Goal: Information Seeking & Learning: Learn about a topic

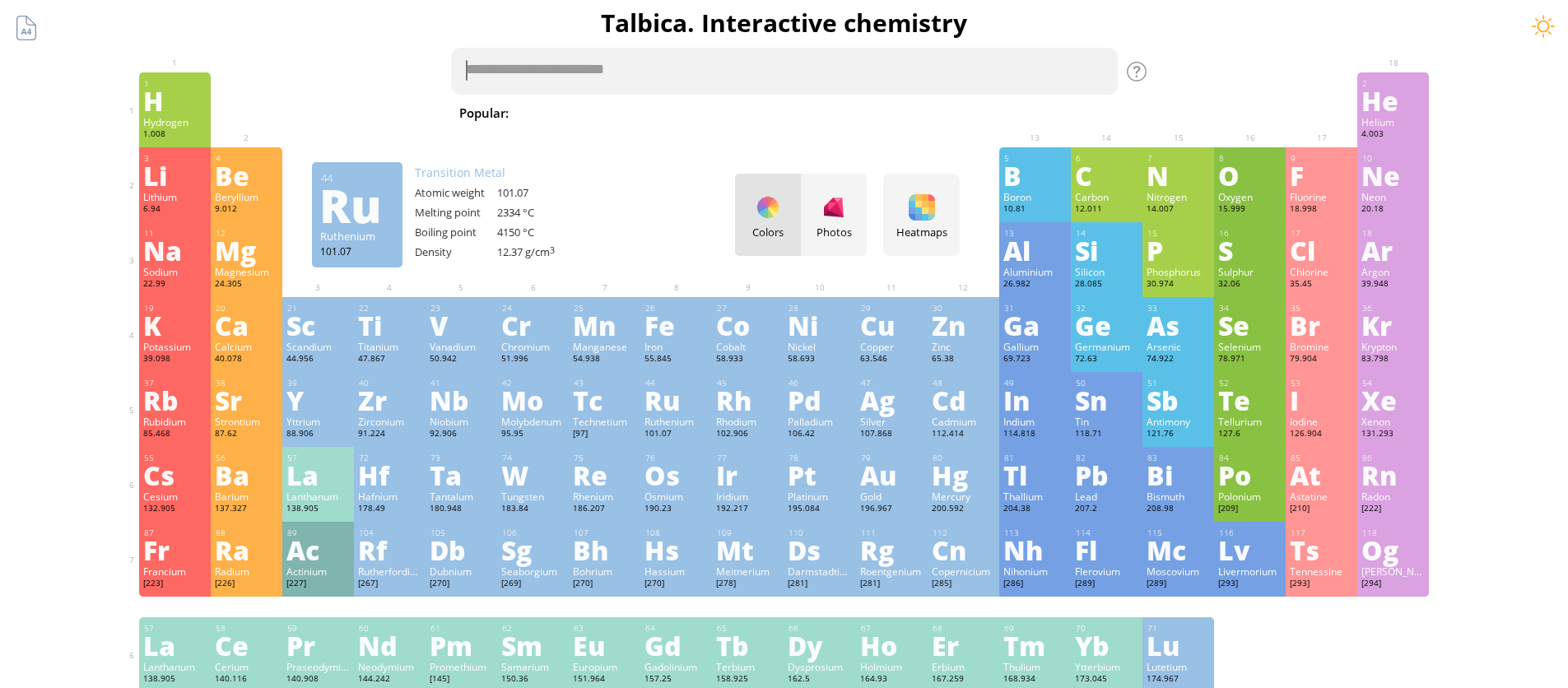
scroll to position [3, 0]
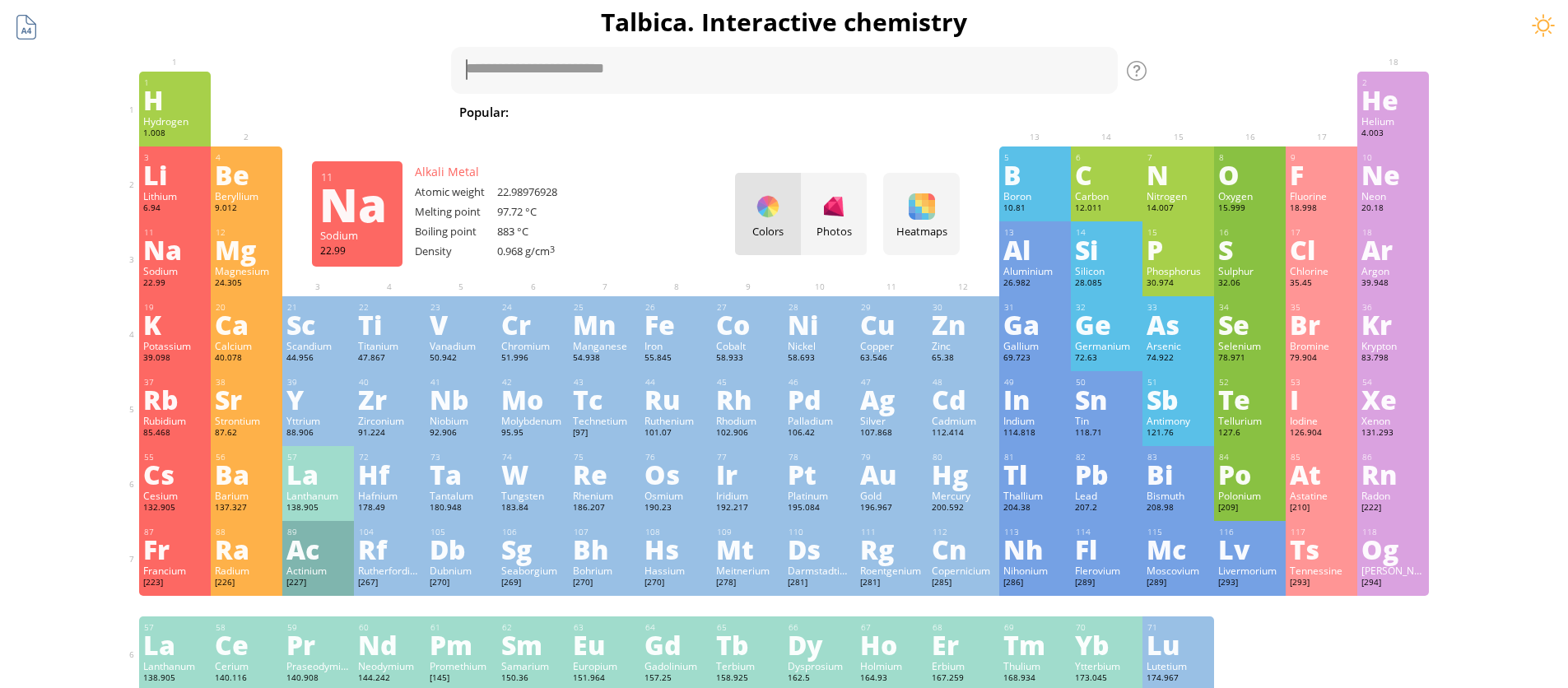
click at [27, 27] on div at bounding box center [26, 27] width 31 height 31
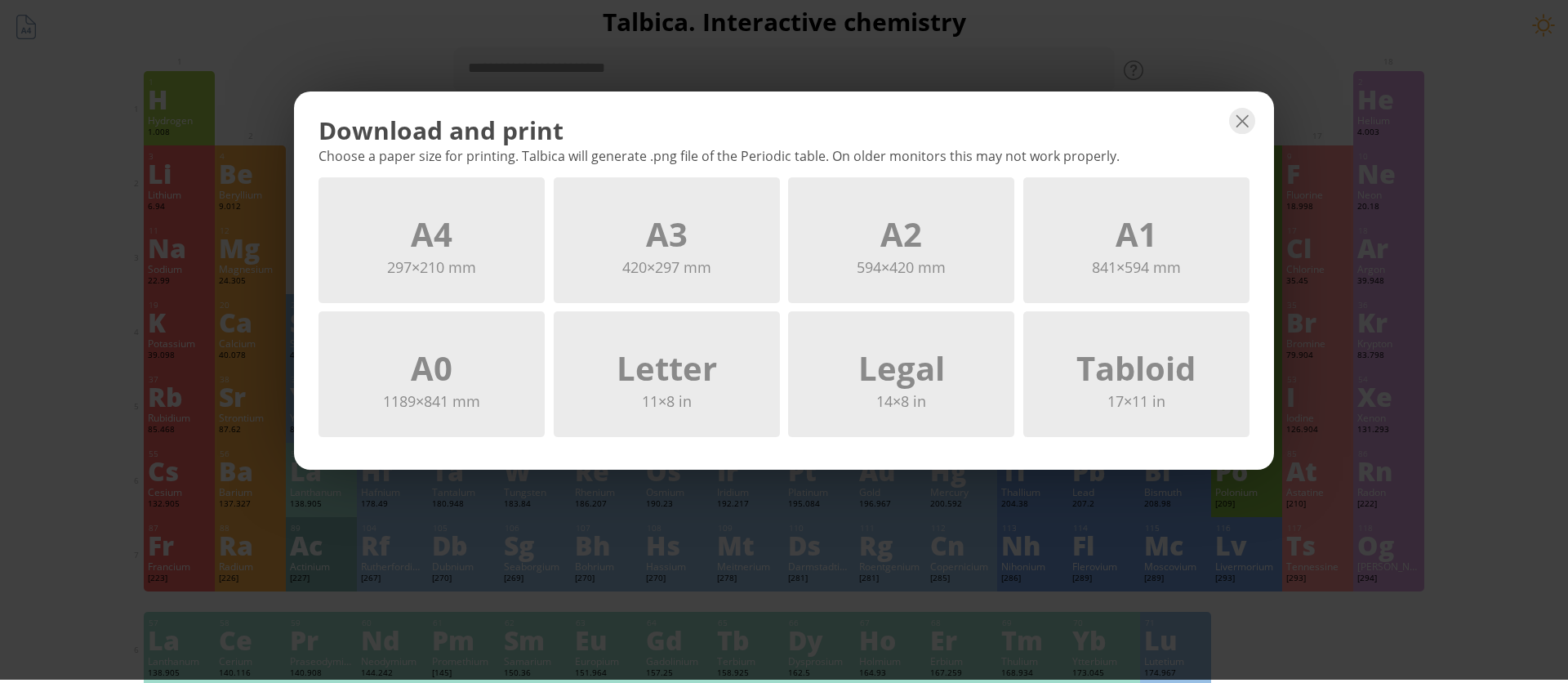
click at [1239, 104] on div "Download and print Choose a paper size for printing. Talbica will generate .png…" at bounding box center [783, 281] width 980 height 379
click at [1222, 125] on div "Download and print" at bounding box center [784, 130] width 931 height 34
click at [1241, 121] on div at bounding box center [1242, 121] width 26 height 26
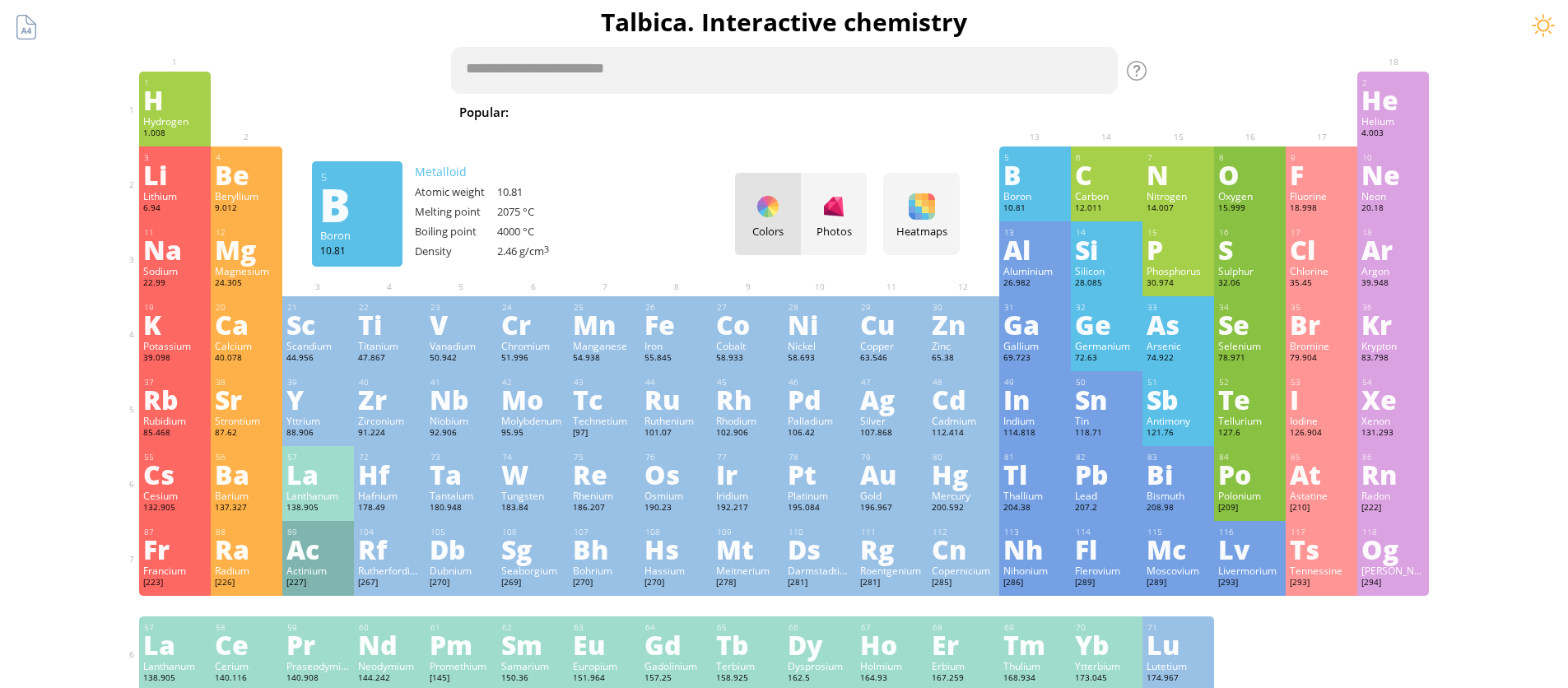
click at [550, 79] on textarea at bounding box center [784, 70] width 667 height 47
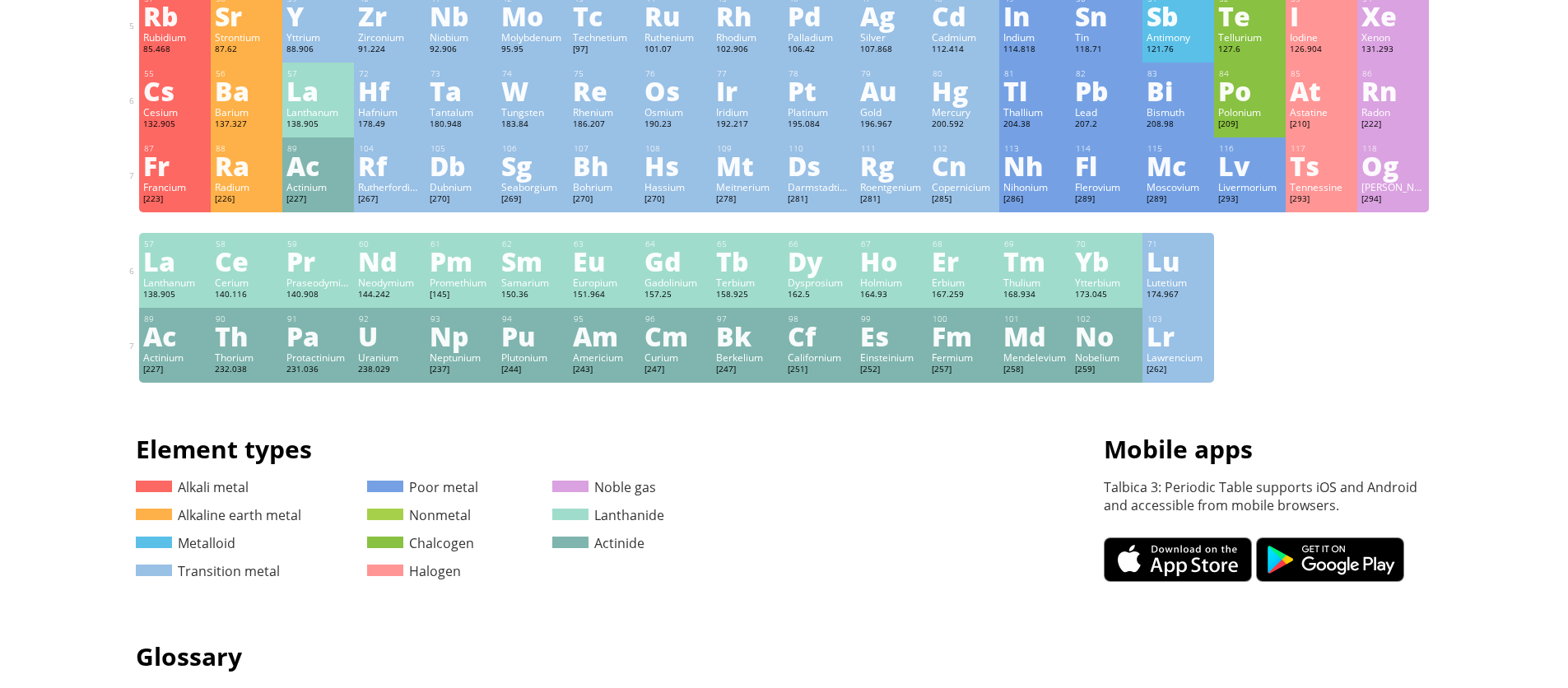
scroll to position [167, 0]
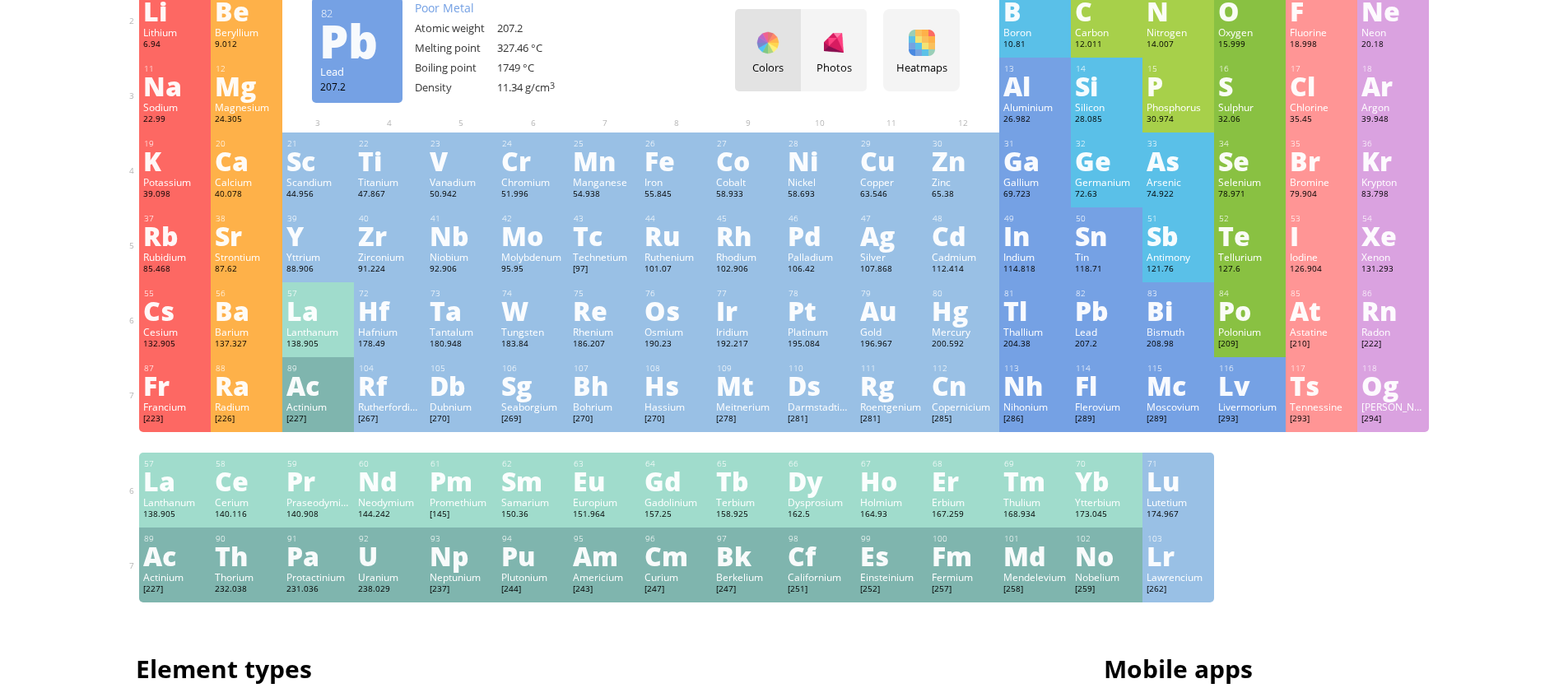
click at [1095, 305] on div "Pb" at bounding box center [1106, 309] width 63 height 26
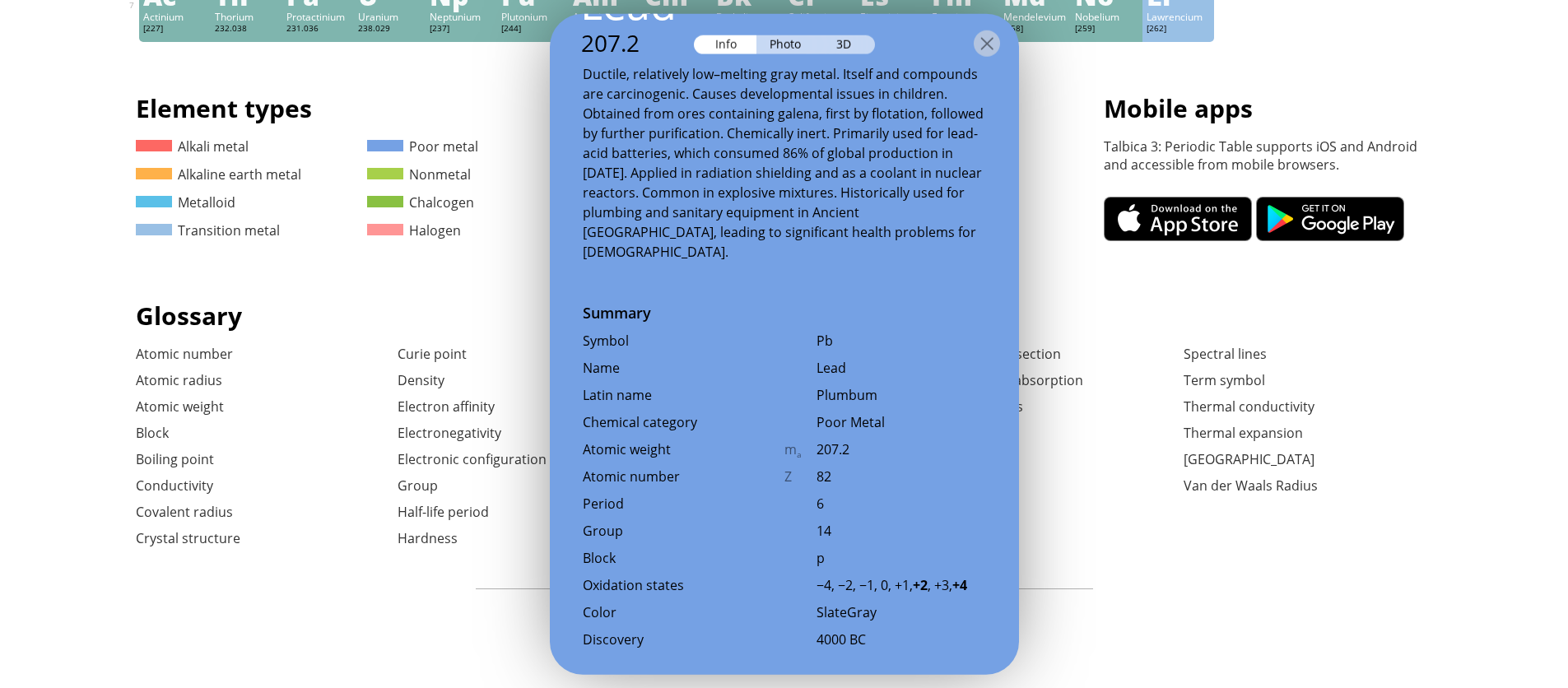
scroll to position [787, 0]
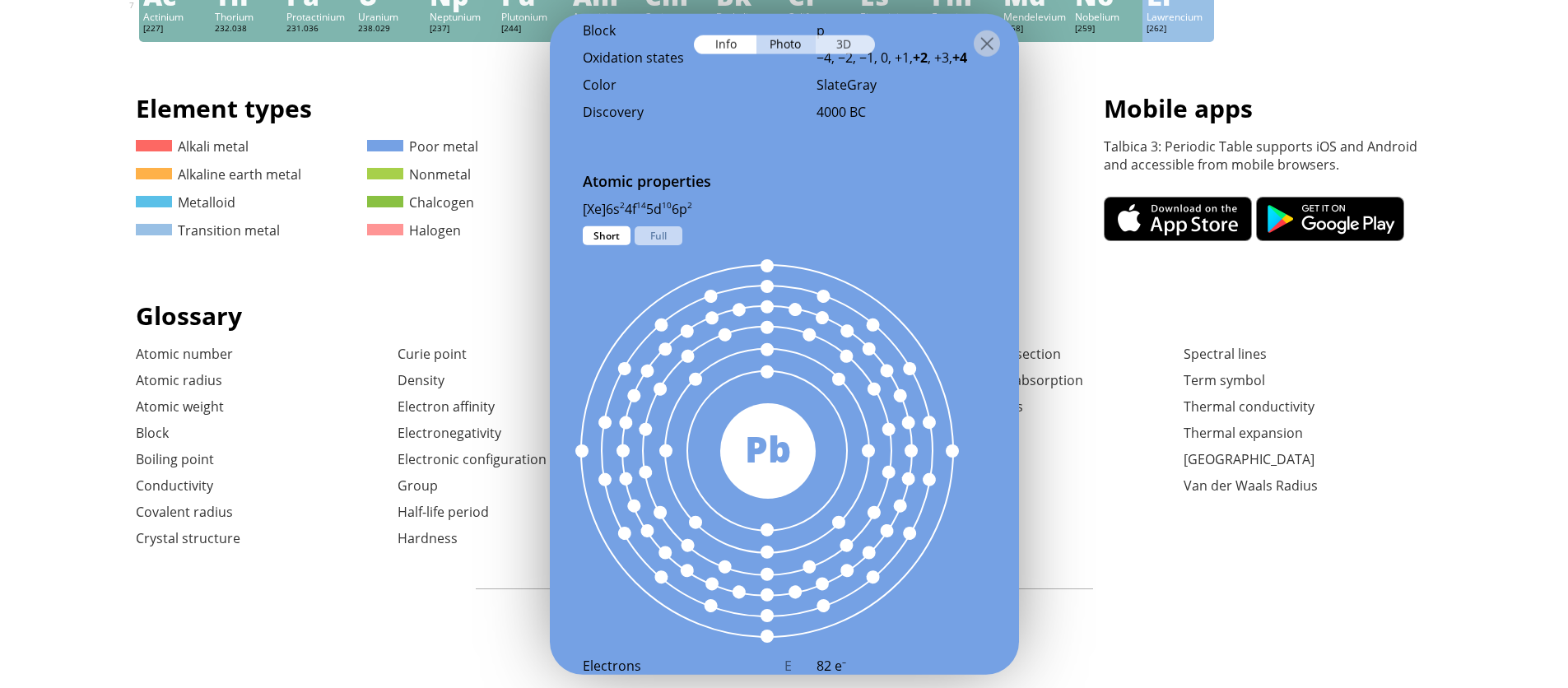
click at [851, 45] on div "3D" at bounding box center [845, 44] width 59 height 18
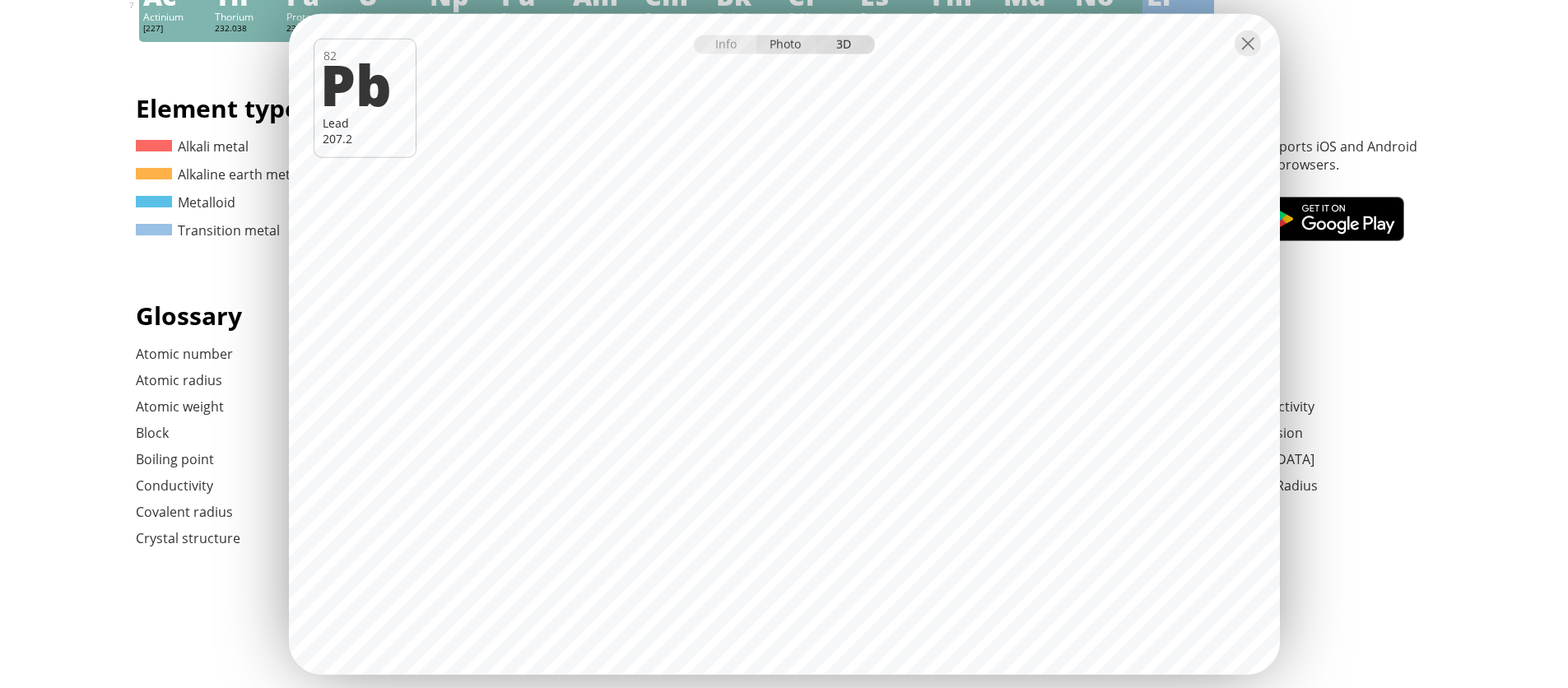
click at [772, 49] on div "Photo" at bounding box center [785, 44] width 59 height 18
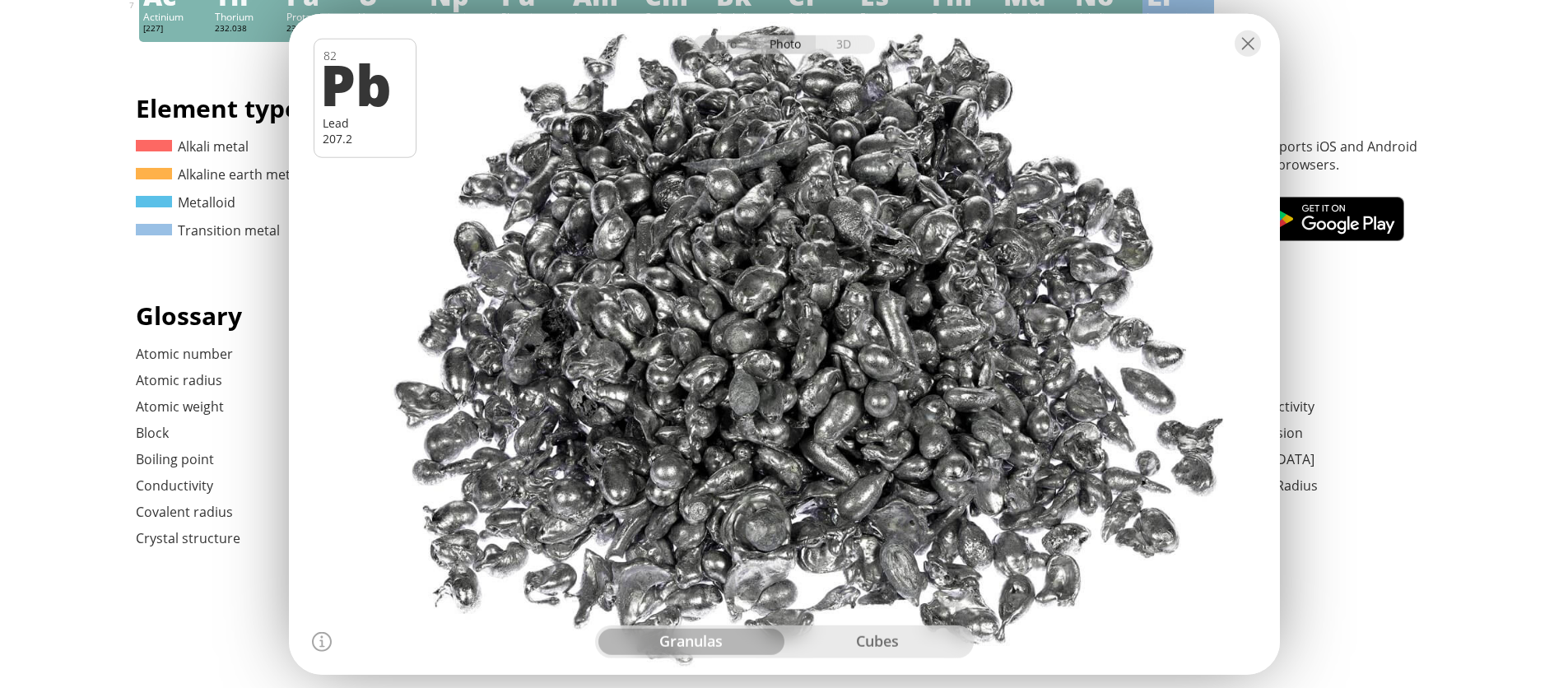
drag, startPoint x: 1038, startPoint y: 299, endPoint x: 886, endPoint y: 306, distance: 152.2
click at [868, 322] on div at bounding box center [784, 344] width 1001 height 668
click at [1251, 43] on div at bounding box center [1247, 43] width 26 height 26
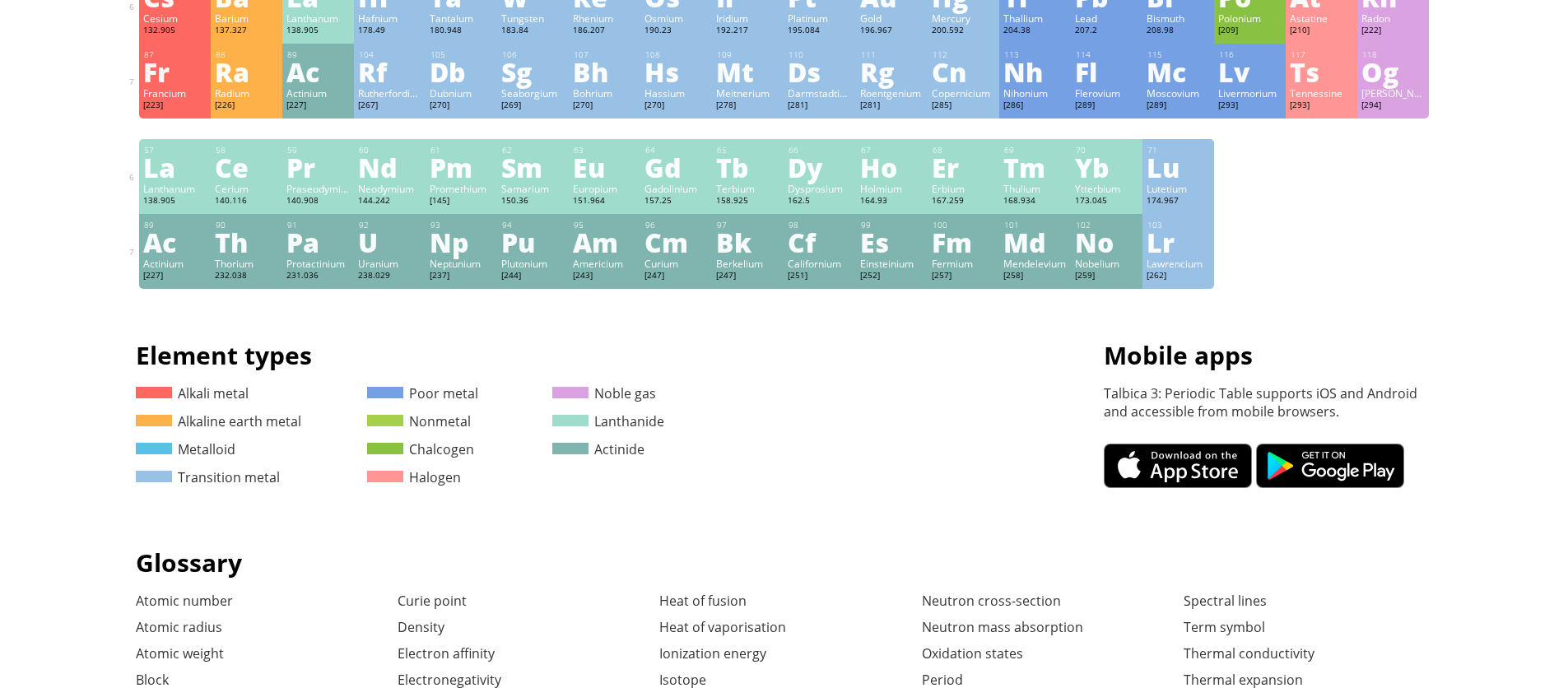
scroll to position [378, 0]
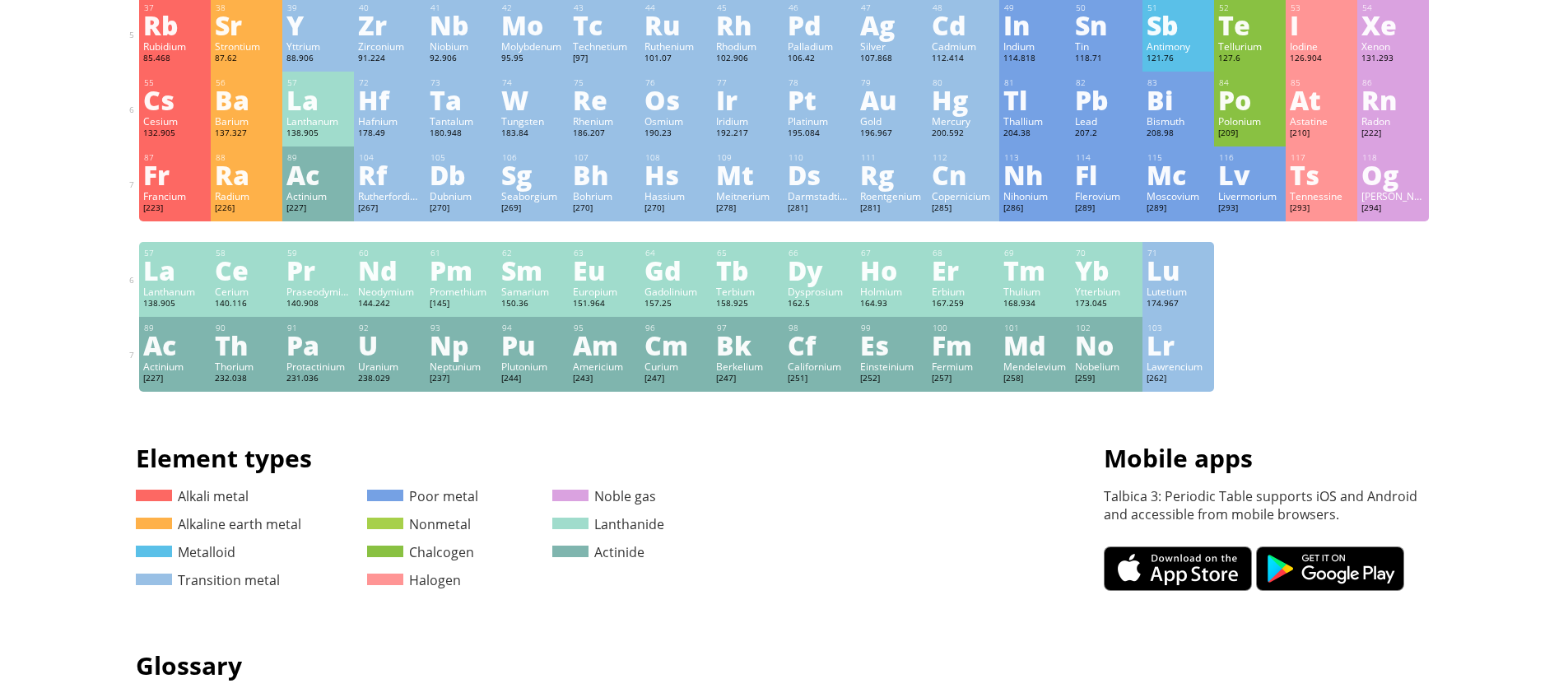
click at [718, 276] on div "65 Tb Terbium 158.925 0, +1, +2, +3, +4 0, +1, +2, +3, +4 1356 °C 3230 °C 8.219…" at bounding box center [748, 279] width 72 height 75
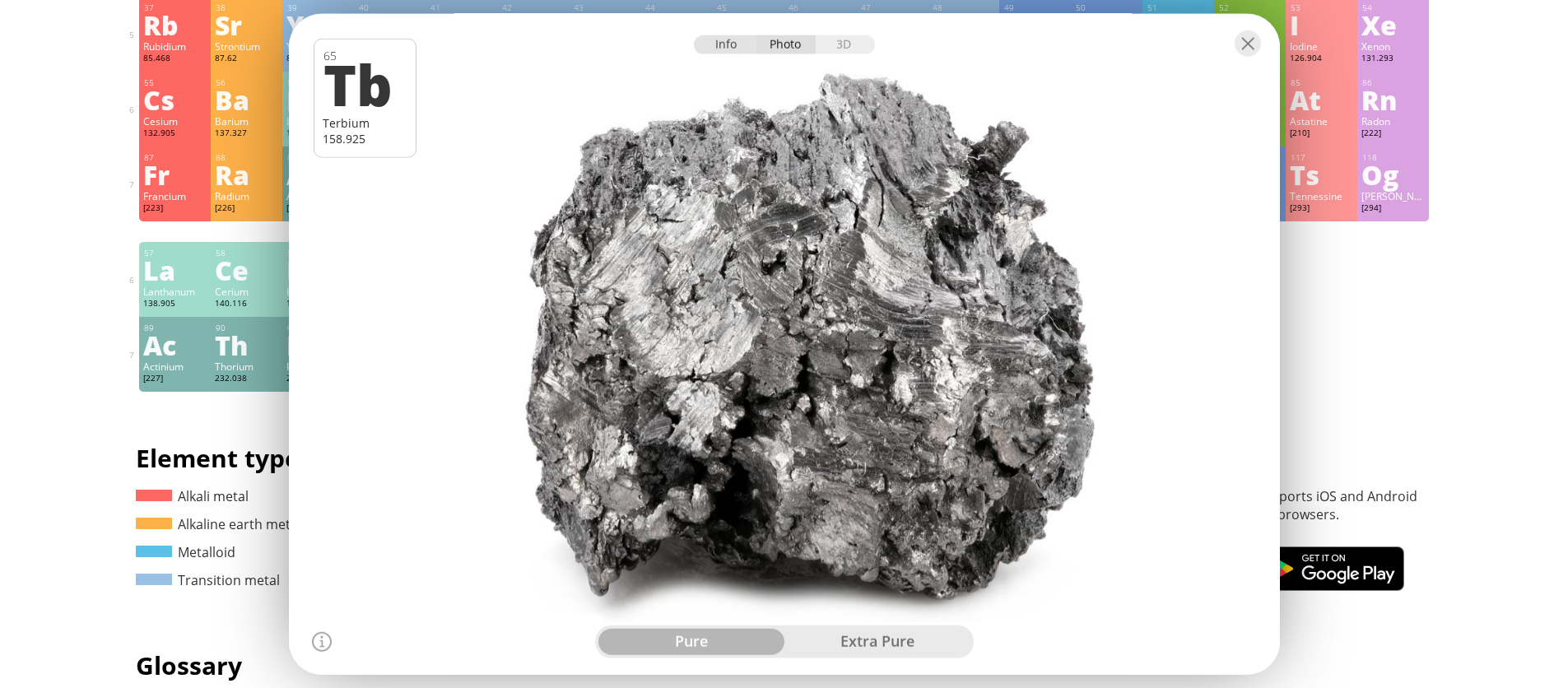
click at [728, 54] on div "Info" at bounding box center [725, 44] width 63 height 18
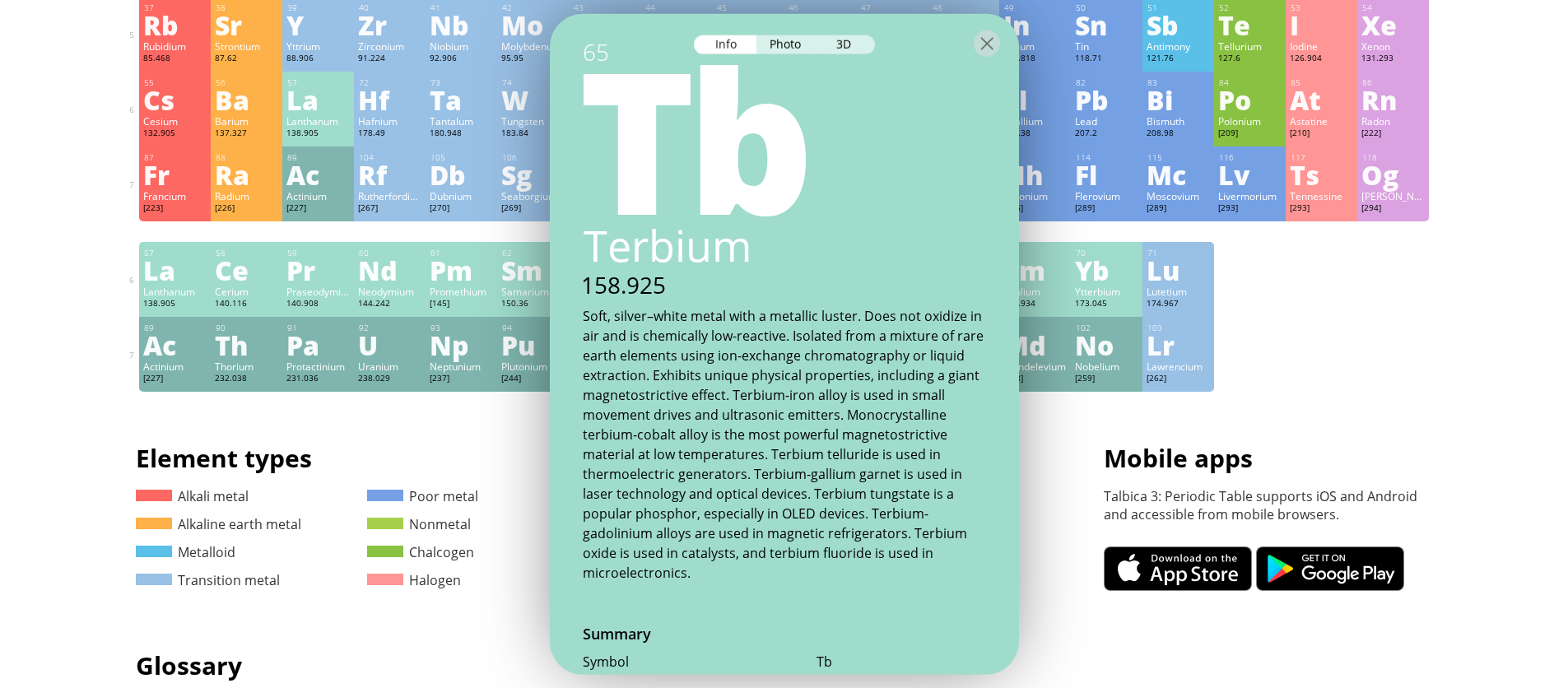
scroll to position [0, 0]
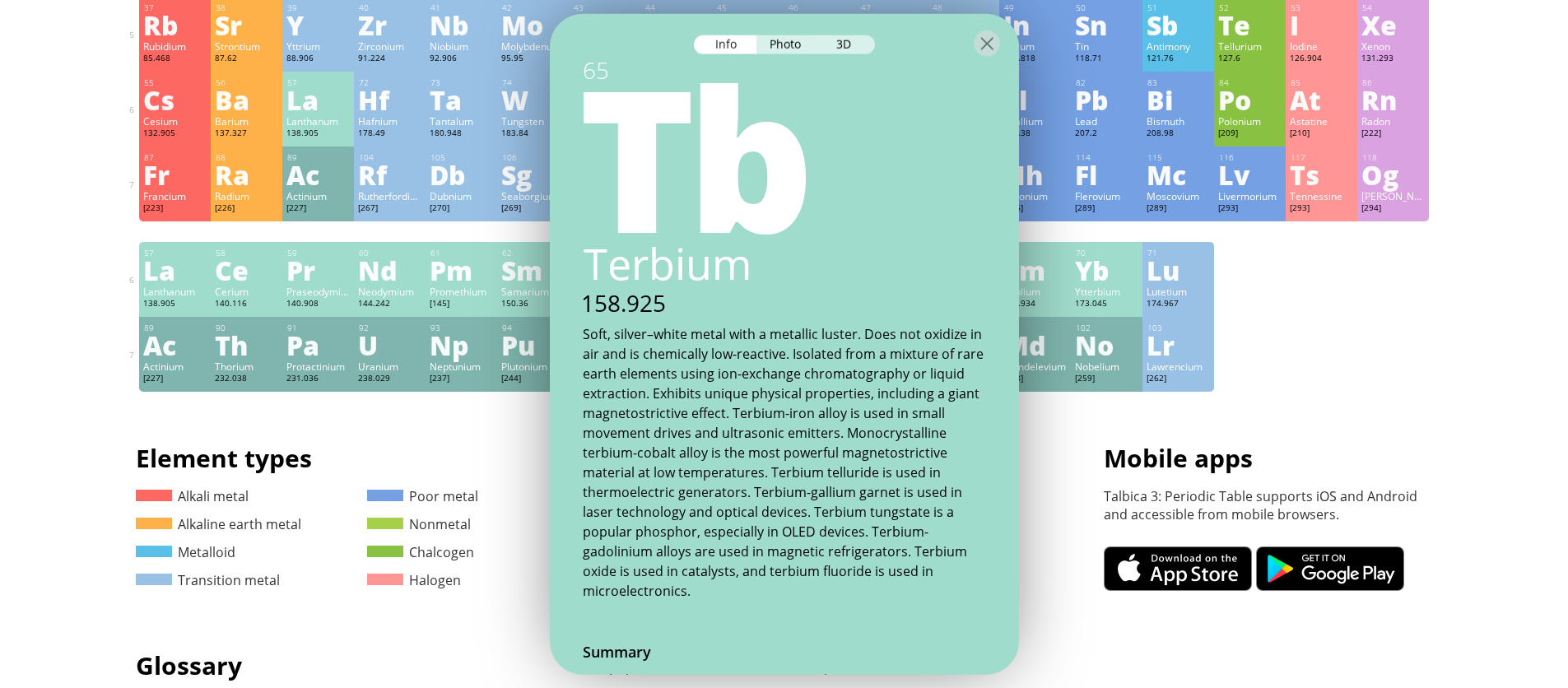
click at [1436, 330] on div "Summary Molecular formula Molecular weight Exact mass Monoisotopic mass Classif…" at bounding box center [784, 319] width 1333 height 1394
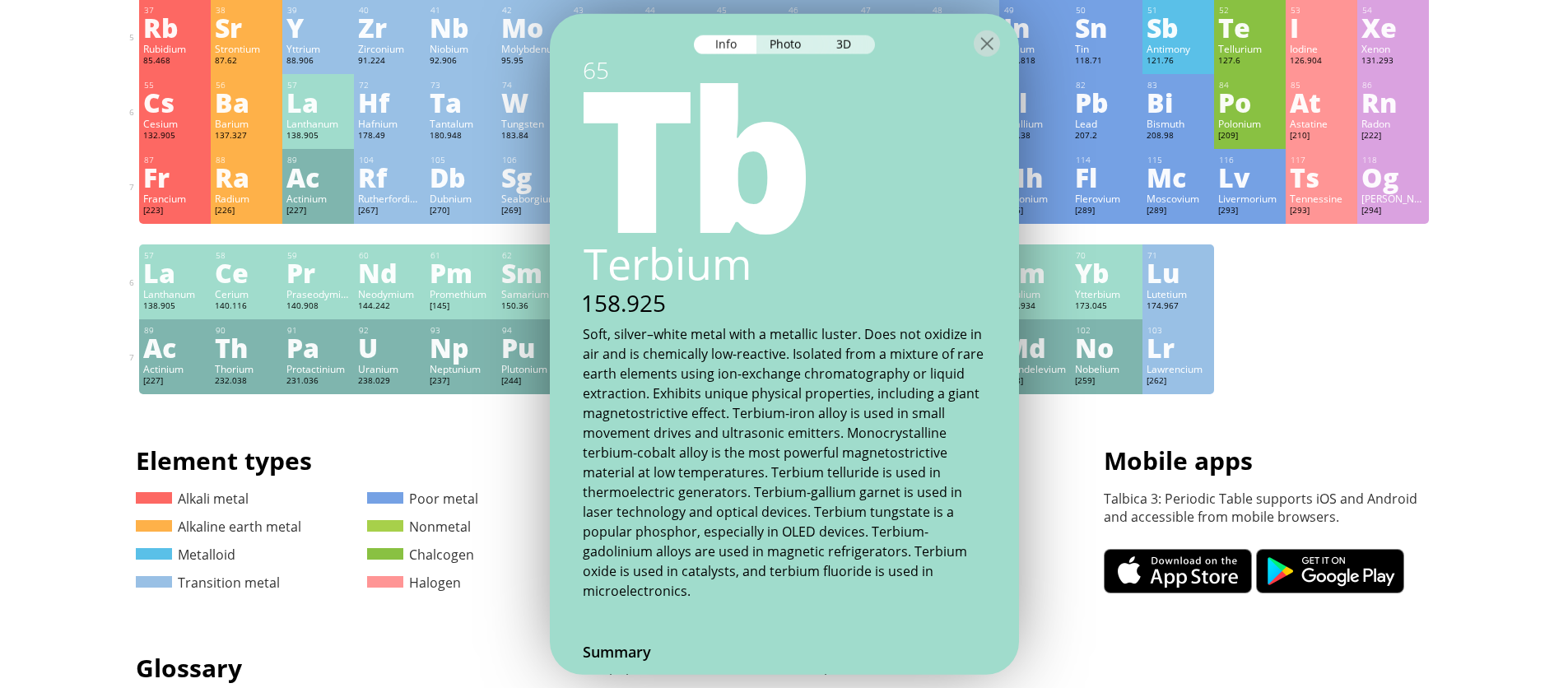
scroll to position [375, 0]
click at [995, 29] on div at bounding box center [784, 42] width 469 height 57
click at [987, 42] on div at bounding box center [986, 43] width 26 height 26
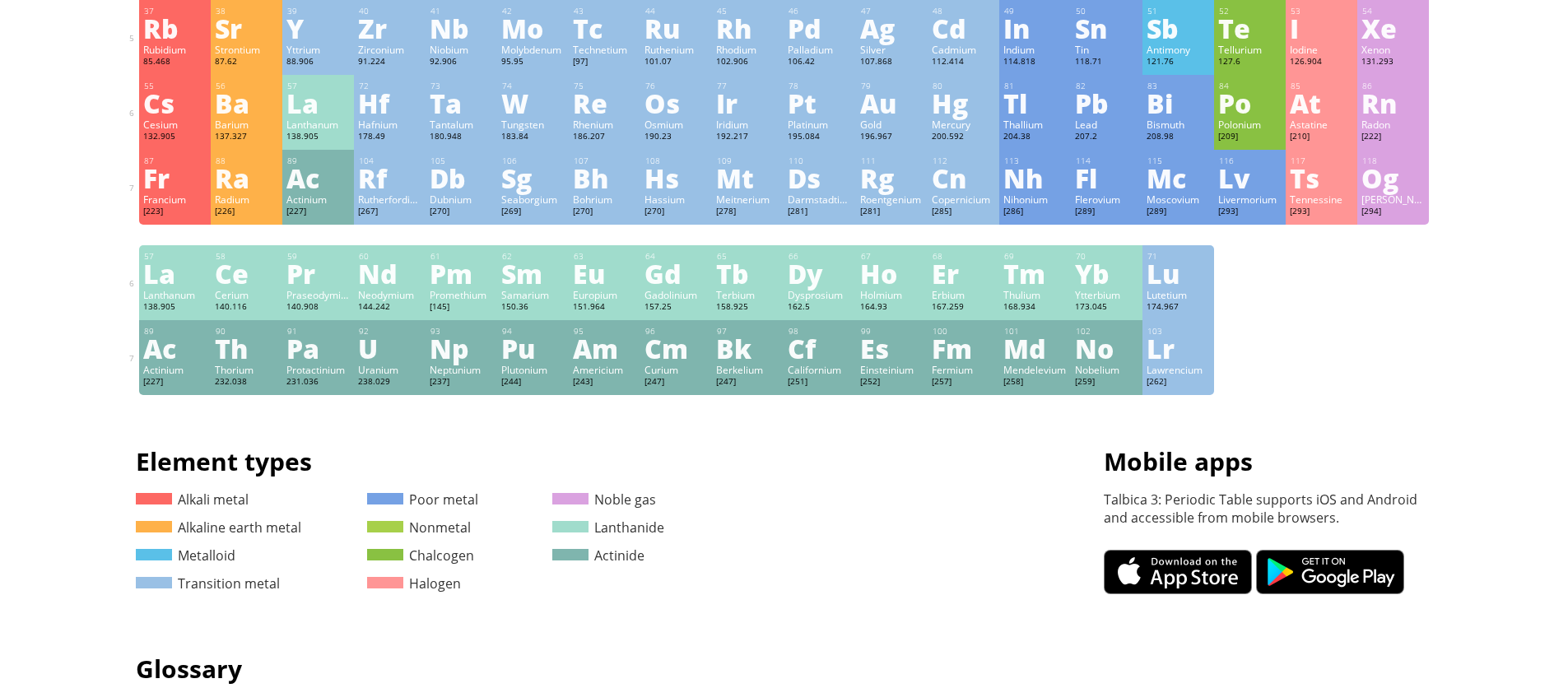
scroll to position [0, 0]
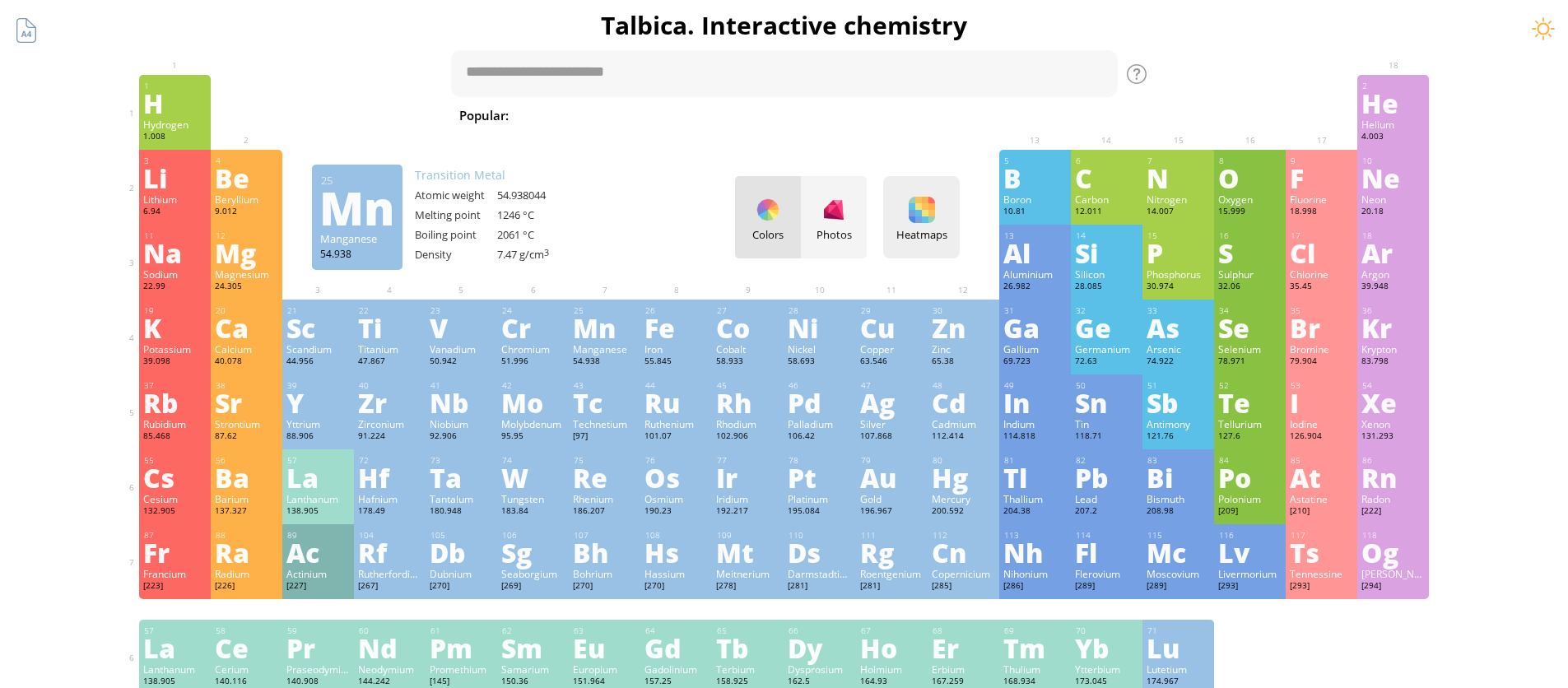
click at [935, 215] on div at bounding box center [922, 209] width 26 height 26
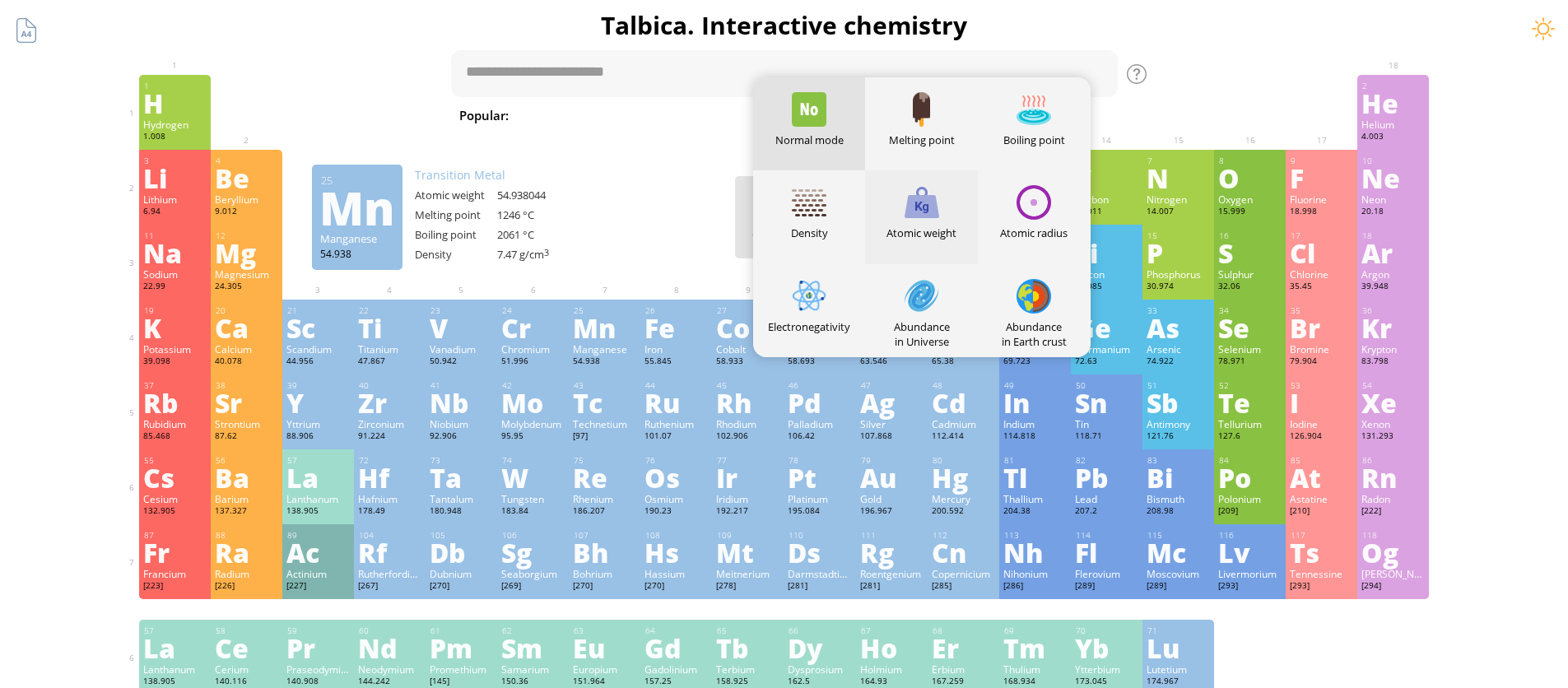
click at [913, 216] on div at bounding box center [922, 202] width 35 height 35
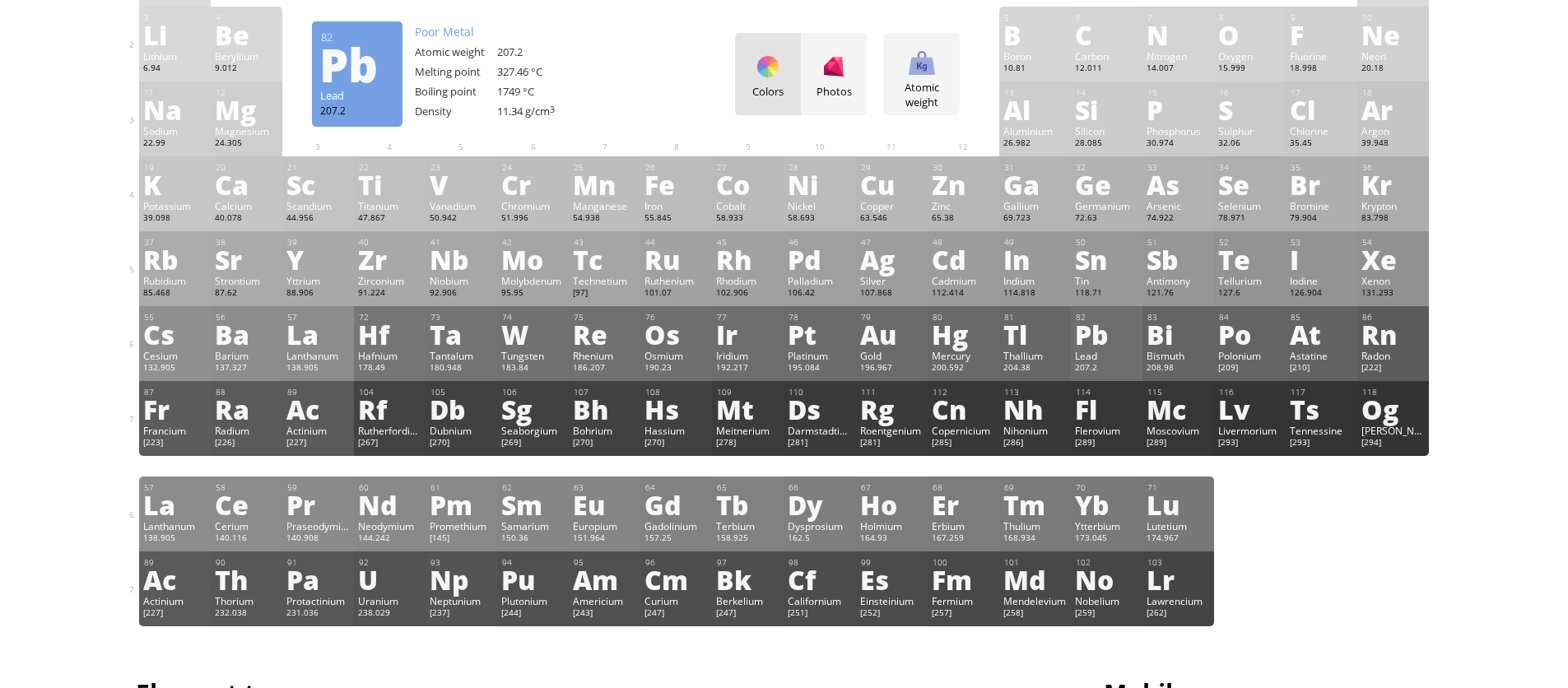
scroll to position [334, 0]
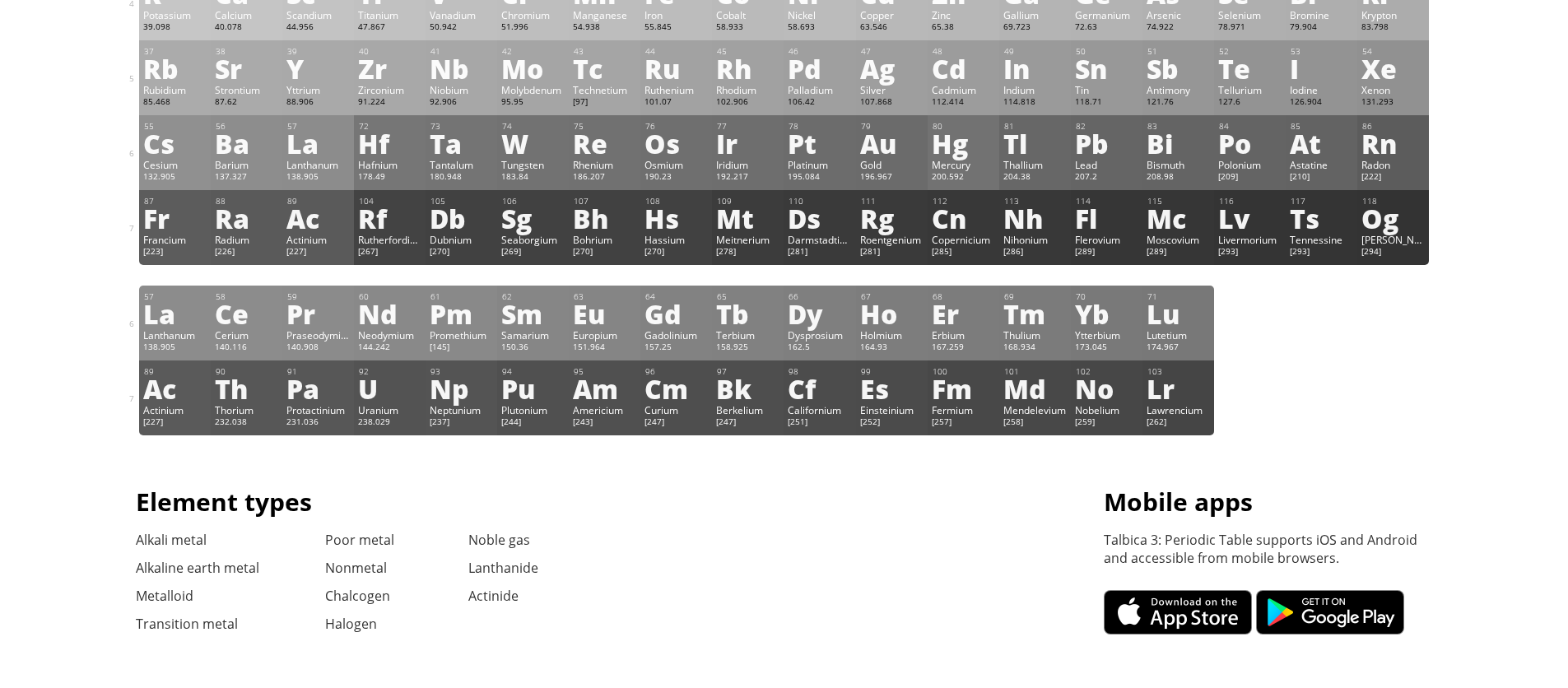
click at [961, 142] on div "Hg" at bounding box center [963, 143] width 63 height 26
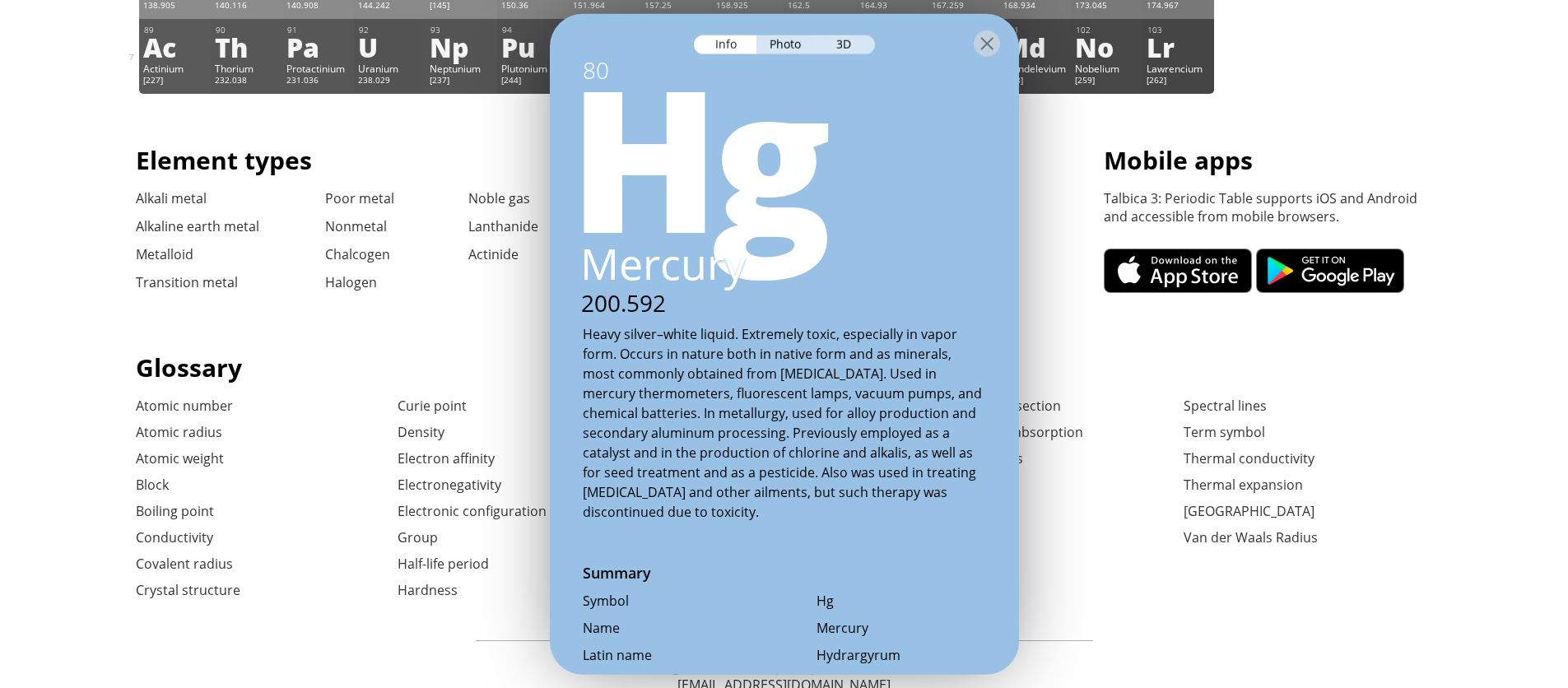
scroll to position [728, 0]
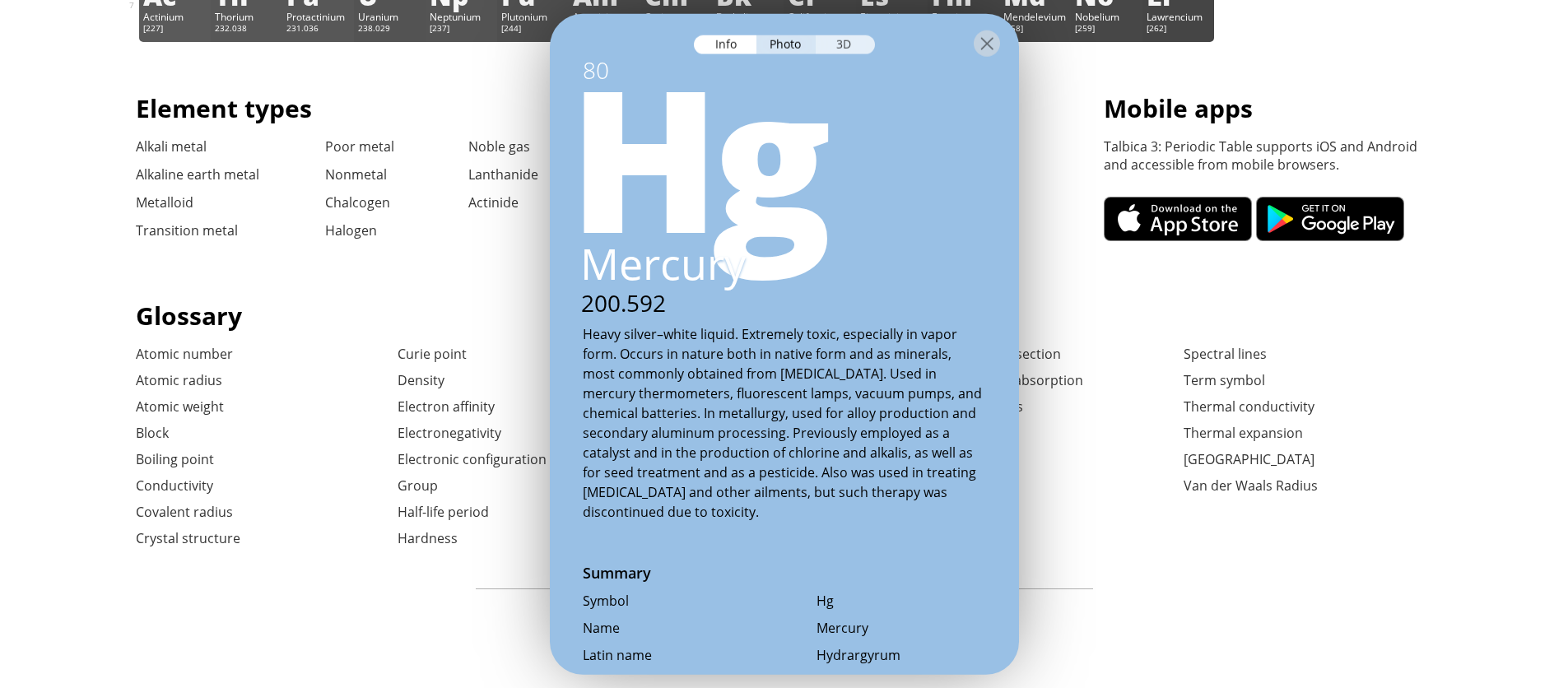
click at [856, 40] on div "3D" at bounding box center [845, 44] width 59 height 18
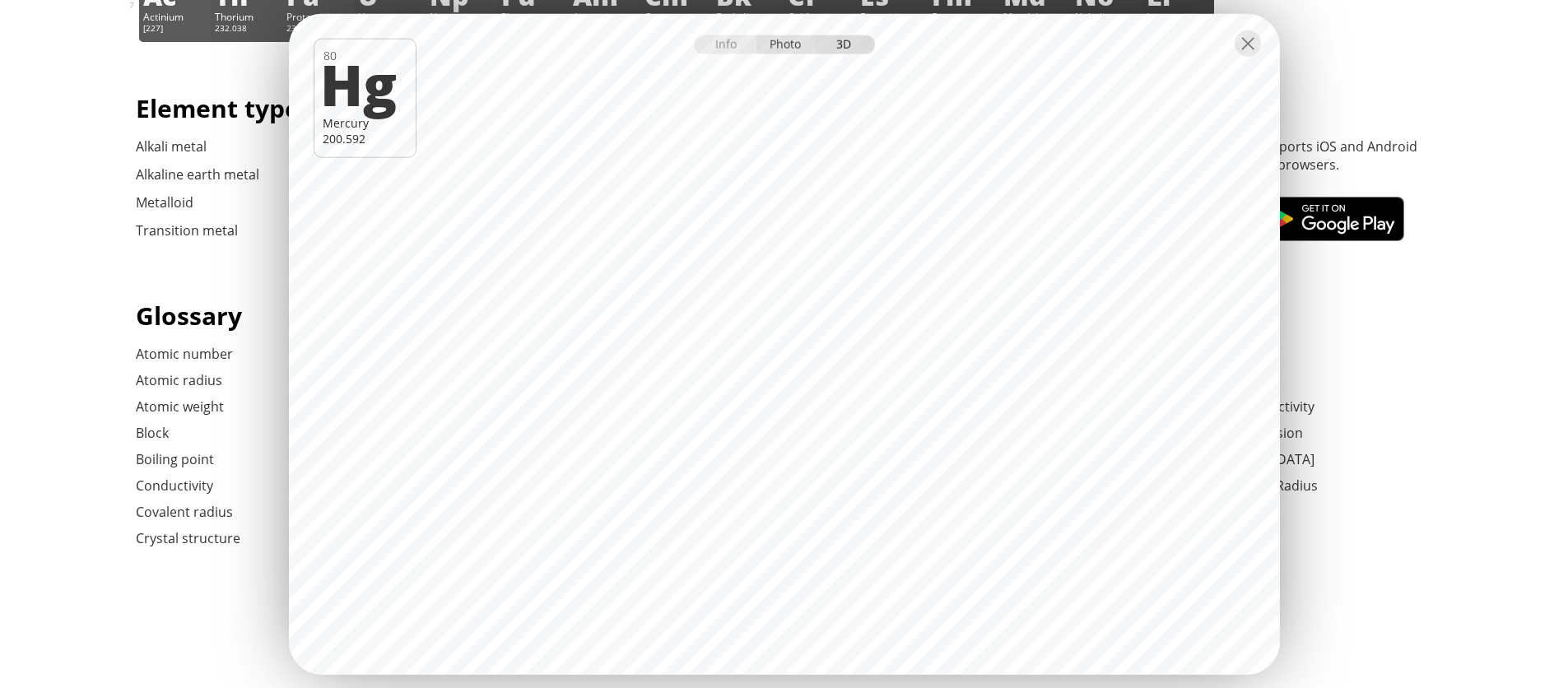
click at [771, 47] on div "Photo" at bounding box center [785, 44] width 59 height 18
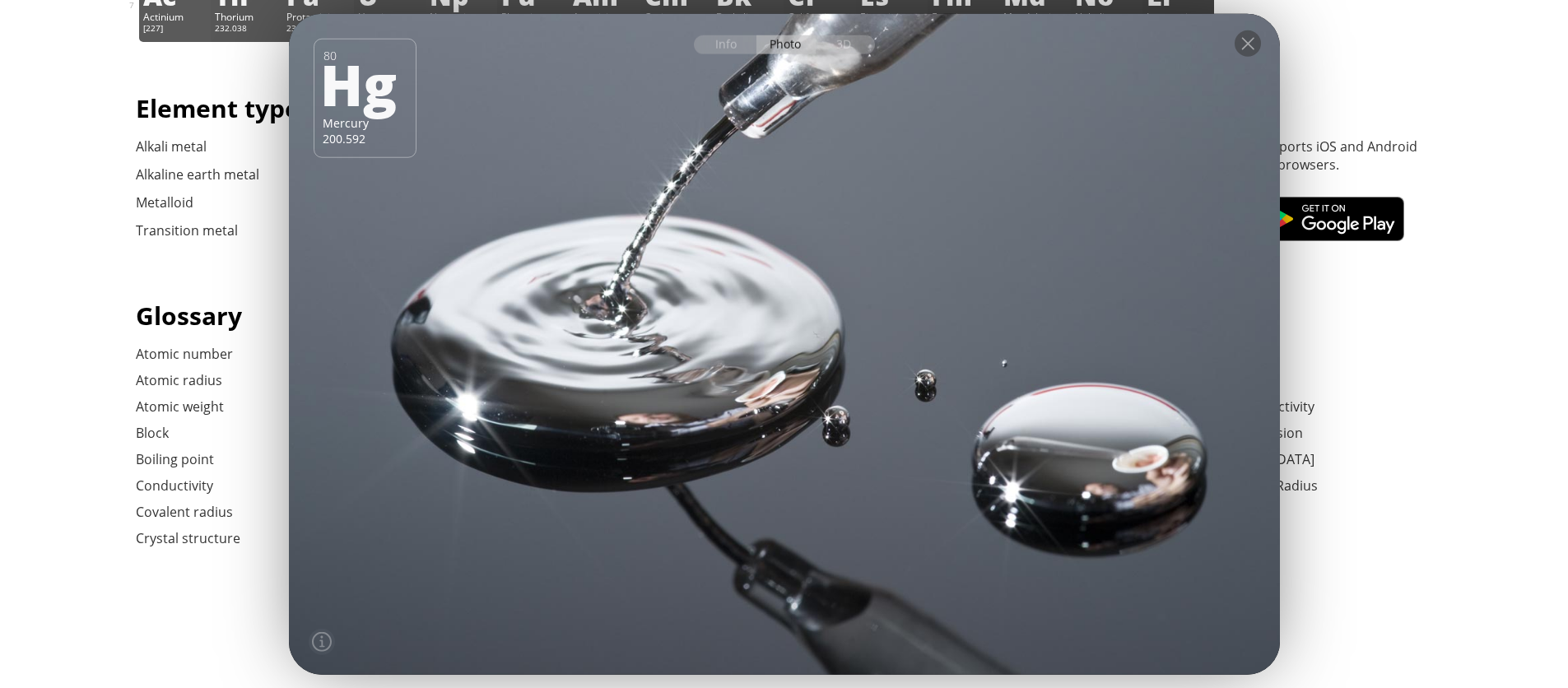
drag, startPoint x: 1030, startPoint y: 329, endPoint x: 783, endPoint y: 345, distance: 247.5
click at [783, 345] on div at bounding box center [784, 344] width 1001 height 668
click at [1251, 38] on div at bounding box center [1247, 43] width 26 height 26
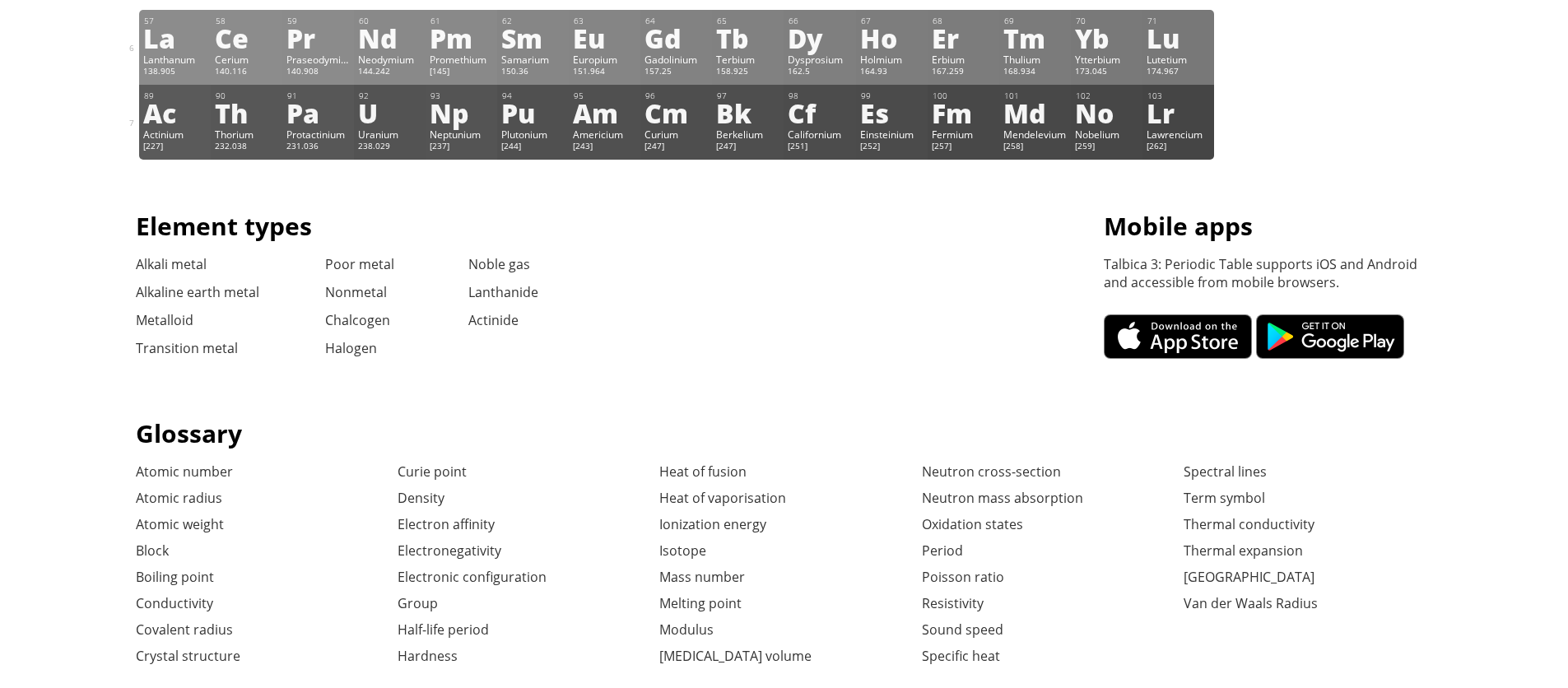
scroll to position [393, 0]
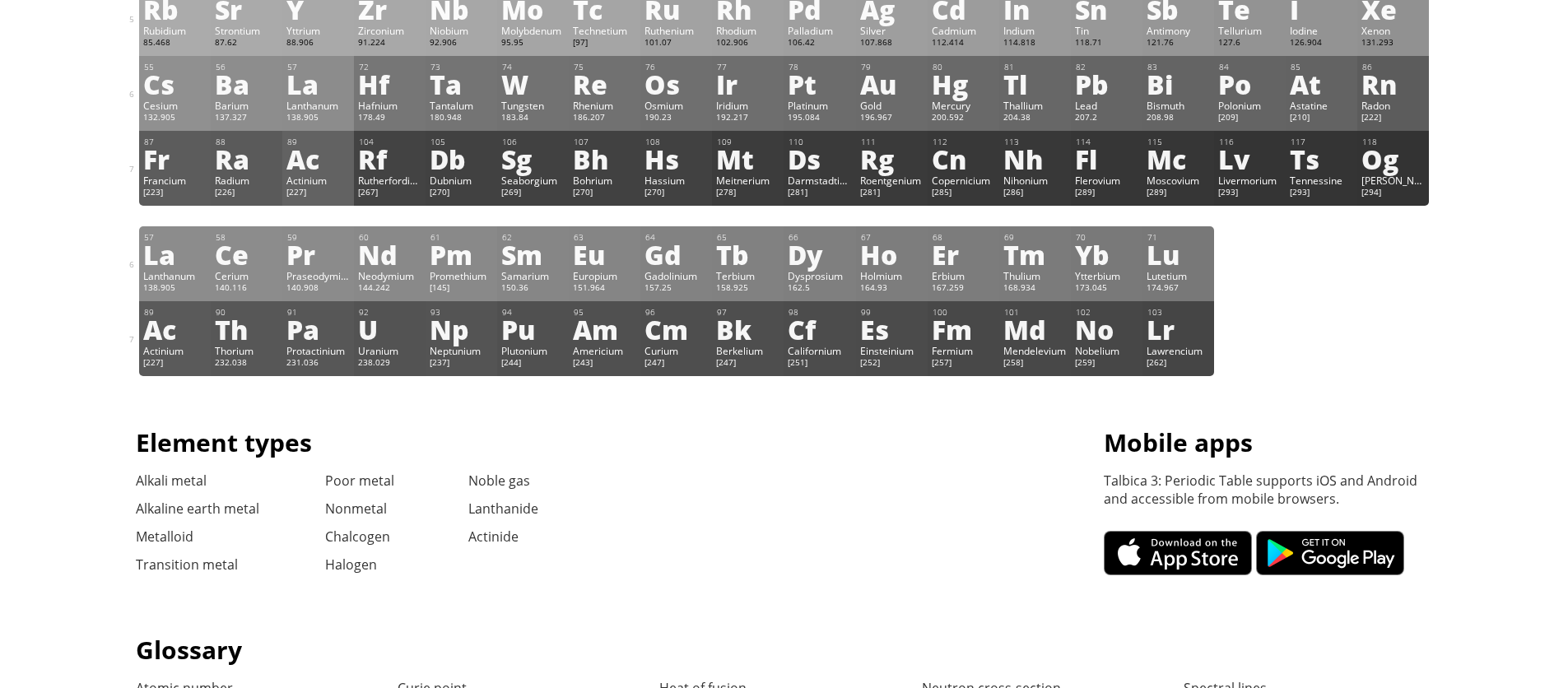
click at [302, 163] on div "Ac" at bounding box center [317, 159] width 63 height 26
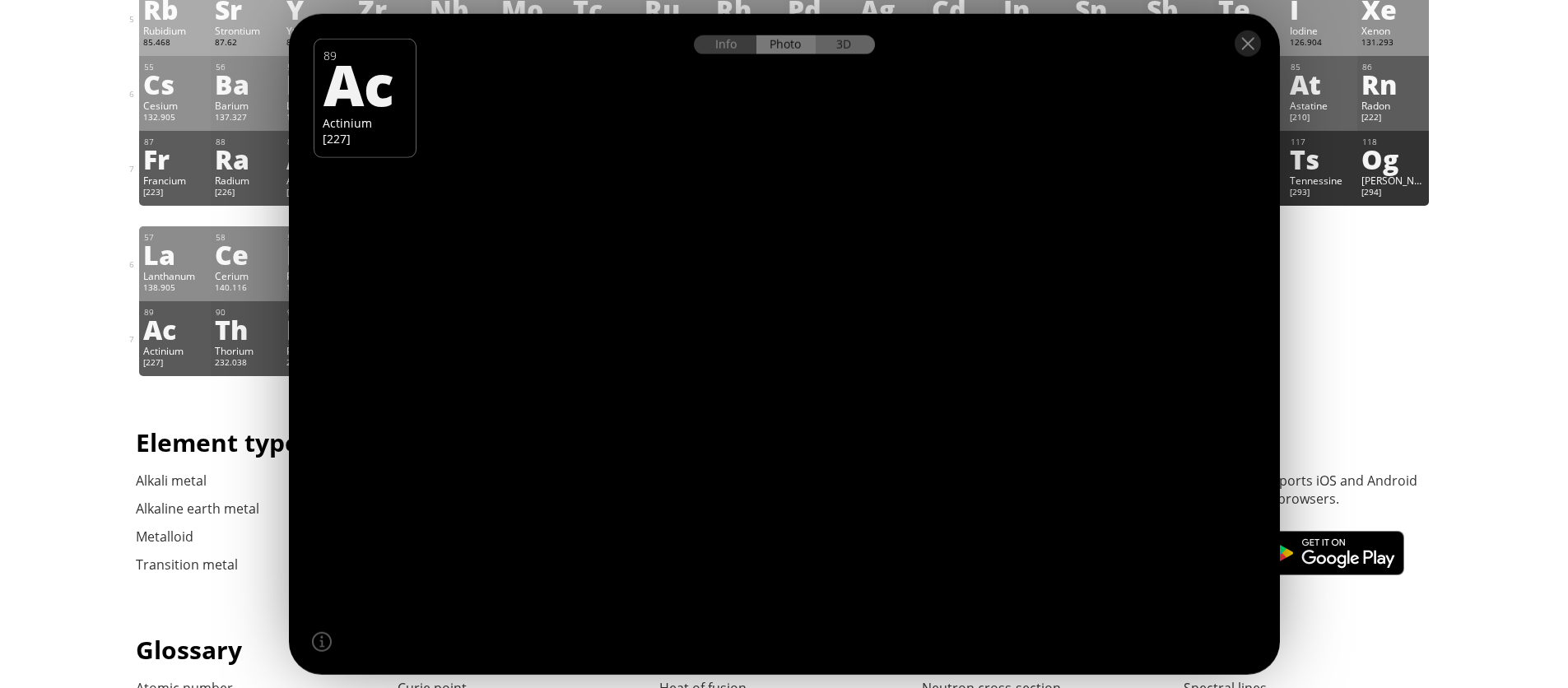
click at [827, 46] on div "3D" at bounding box center [845, 44] width 59 height 18
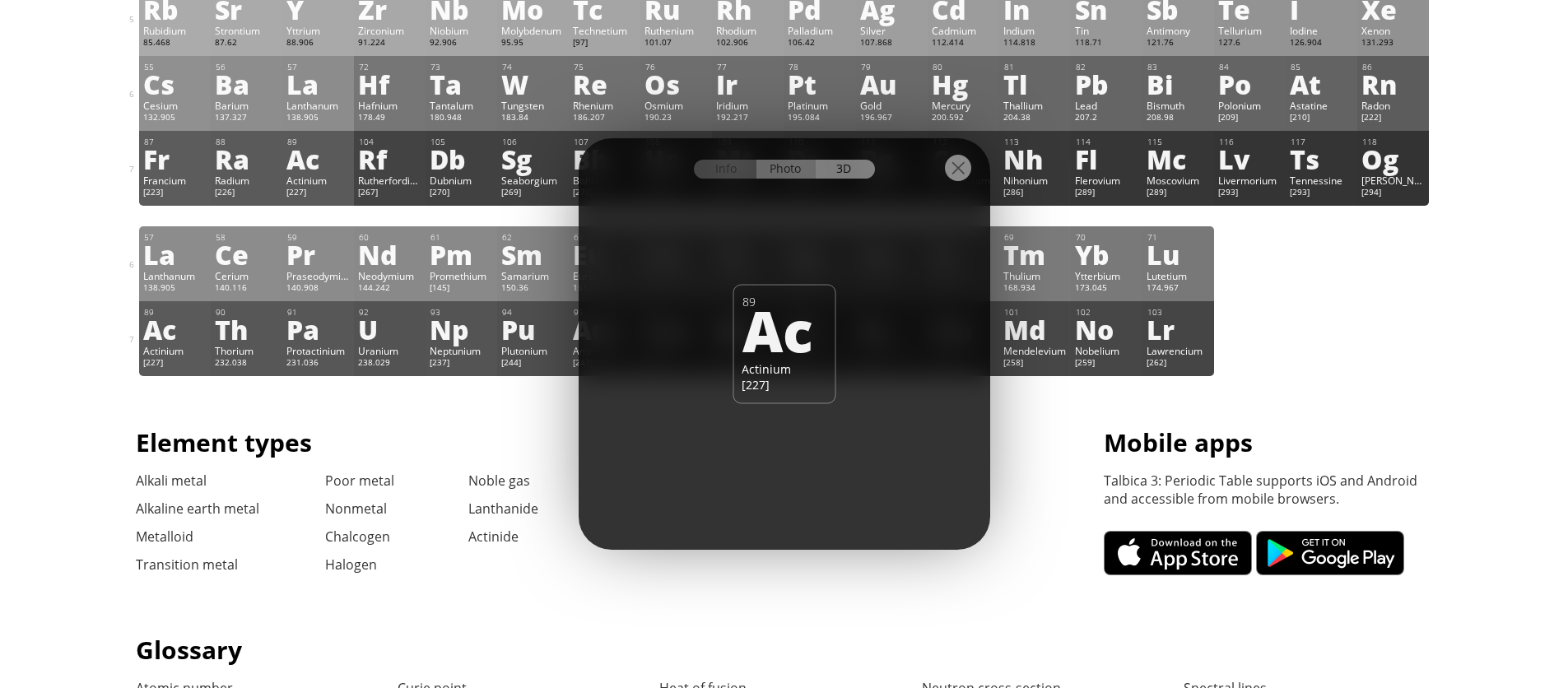
click at [798, 163] on div "Photo" at bounding box center [785, 168] width 59 height 18
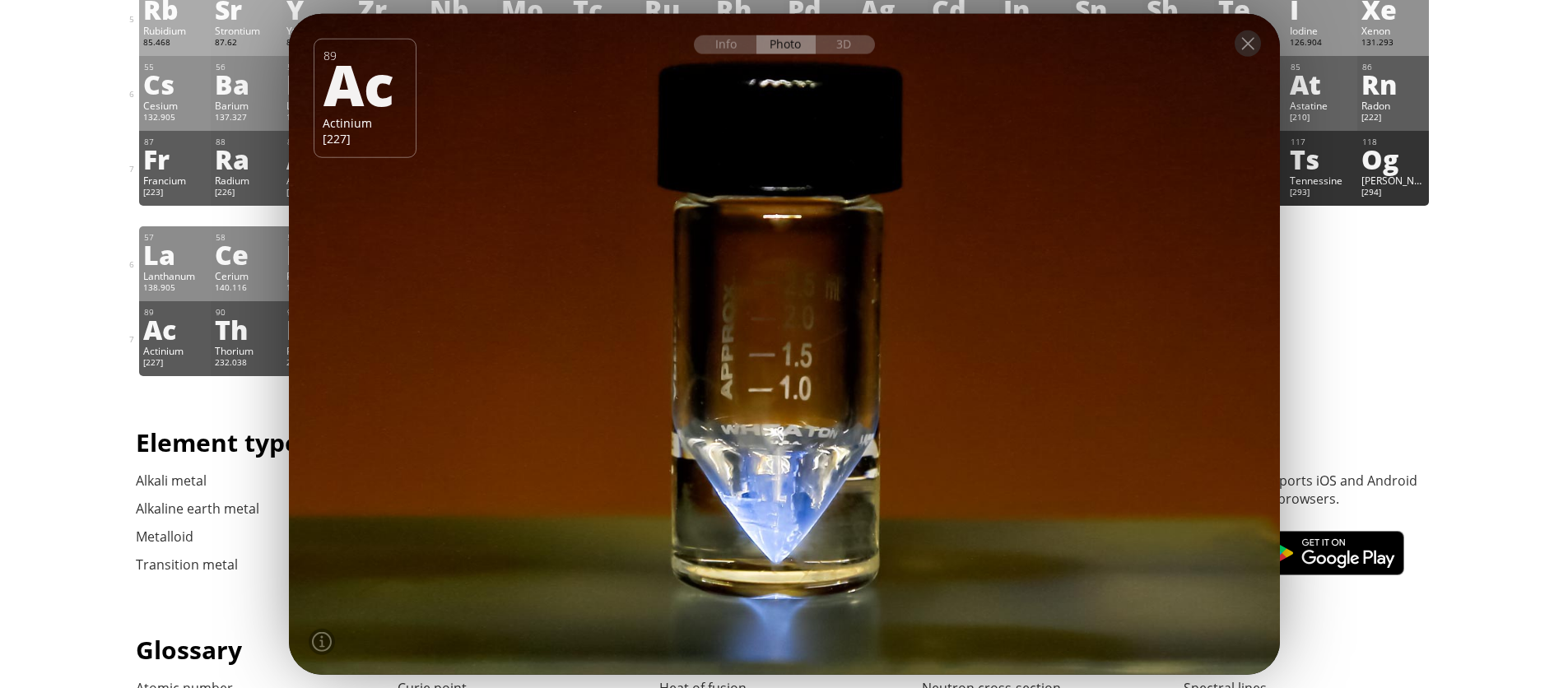
drag, startPoint x: 814, startPoint y: 340, endPoint x: 706, endPoint y: 344, distance: 108.1
click at [725, 345] on div at bounding box center [784, 344] width 1001 height 668
click at [1245, 38] on div at bounding box center [1247, 43] width 26 height 26
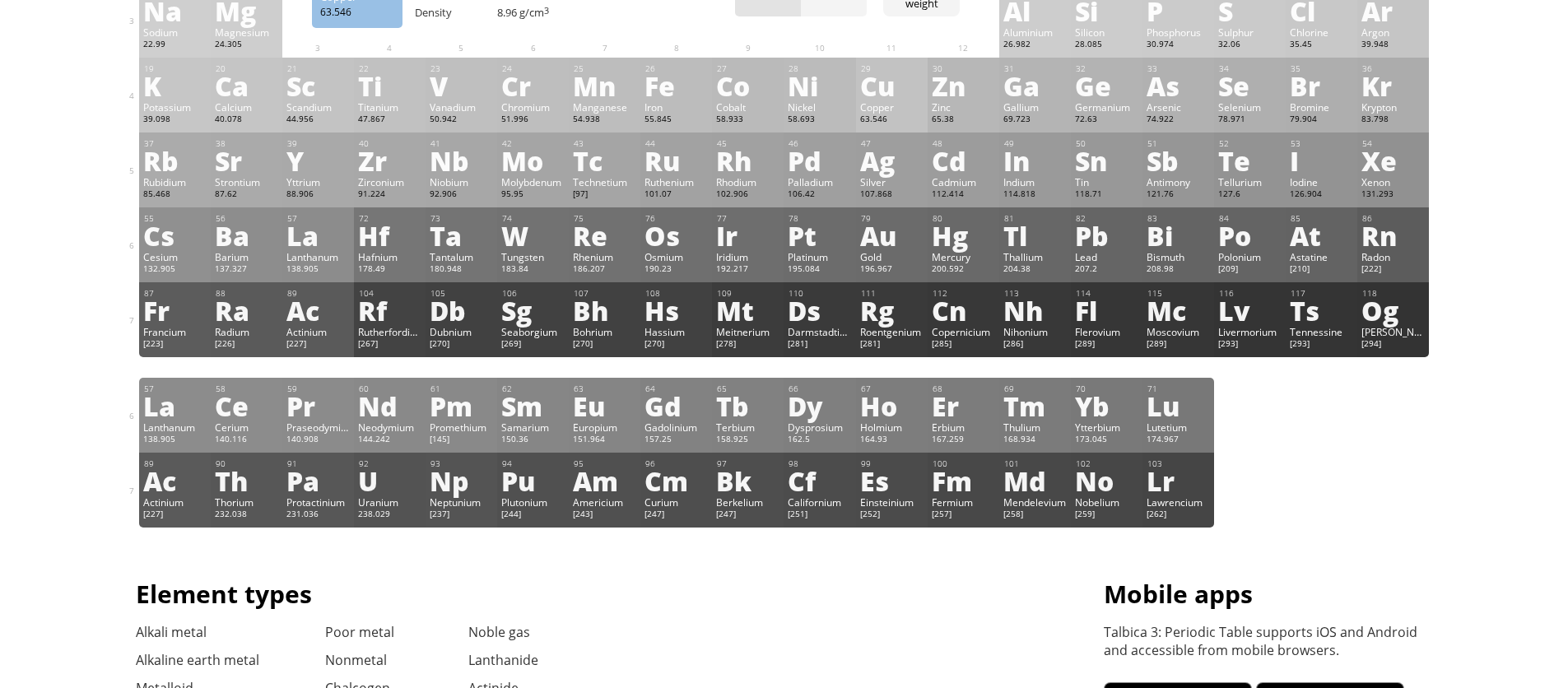
scroll to position [47, 0]
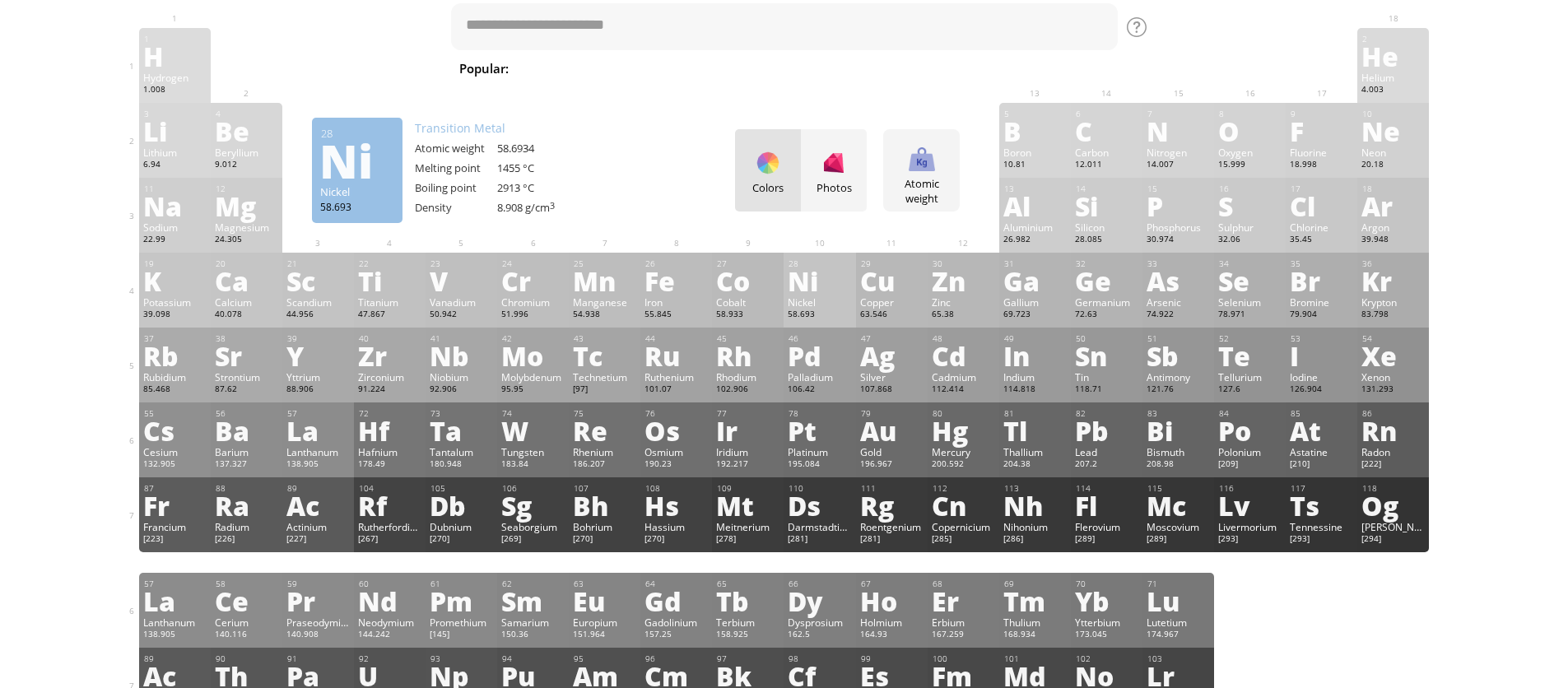
click at [817, 289] on div "Ni" at bounding box center [819, 280] width 63 height 26
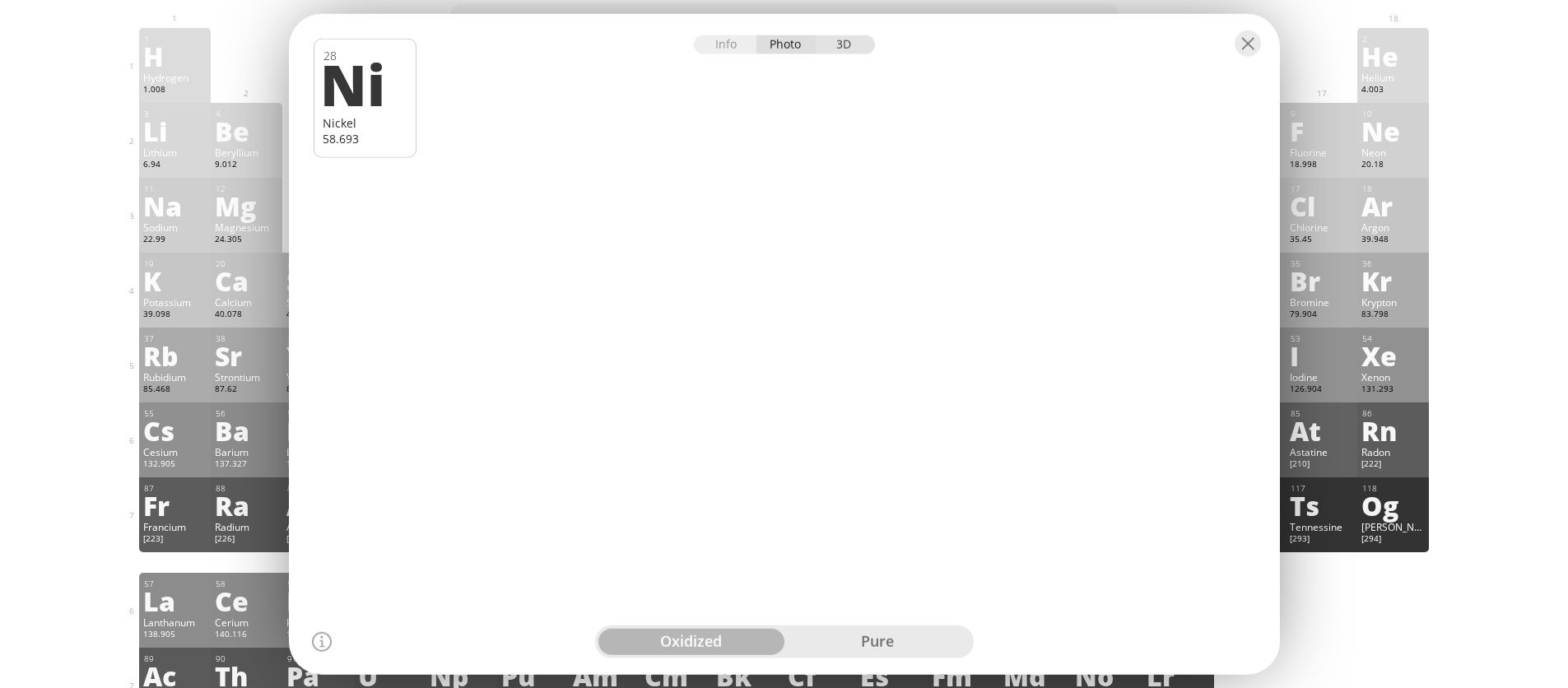
click at [828, 35] on div "3D" at bounding box center [845, 44] width 59 height 18
click at [792, 45] on div "Photo" at bounding box center [785, 44] width 59 height 18
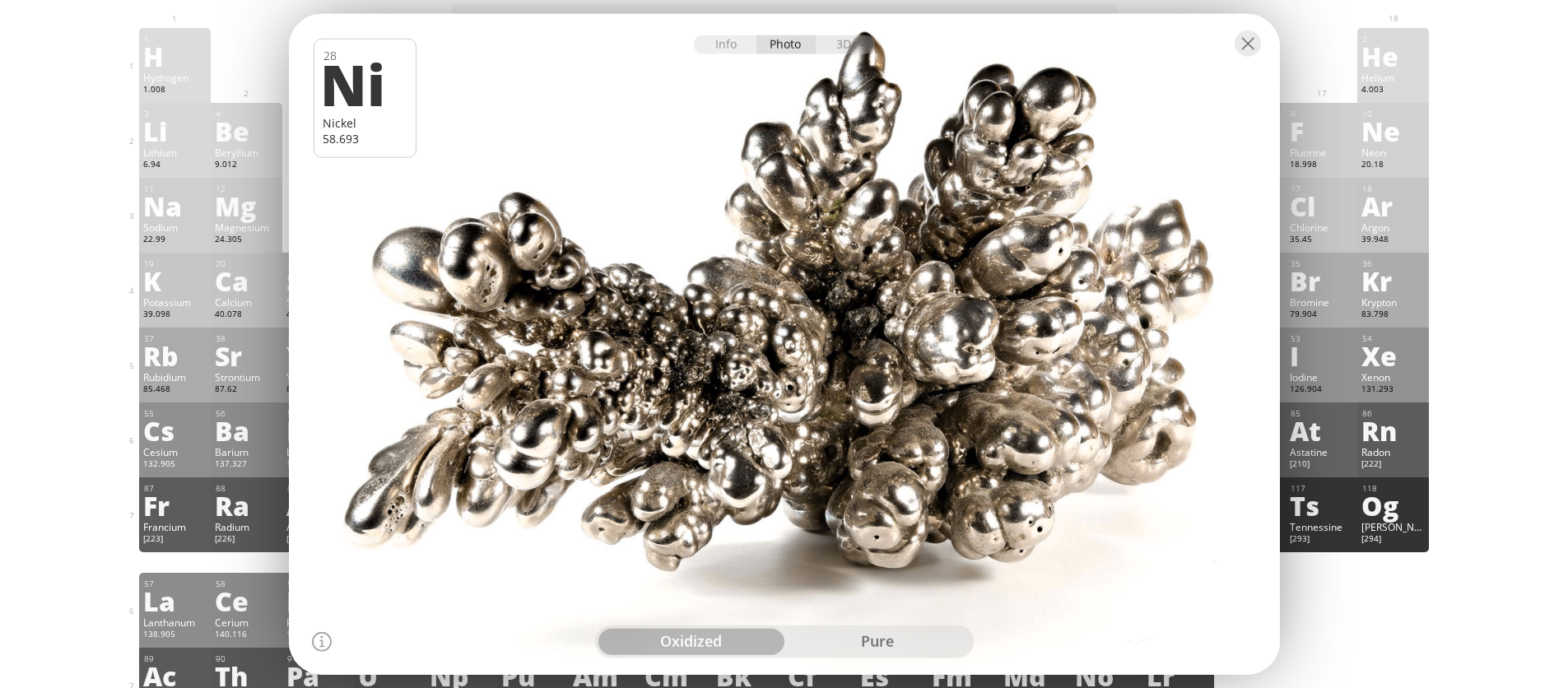
drag, startPoint x: 972, startPoint y: 309, endPoint x: 743, endPoint y: 390, distance: 242.9
click at [735, 397] on div at bounding box center [784, 344] width 1001 height 668
click at [1244, 45] on div at bounding box center [1247, 43] width 26 height 26
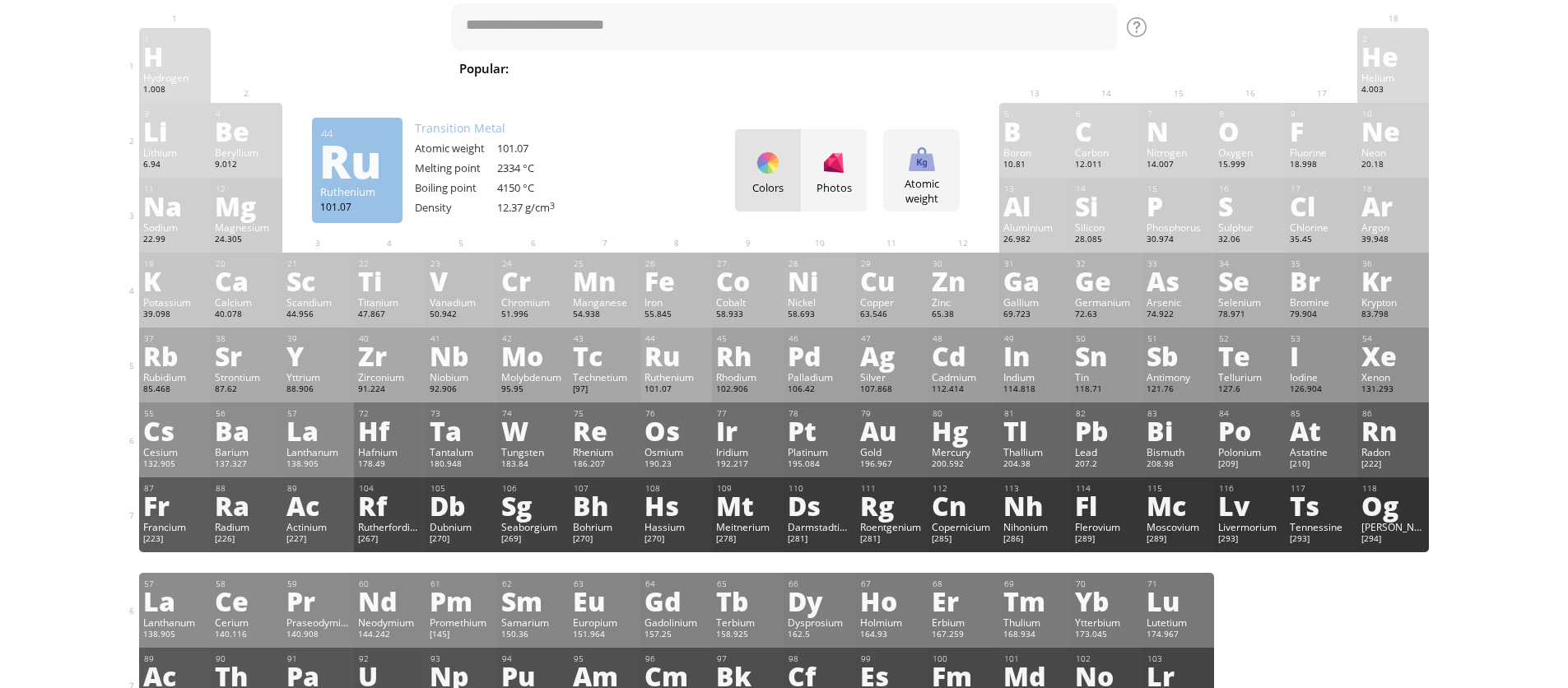
click at [680, 369] on div "Ru" at bounding box center [675, 355] width 63 height 26
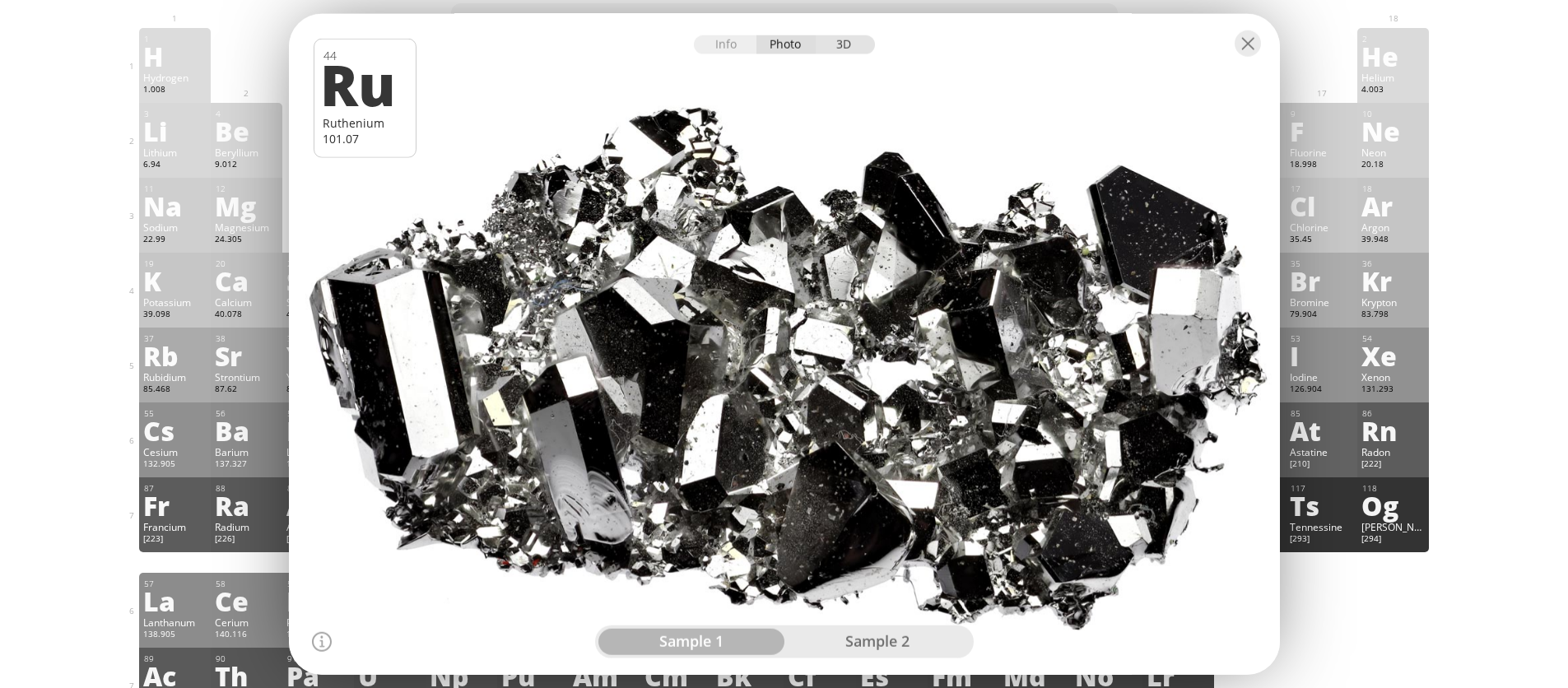
click at [824, 43] on div "3D" at bounding box center [845, 44] width 59 height 18
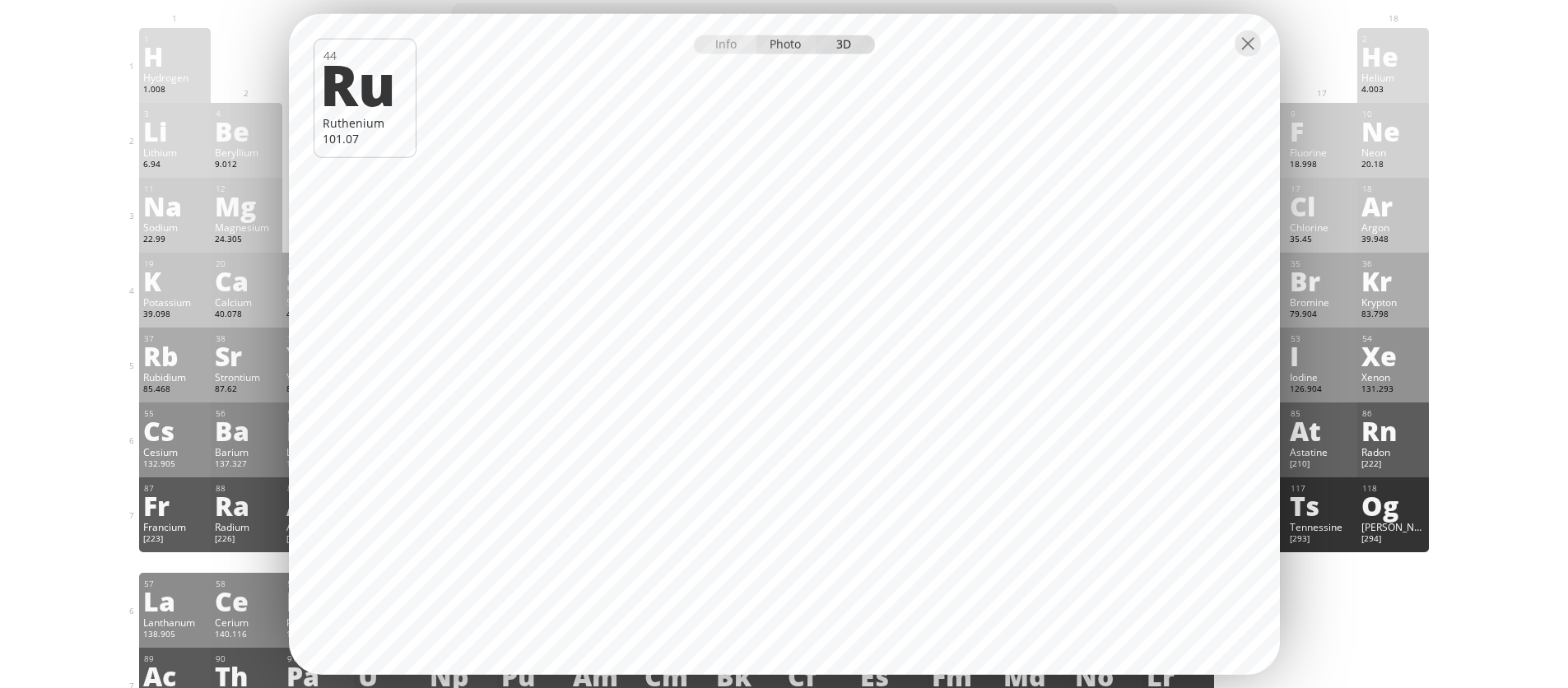
click at [798, 37] on div "Photo" at bounding box center [785, 44] width 59 height 18
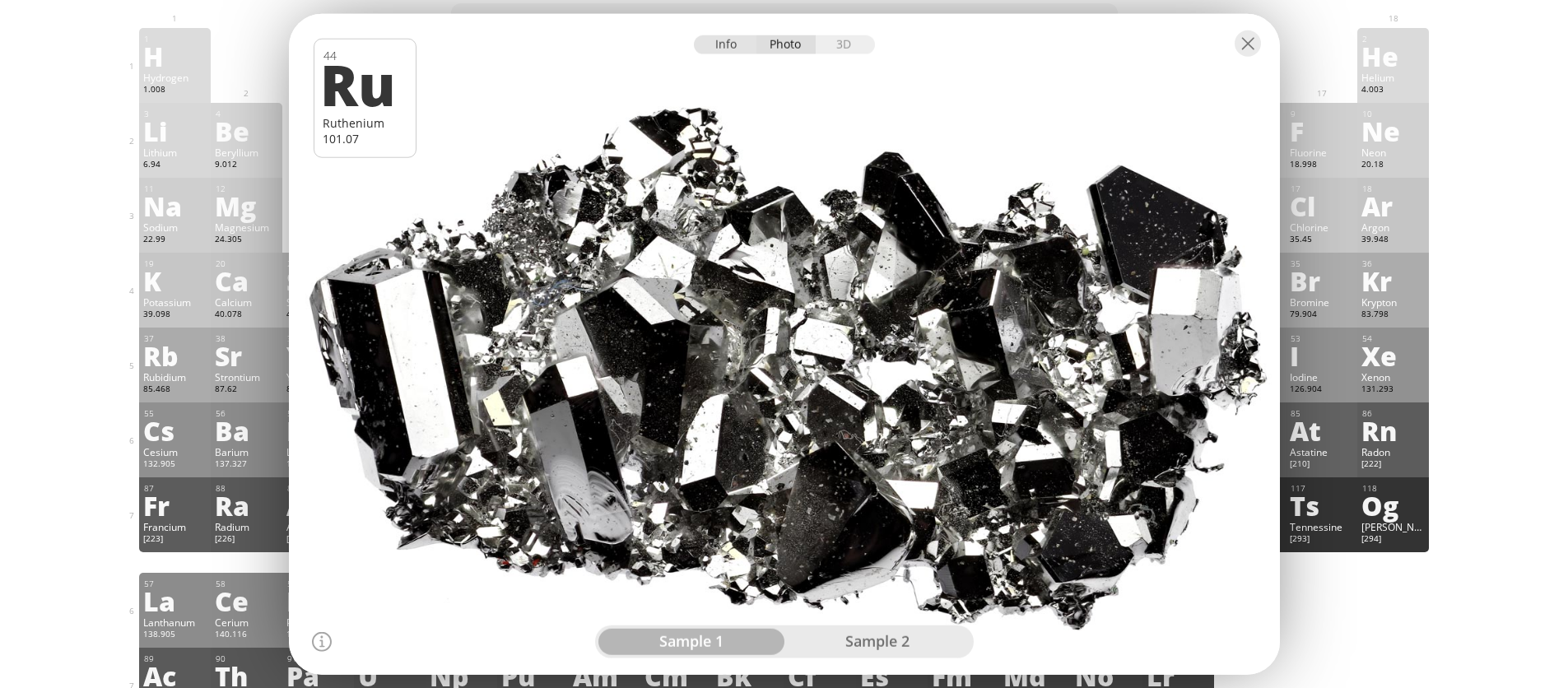
click at [715, 41] on div "Info" at bounding box center [725, 44] width 63 height 18
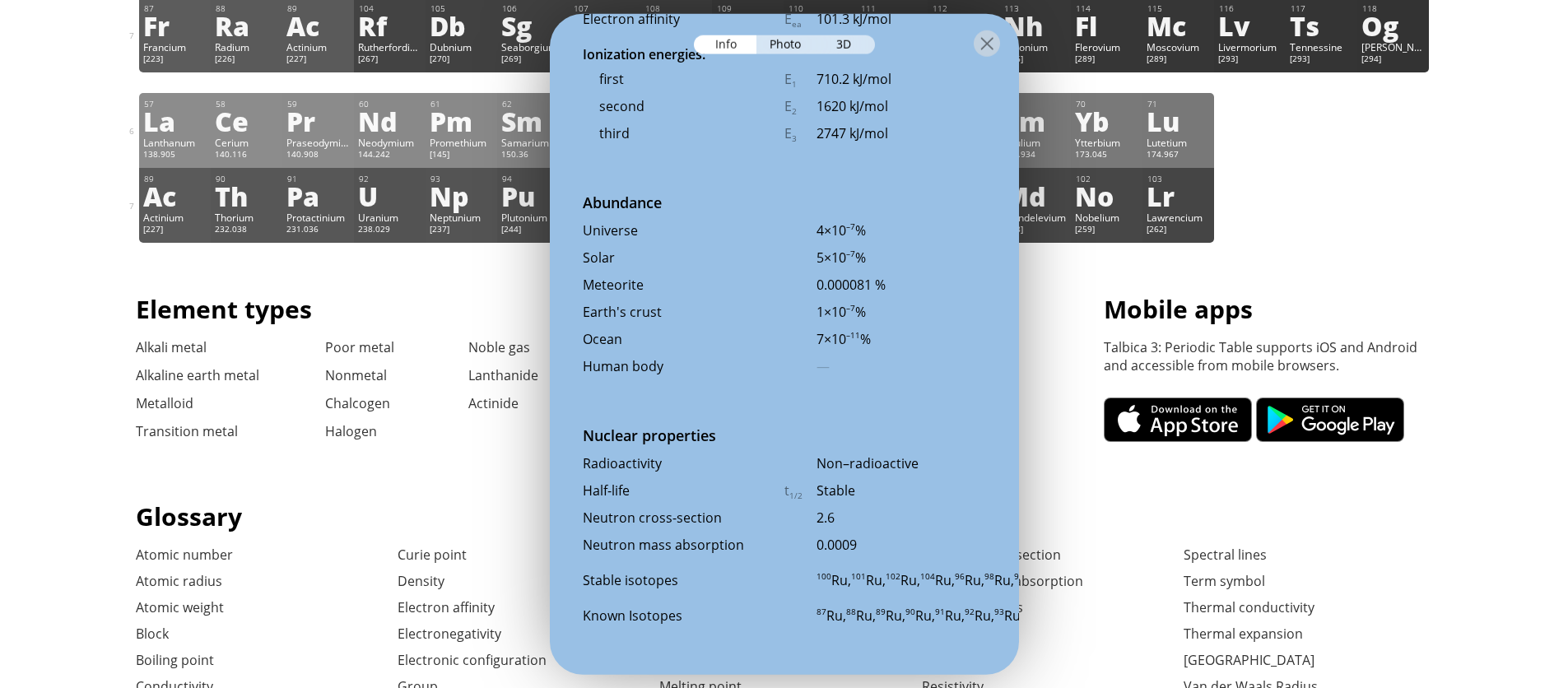
scroll to position [728, 0]
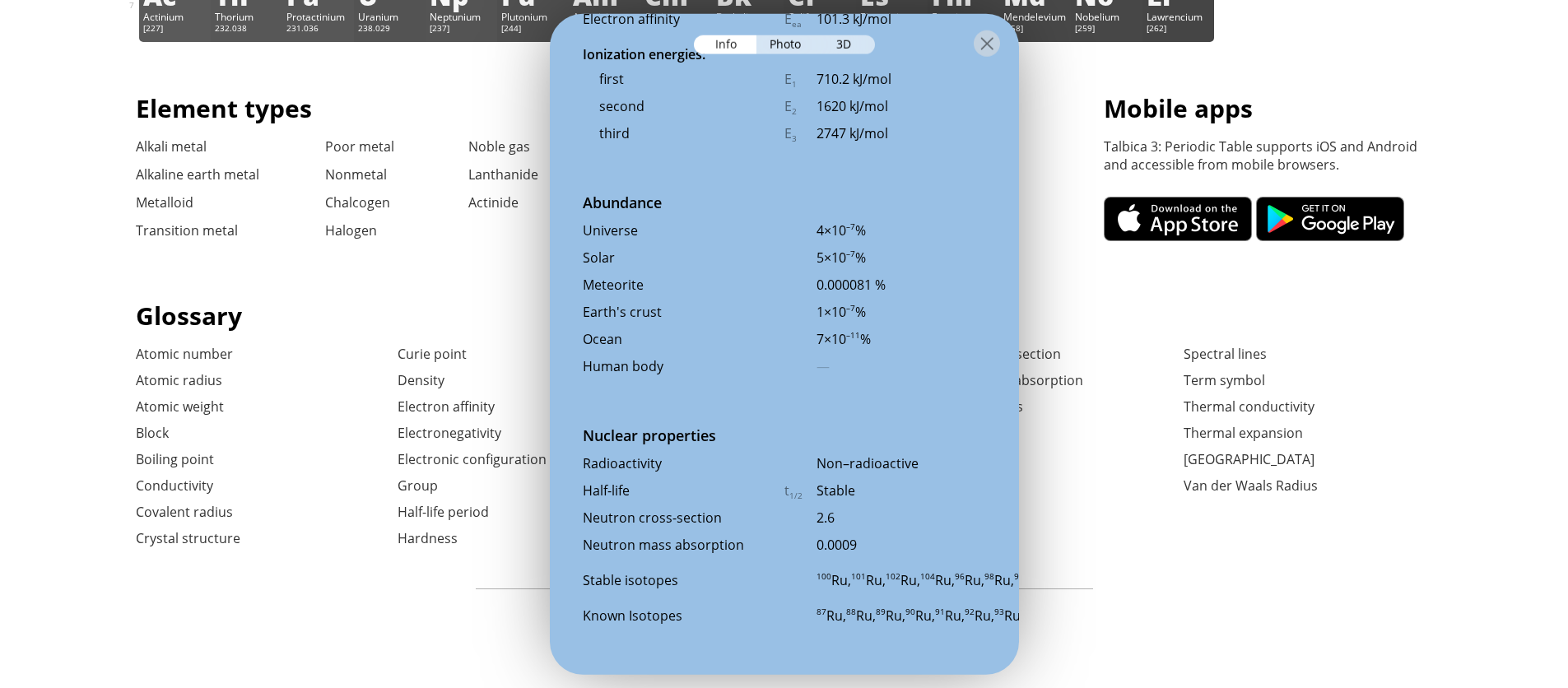
click at [1158, 232] on link at bounding box center [1178, 219] width 148 height 45
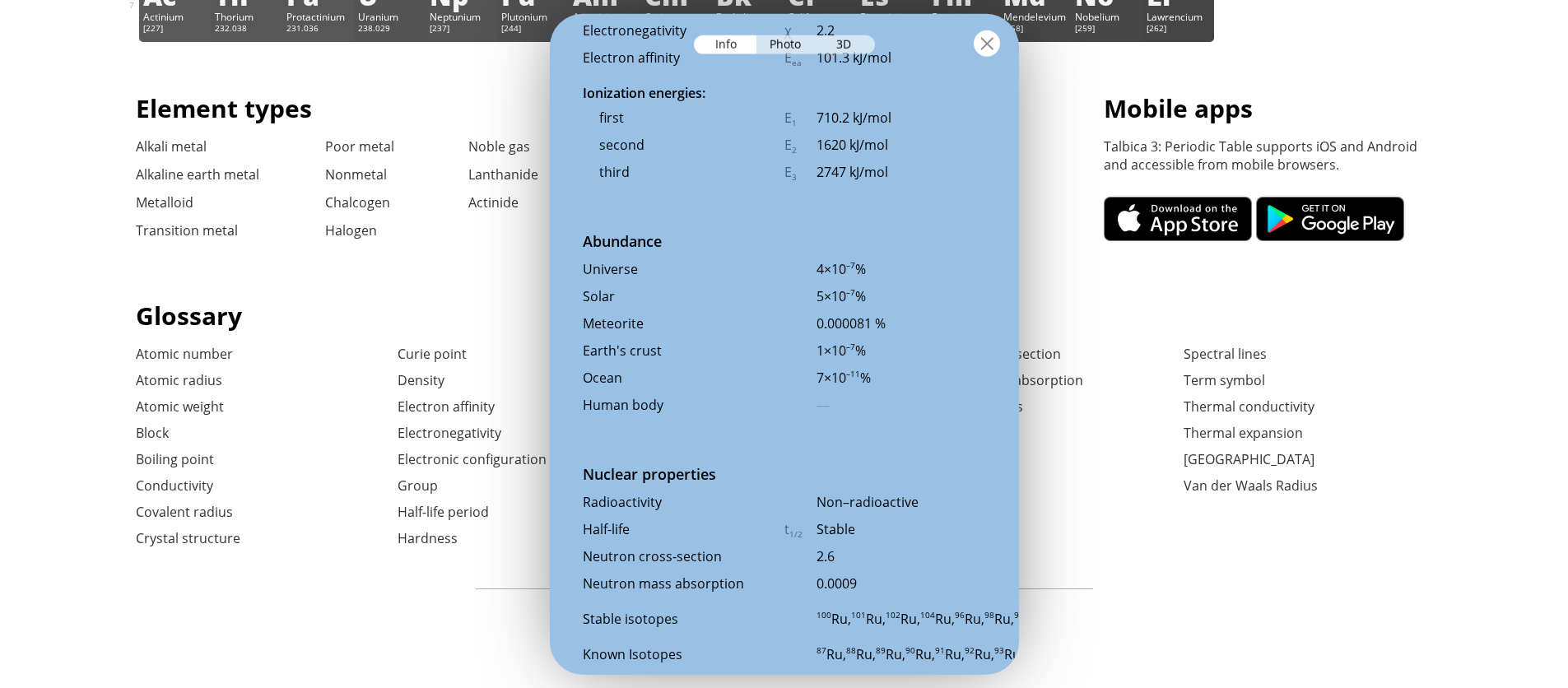
click at [985, 53] on div at bounding box center [986, 43] width 26 height 26
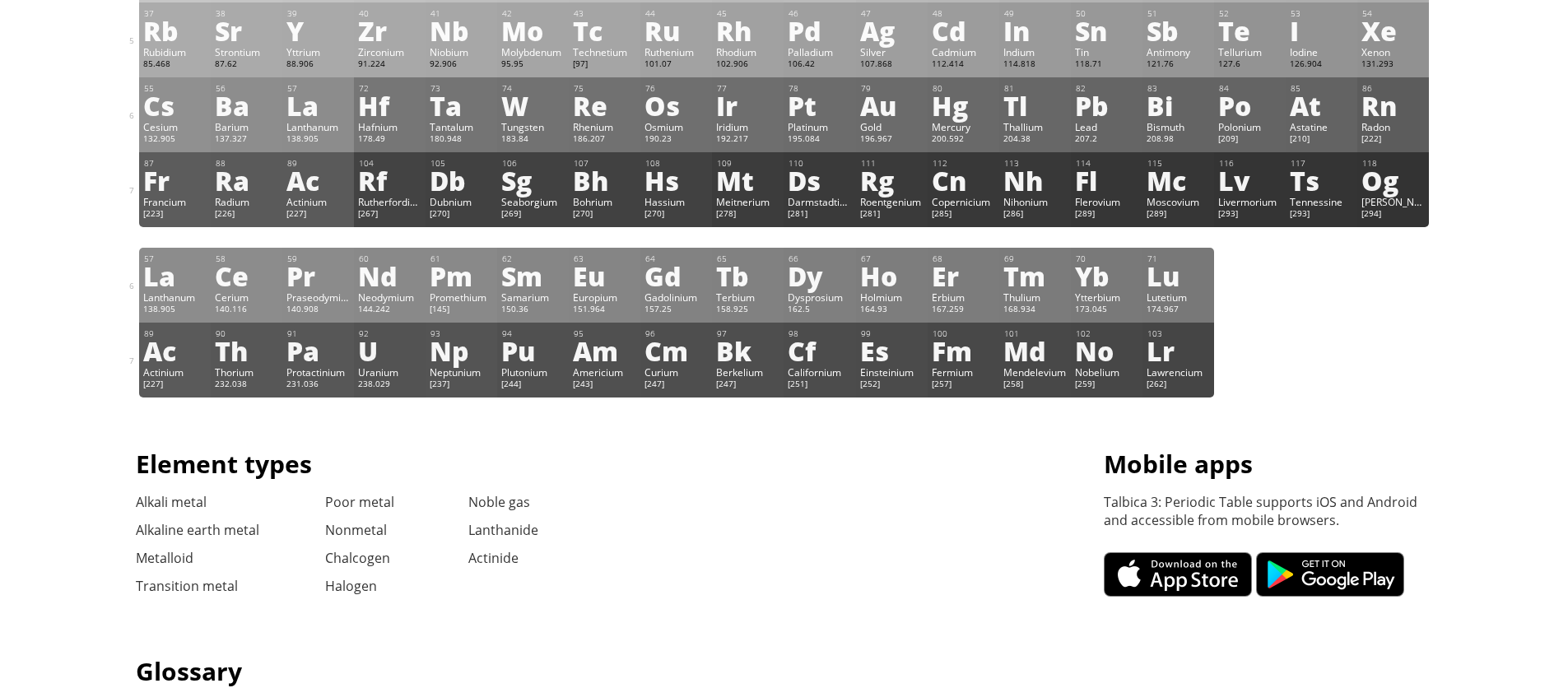
scroll to position [0, 0]
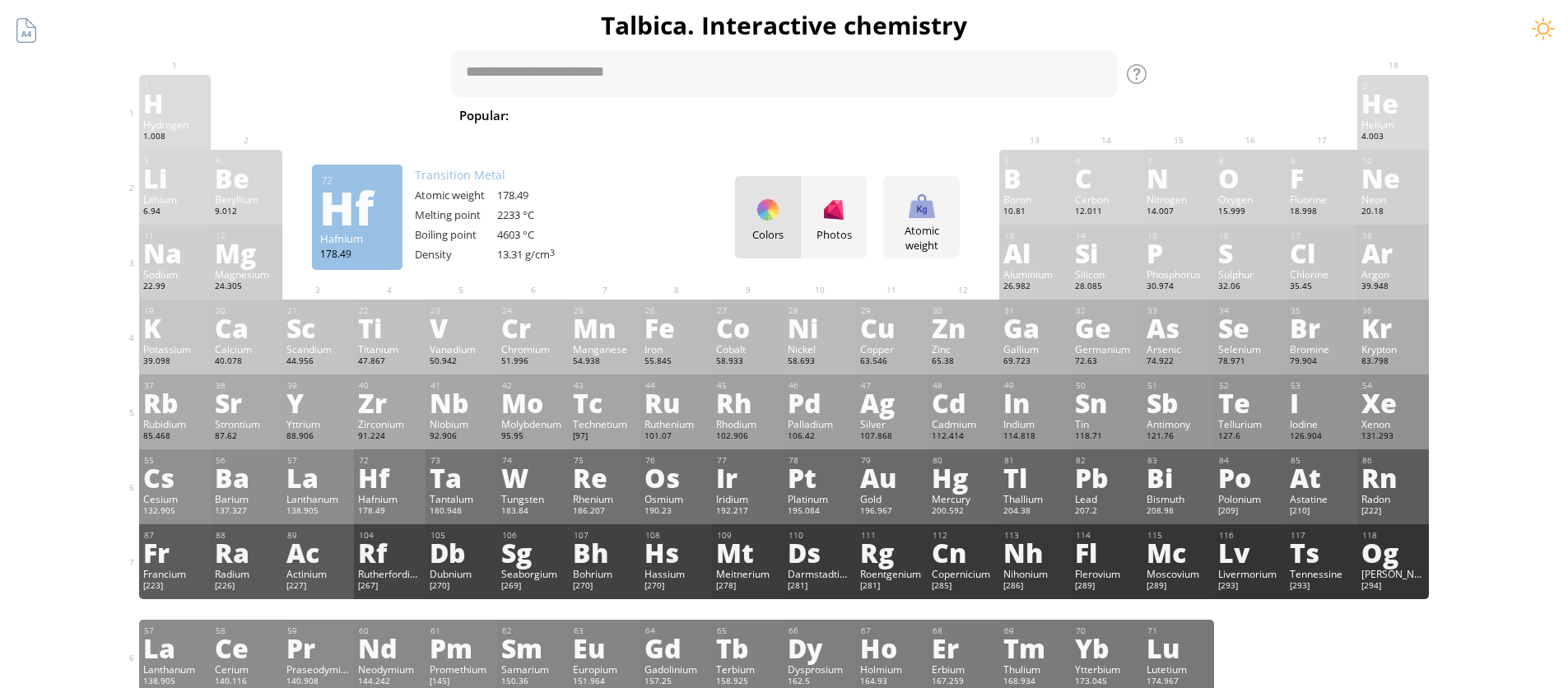
click at [388, 485] on div "Hf" at bounding box center [389, 477] width 63 height 26
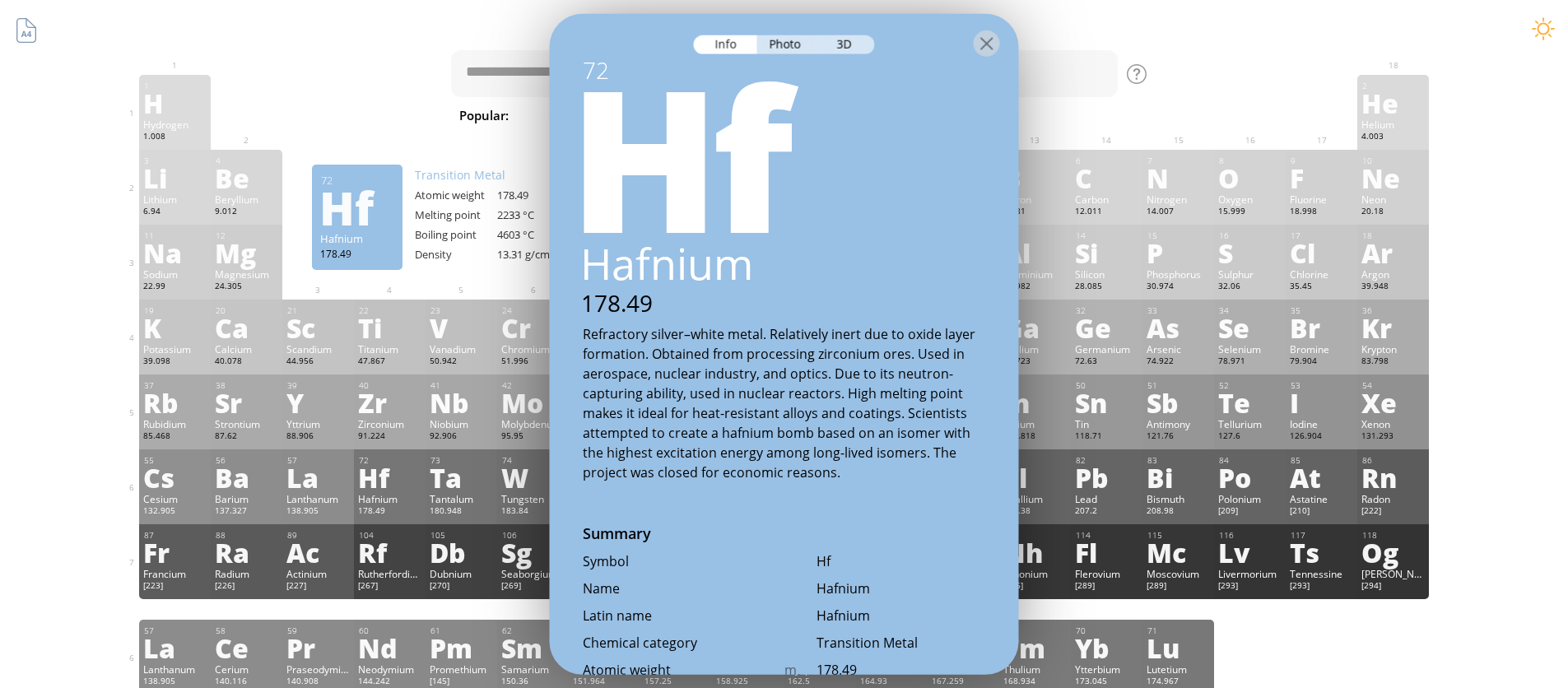
scroll to position [3510, 0]
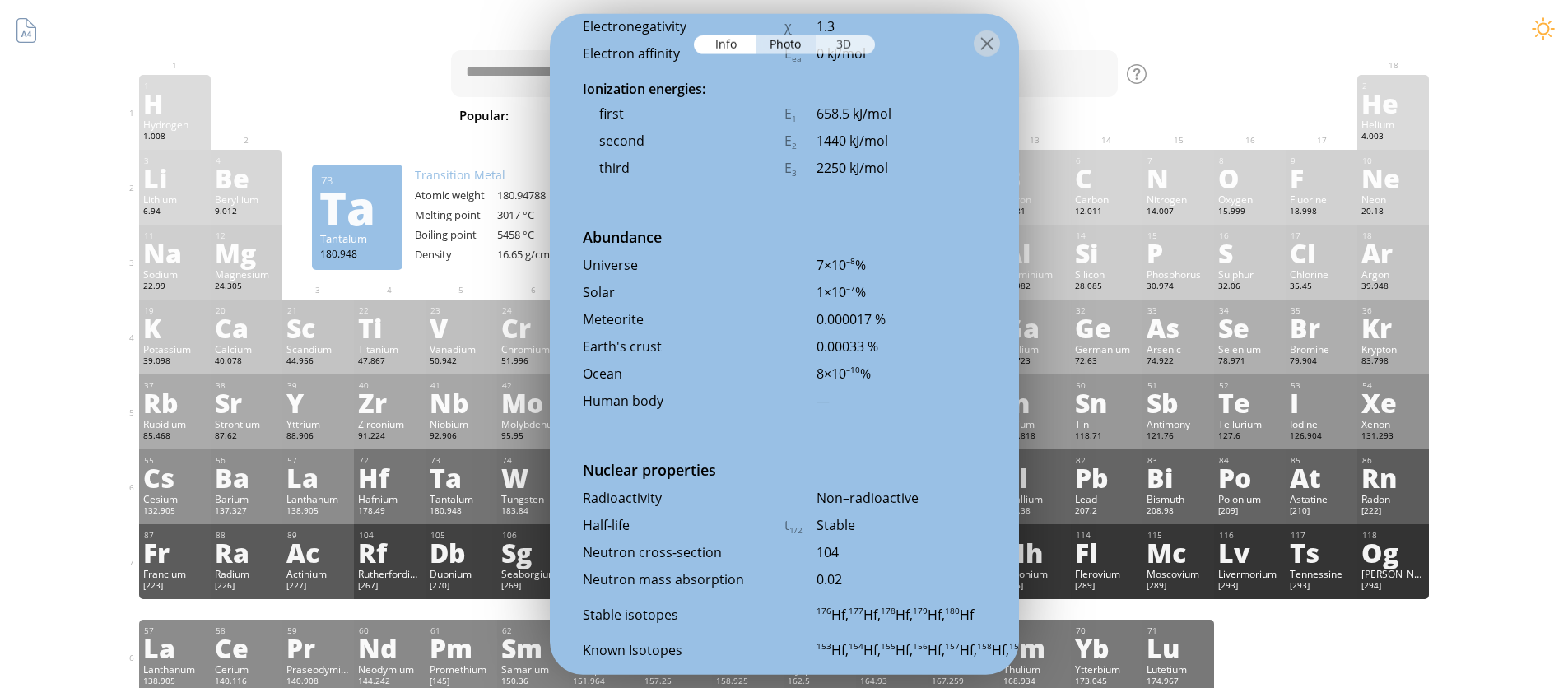
click at [830, 40] on div "3D" at bounding box center [845, 44] width 59 height 18
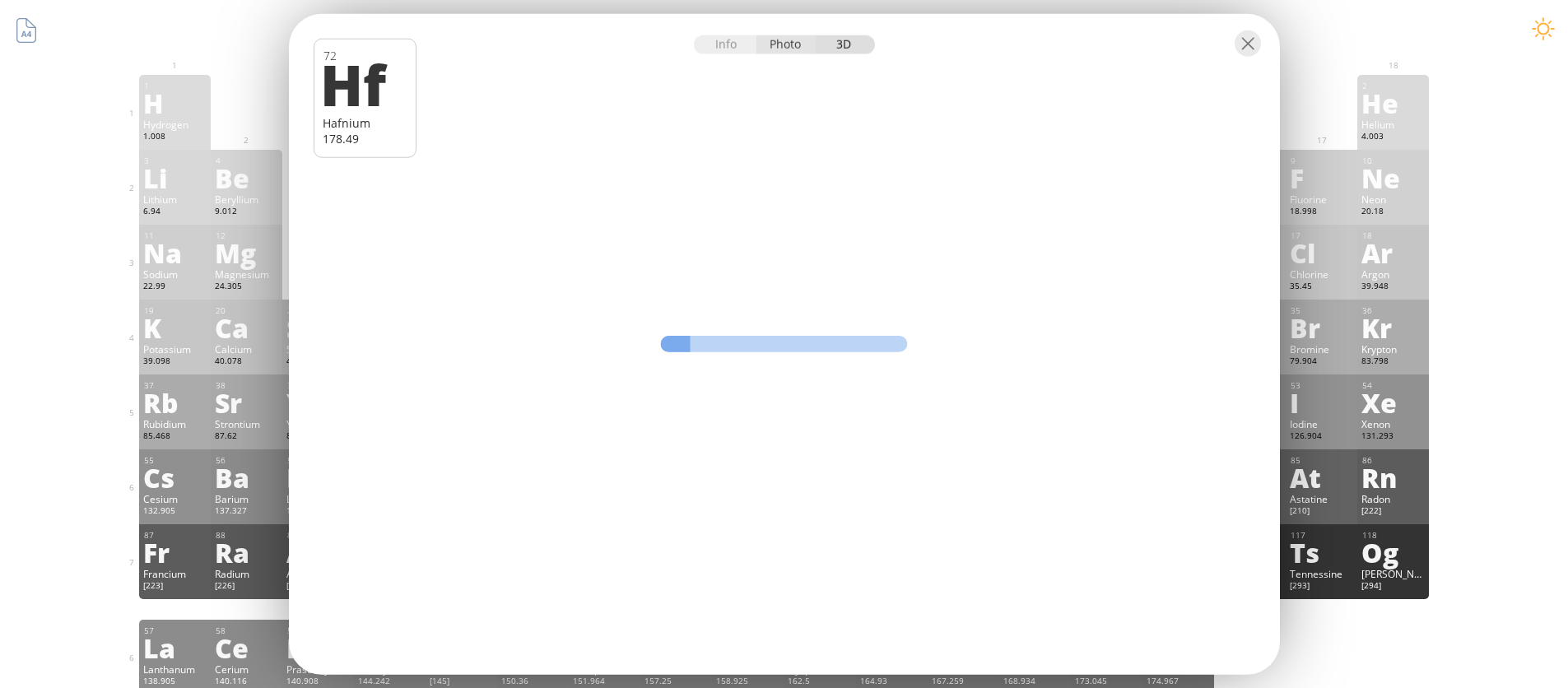
click at [775, 46] on div "Photo" at bounding box center [785, 44] width 59 height 18
drag, startPoint x: 957, startPoint y: 338, endPoint x: 621, endPoint y: 413, distance: 344.3
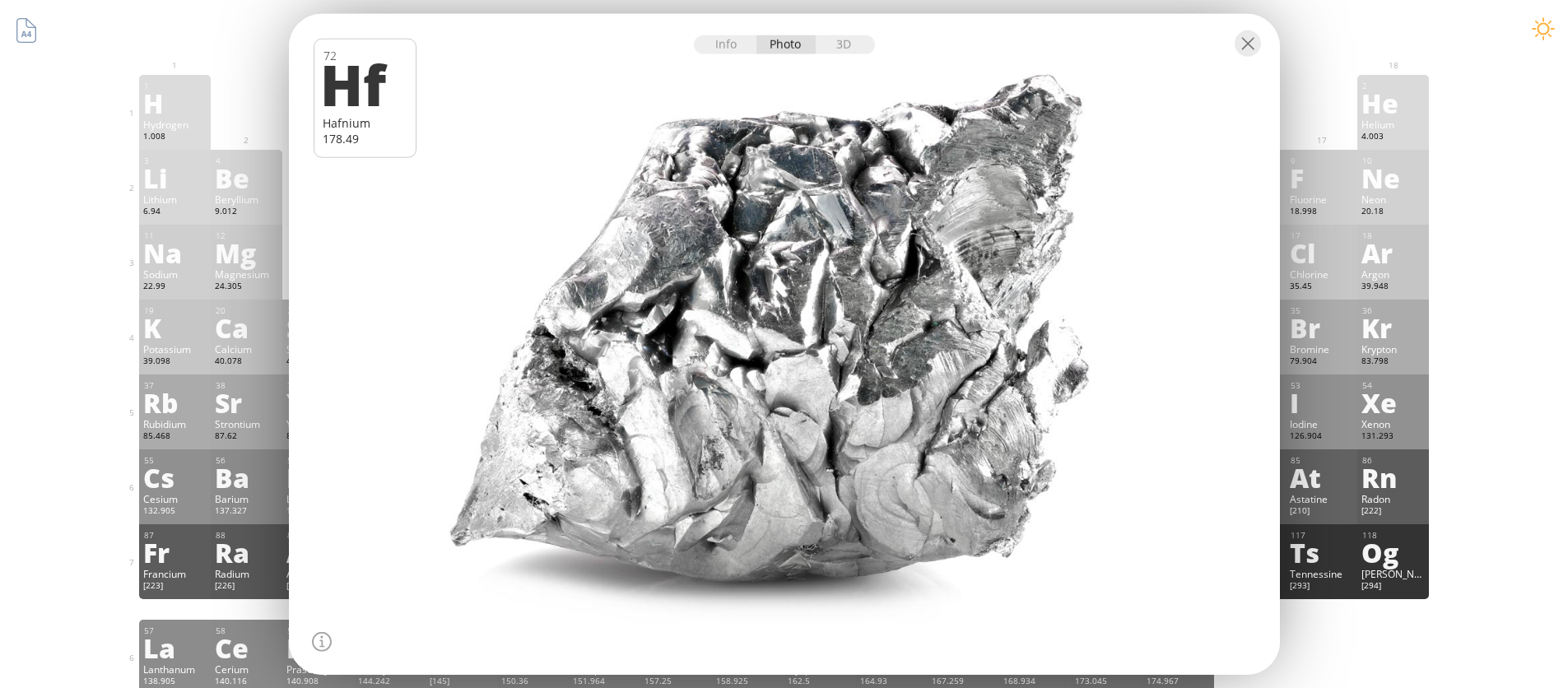
click at [621, 412] on div at bounding box center [784, 344] width 1001 height 668
drag, startPoint x: 837, startPoint y: 313, endPoint x: 840, endPoint y: 451, distance: 138.0
click at [834, 460] on div at bounding box center [784, 344] width 1001 height 668
click at [1246, 46] on div at bounding box center [1247, 43] width 26 height 26
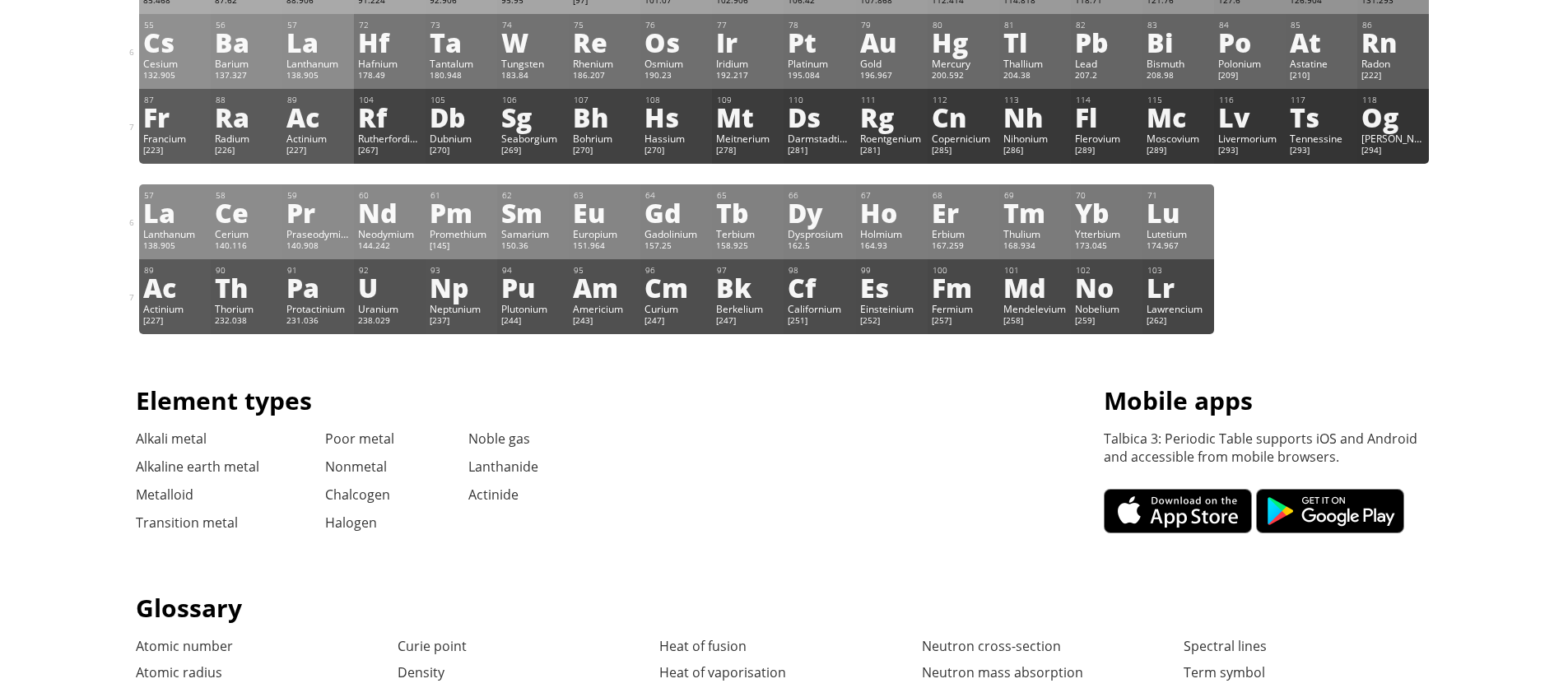
scroll to position [0, 0]
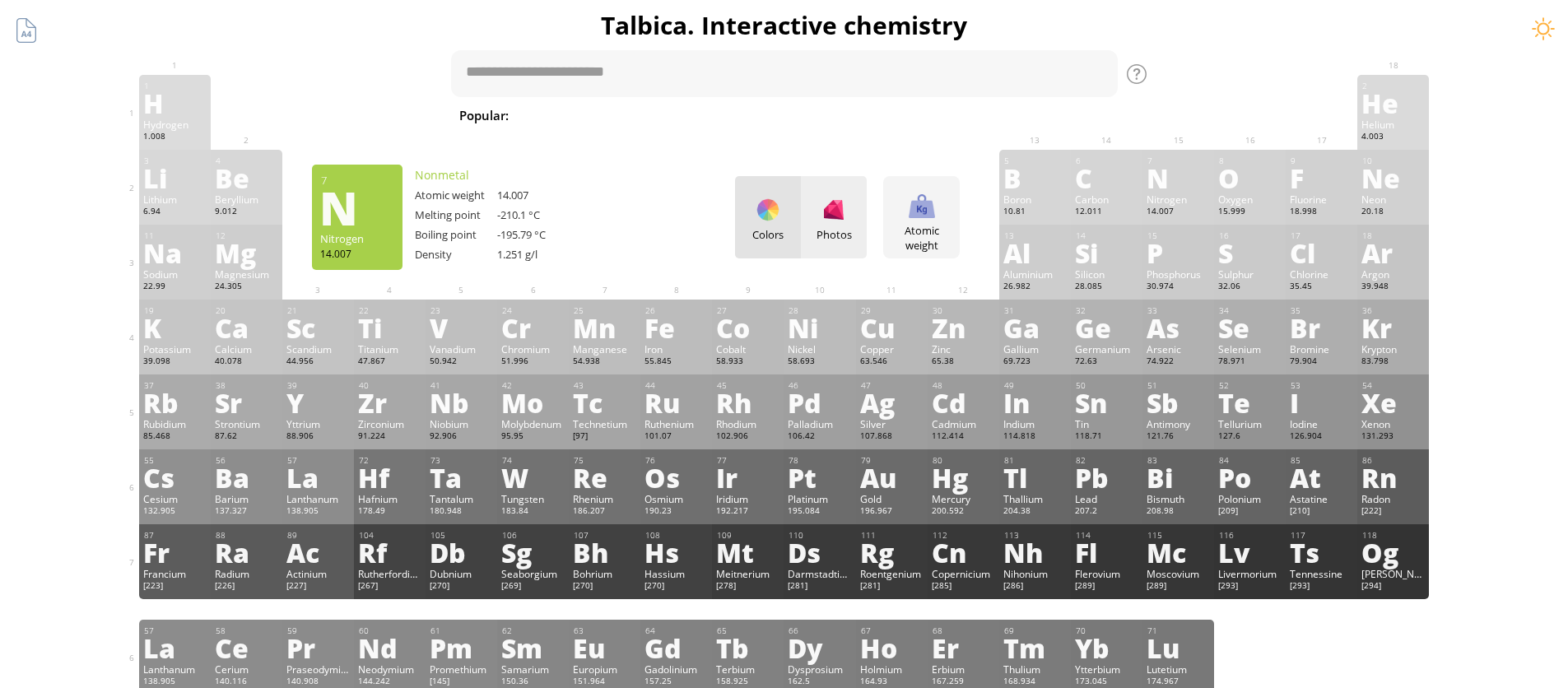
click at [857, 228] on div "Photos" at bounding box center [834, 234] width 66 height 15
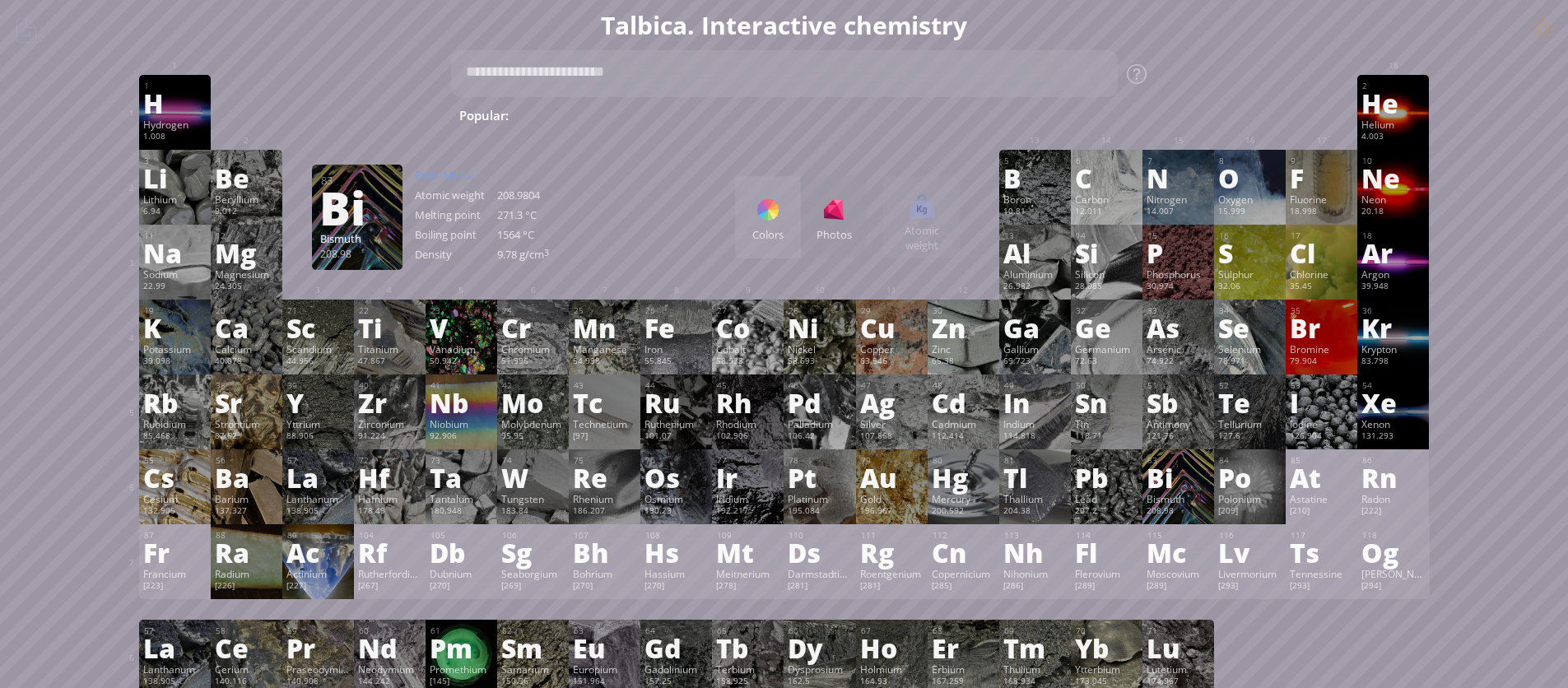
click at [1186, 495] on div "Bismuth" at bounding box center [1178, 499] width 63 height 14
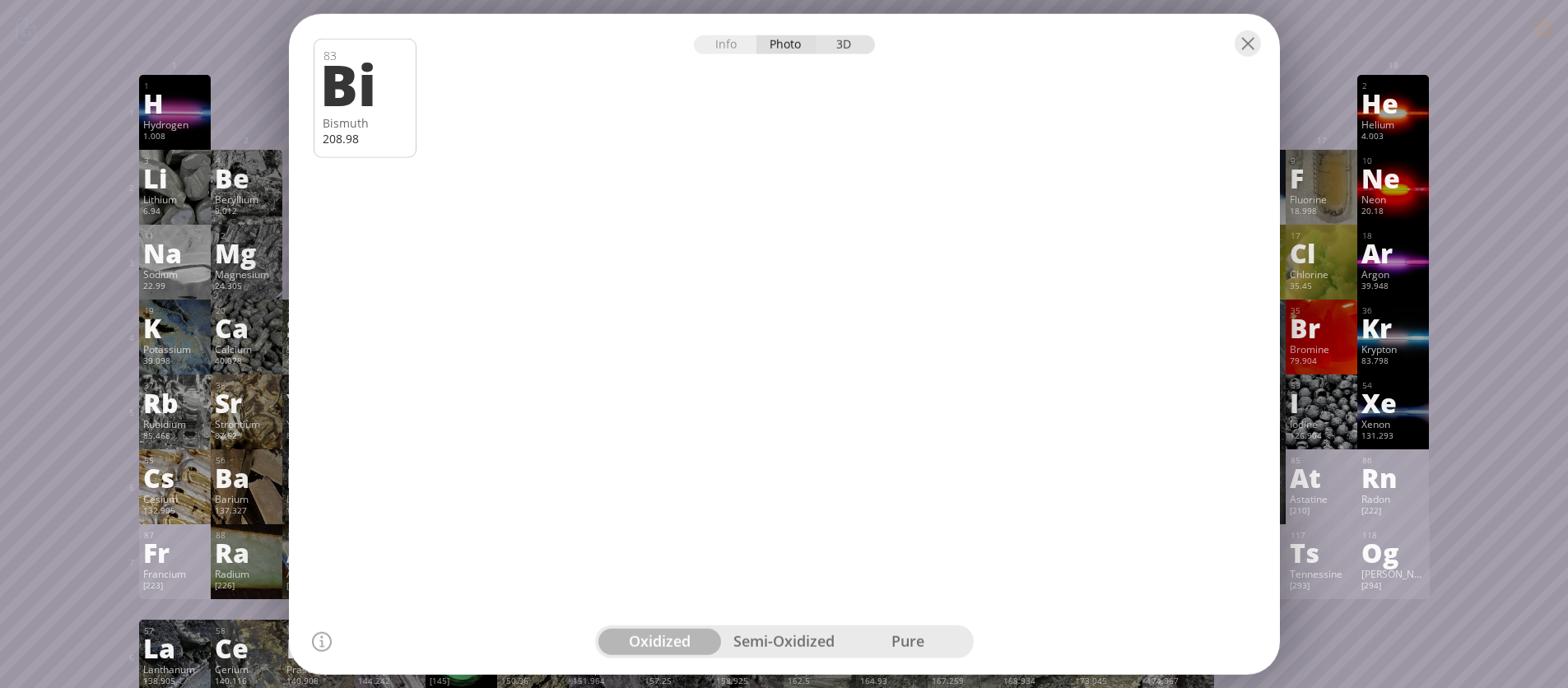
click at [838, 49] on div "3D" at bounding box center [845, 44] width 59 height 18
click at [1245, 40] on div at bounding box center [1247, 43] width 26 height 26
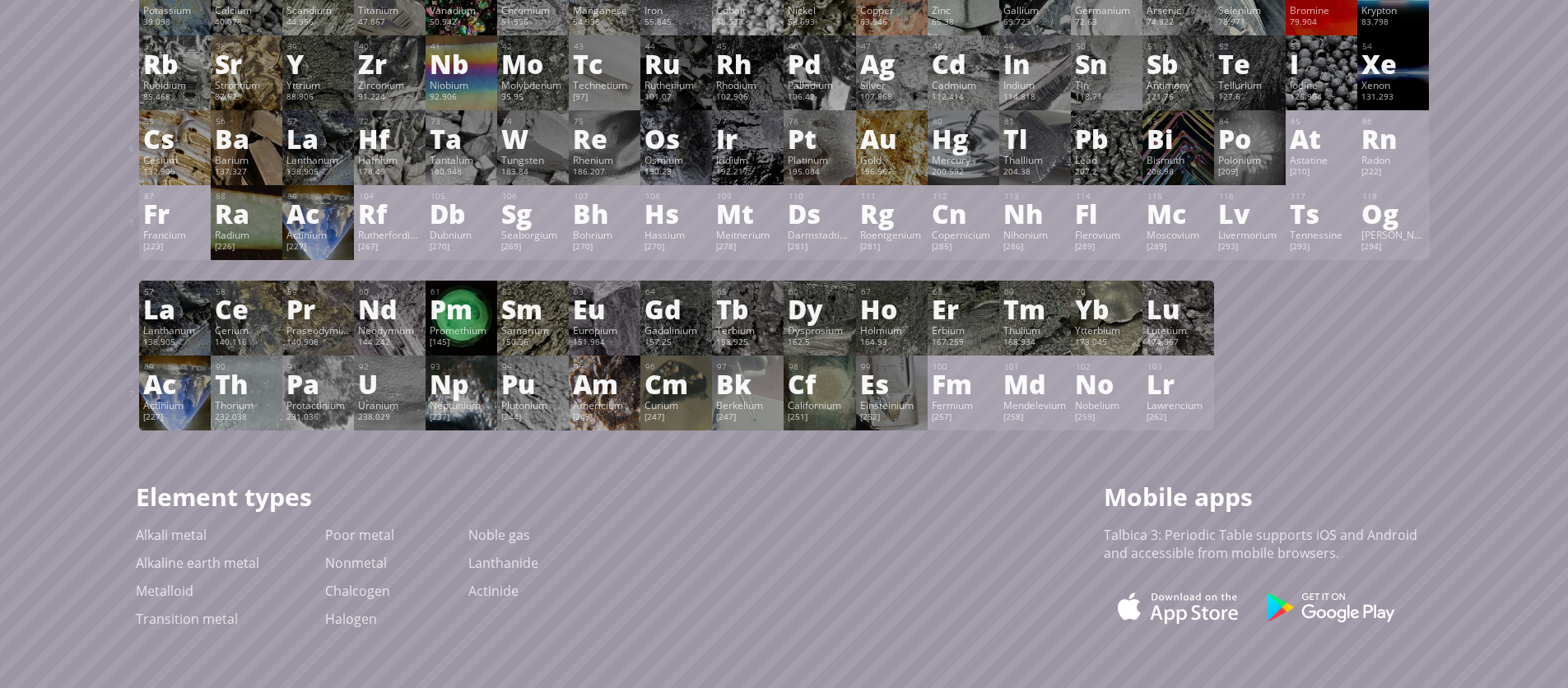
scroll to position [178, 0]
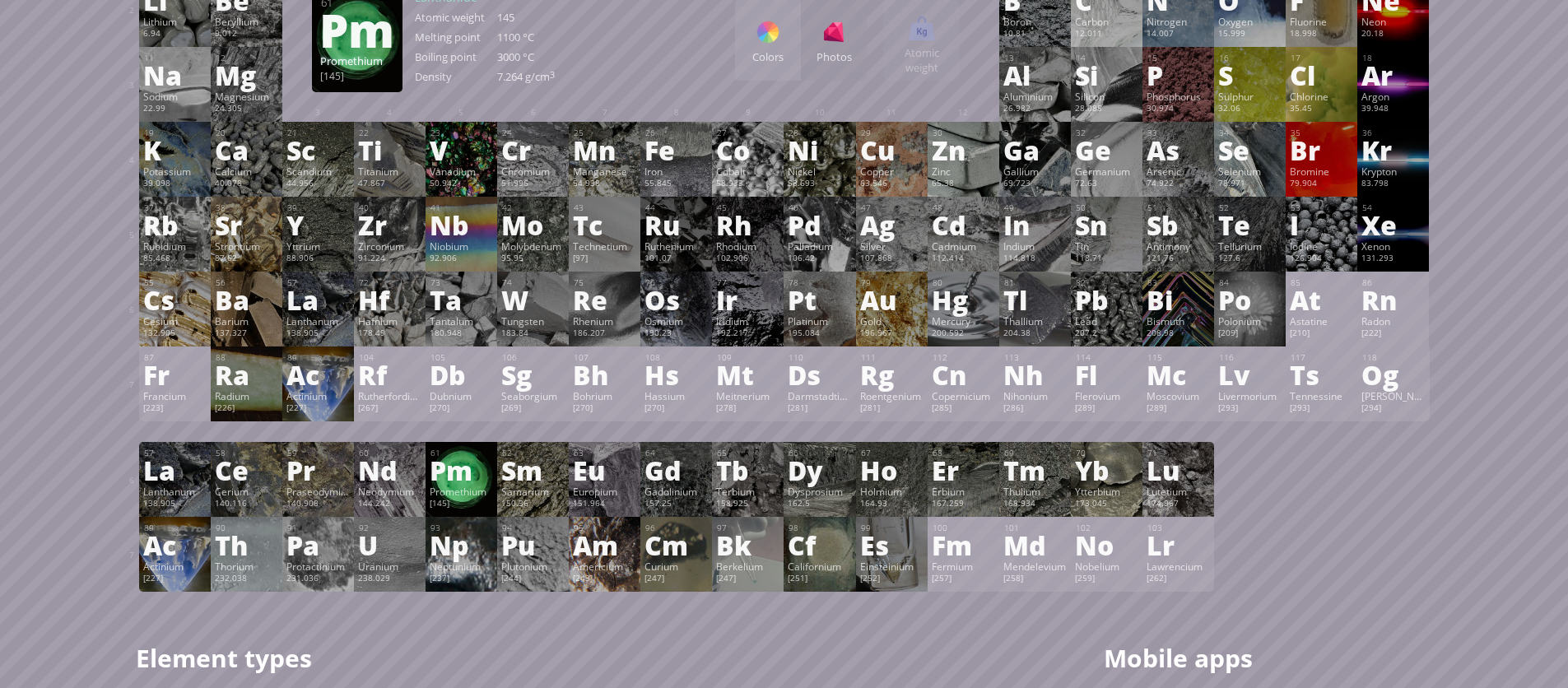
click at [470, 483] on div "Pm" at bounding box center [460, 469] width 63 height 26
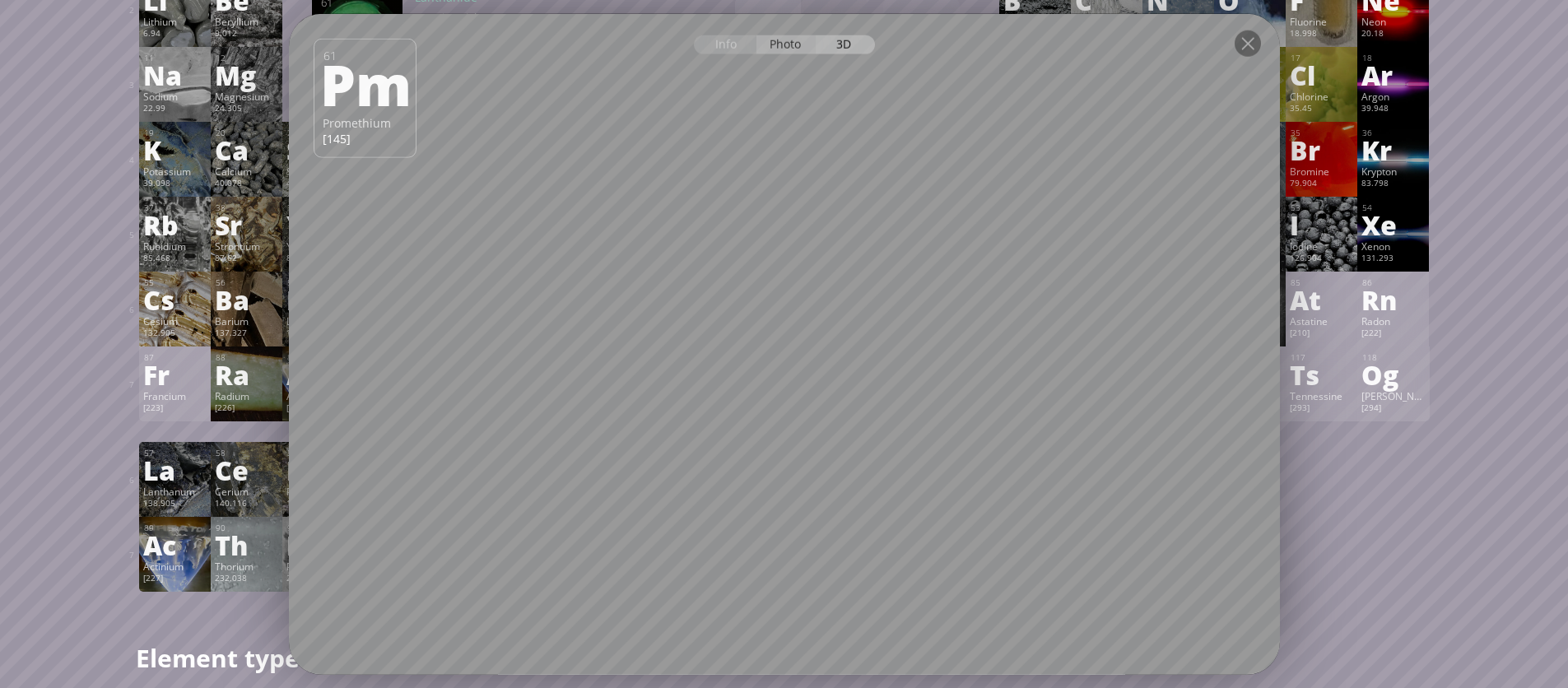
click at [778, 41] on div "Photo" at bounding box center [785, 44] width 59 height 18
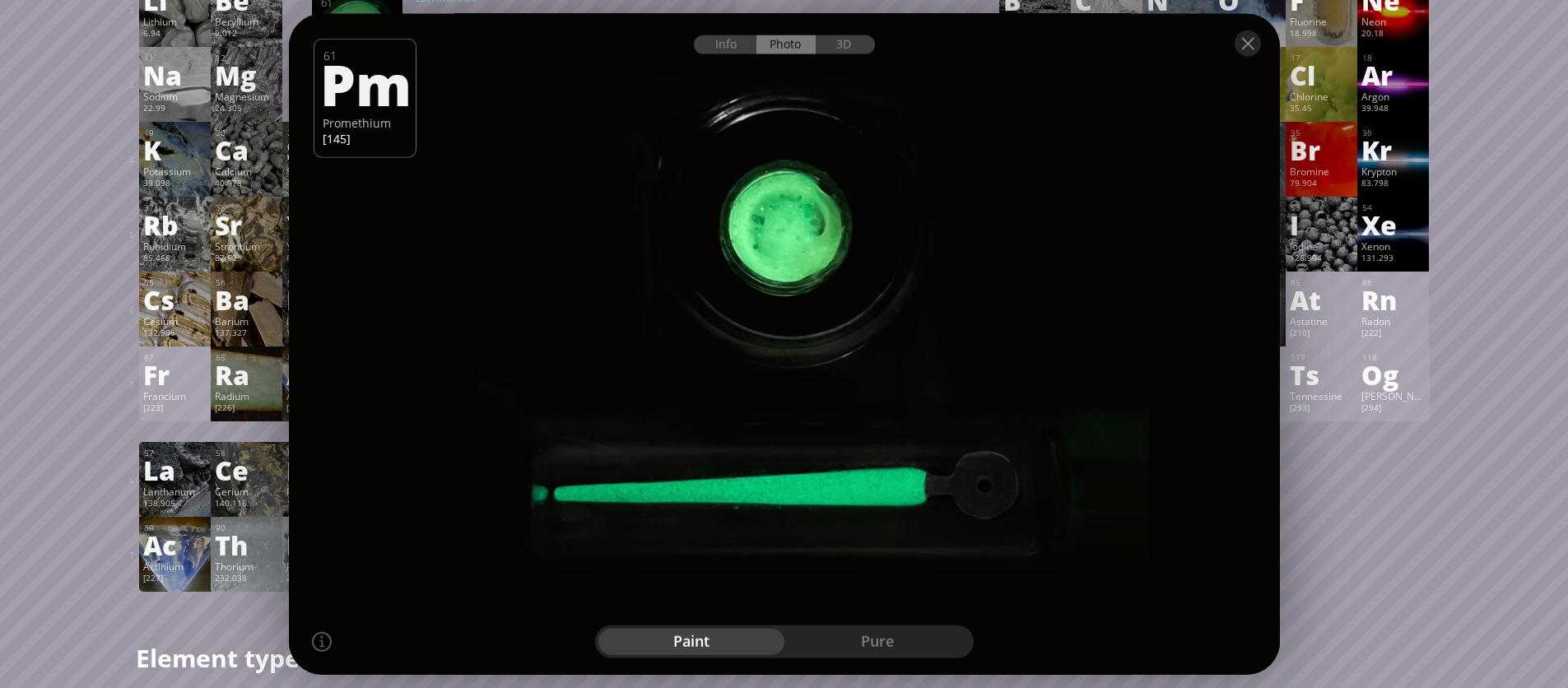
drag, startPoint x: 872, startPoint y: 294, endPoint x: 713, endPoint y: 286, distance: 159.2
click at [713, 286] on div at bounding box center [784, 344] width 1001 height 668
click at [1245, 54] on div at bounding box center [1247, 43] width 26 height 26
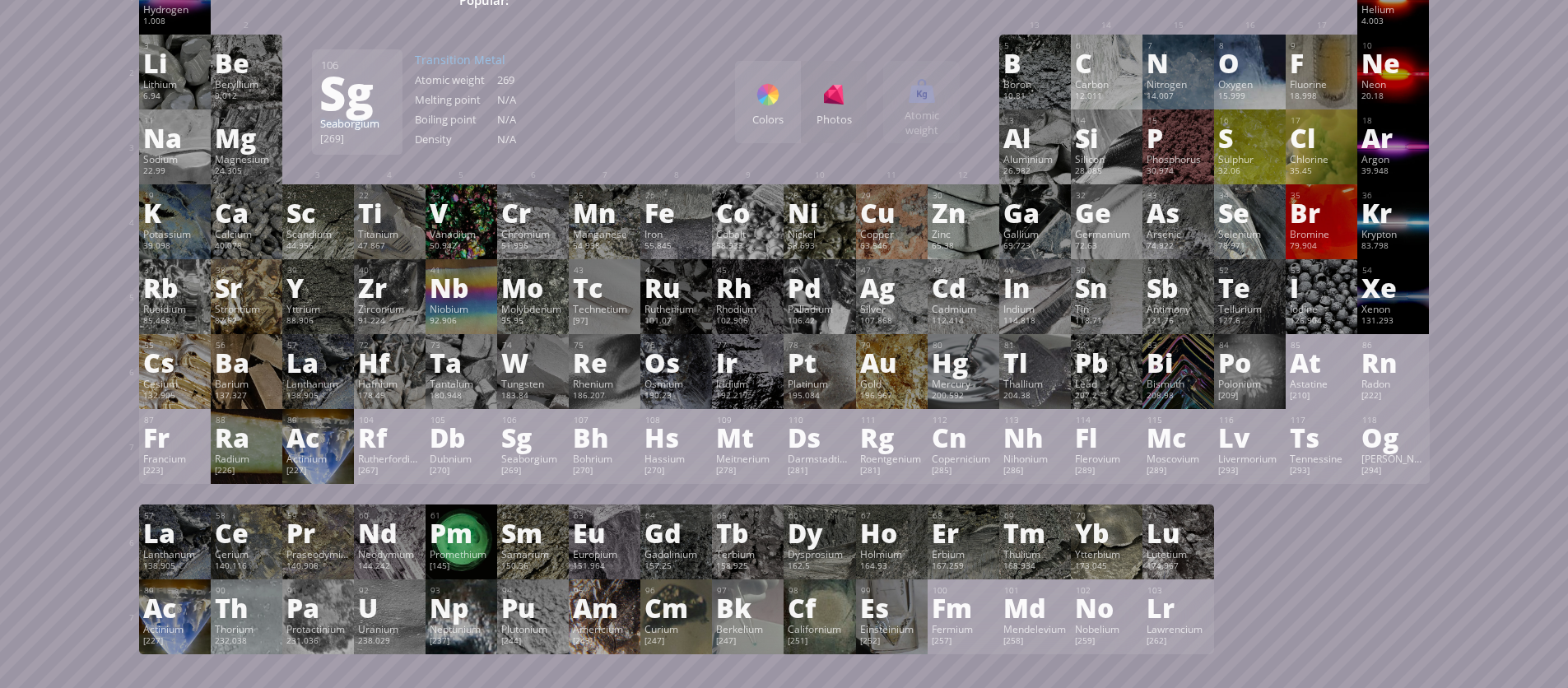
scroll to position [40, 0]
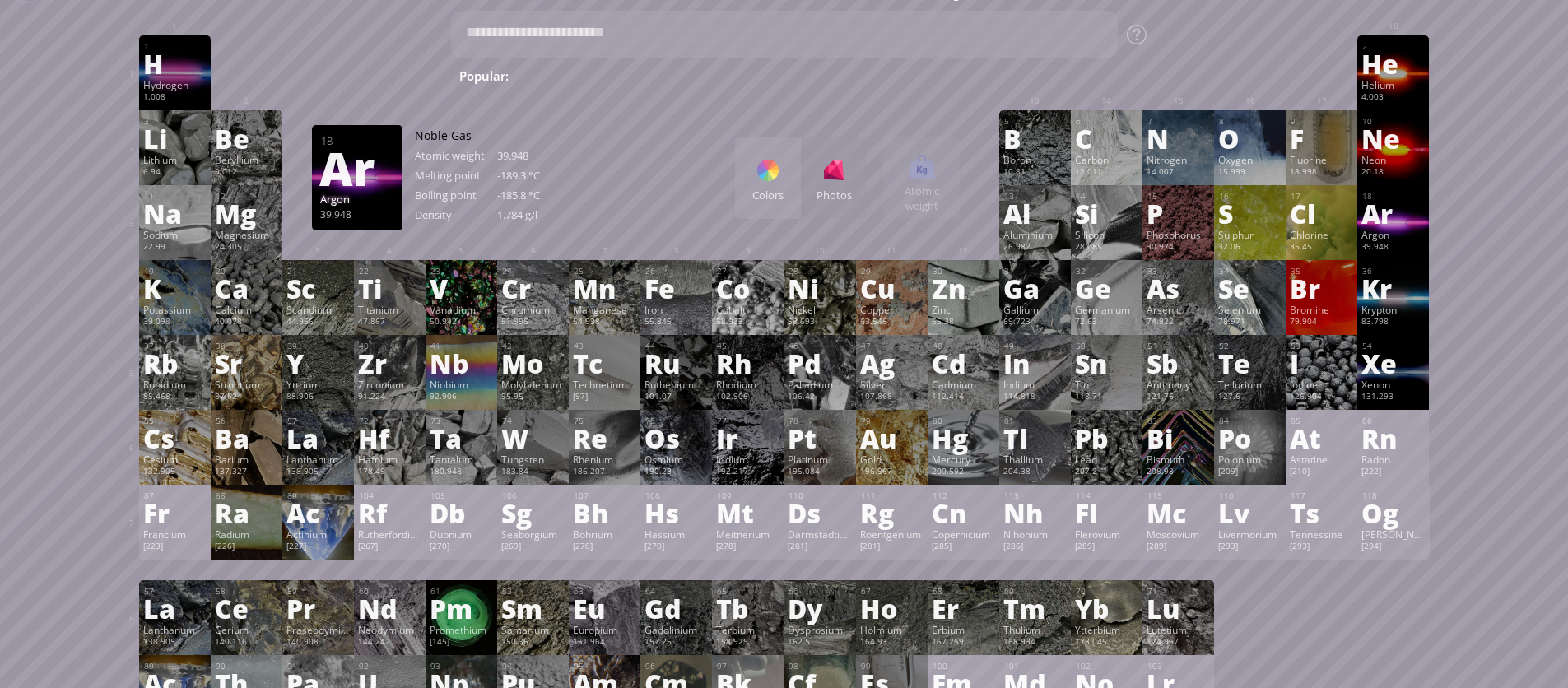
click at [1407, 228] on div "Argon" at bounding box center [1393, 235] width 63 height 14
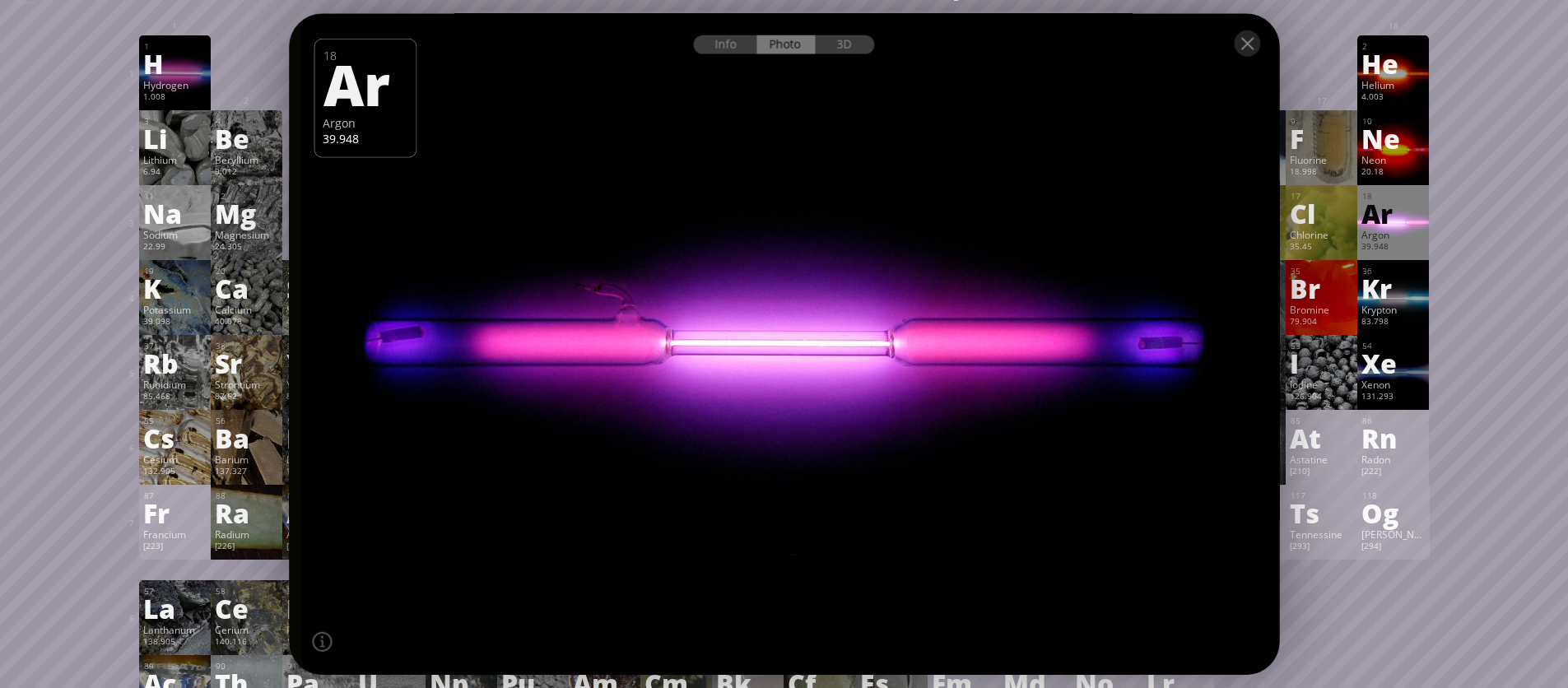
drag, startPoint x: 930, startPoint y: 325, endPoint x: 674, endPoint y: 330, distance: 256.0
click at [674, 330] on div at bounding box center [784, 344] width 1000 height 668
click at [847, 41] on div "3D" at bounding box center [845, 44] width 59 height 18
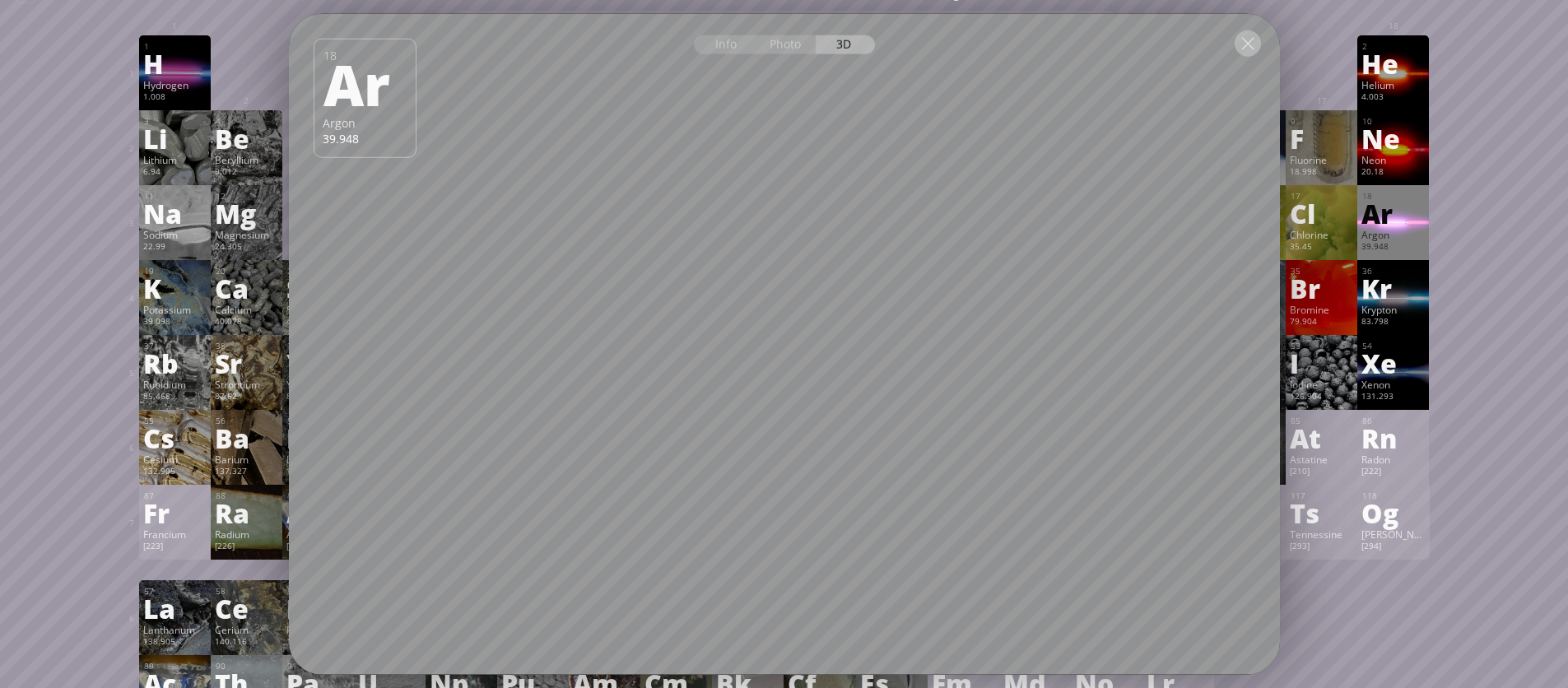
click at [1247, 40] on div at bounding box center [1247, 43] width 26 height 26
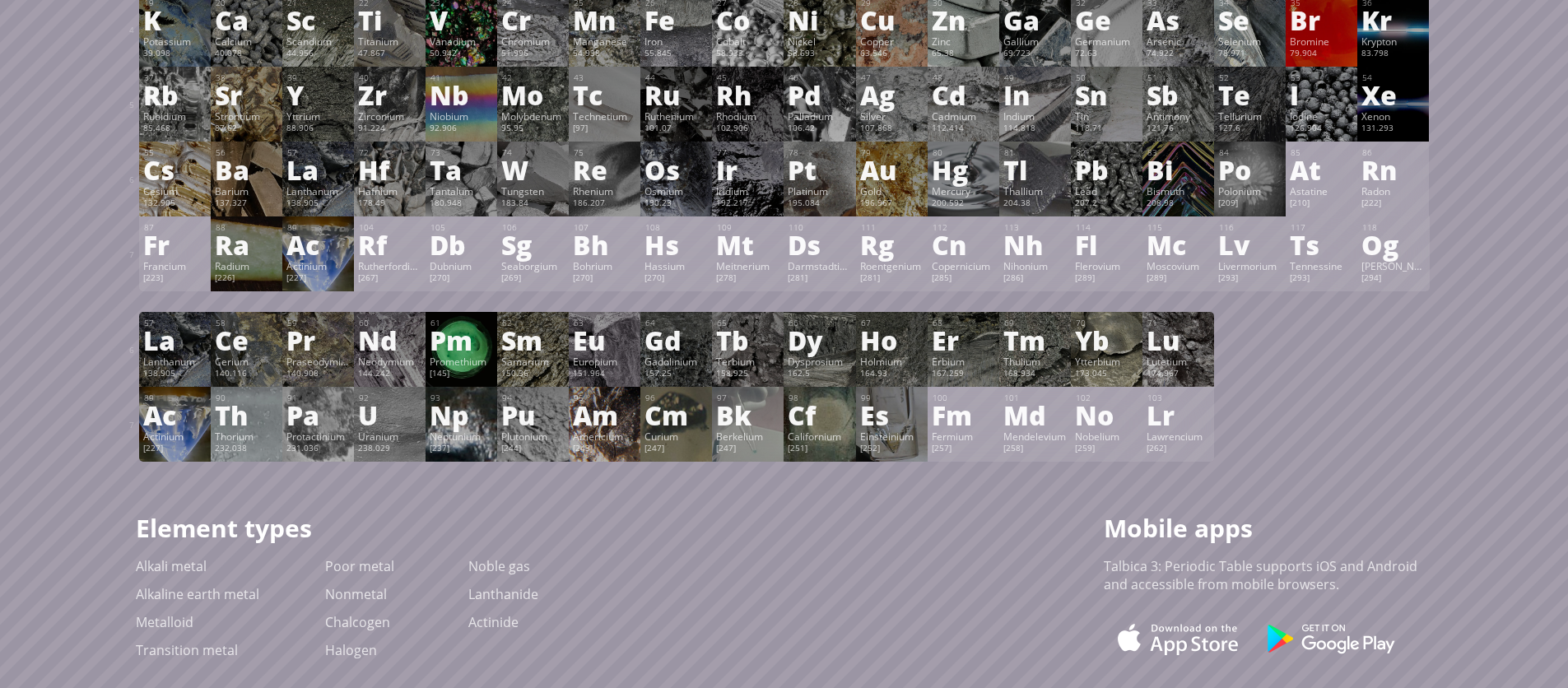
scroll to position [0, 0]
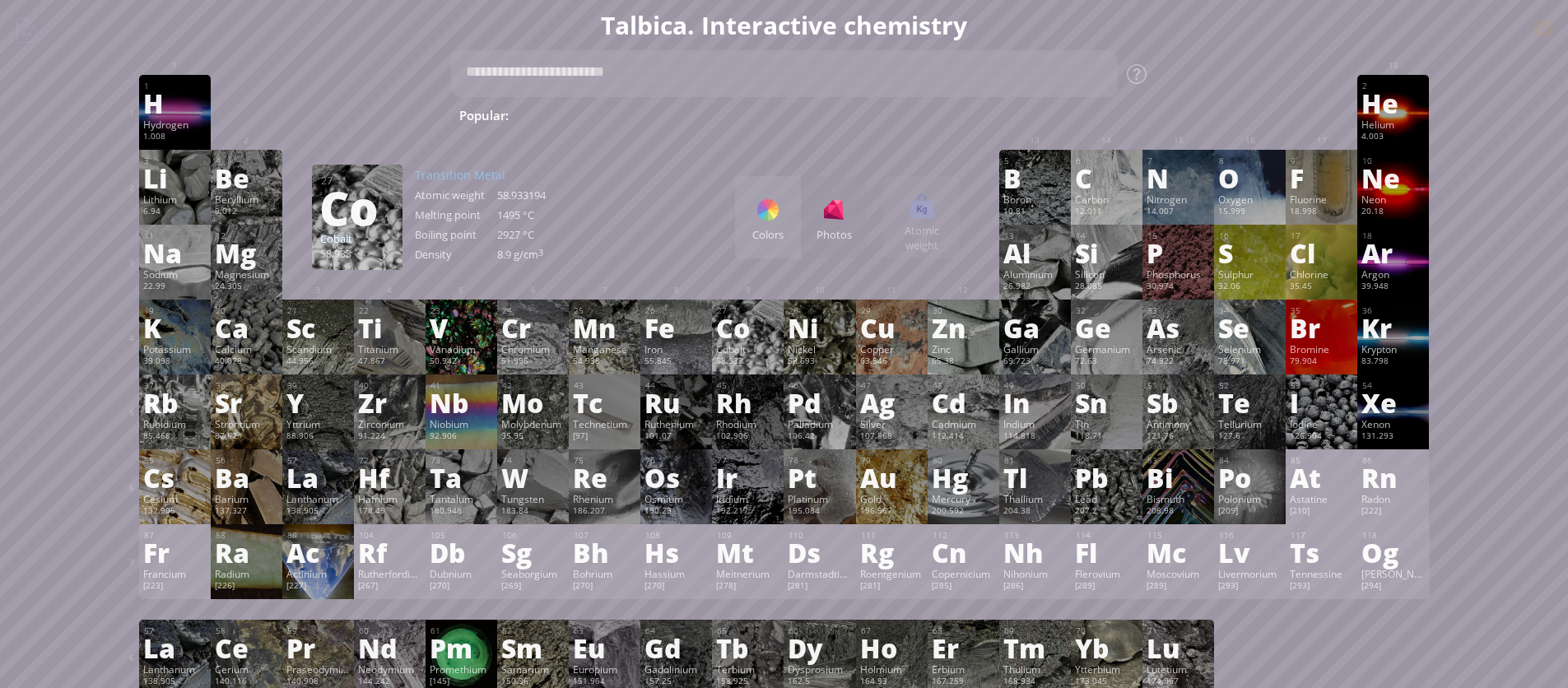
click at [947, 209] on div "Colors Photos Atomic weight Heatmaps Normal mode Melting point Boiling point De…" at bounding box center [847, 217] width 225 height 83
click at [925, 231] on div "Colors Photos Atomic weight Heatmaps Normal mode Melting point Boiling point De…" at bounding box center [847, 217] width 225 height 83
click at [829, 225] on div "Colors Photos" at bounding box center [800, 217] width 131 height 83
click at [782, 220] on div at bounding box center [767, 209] width 26 height 26
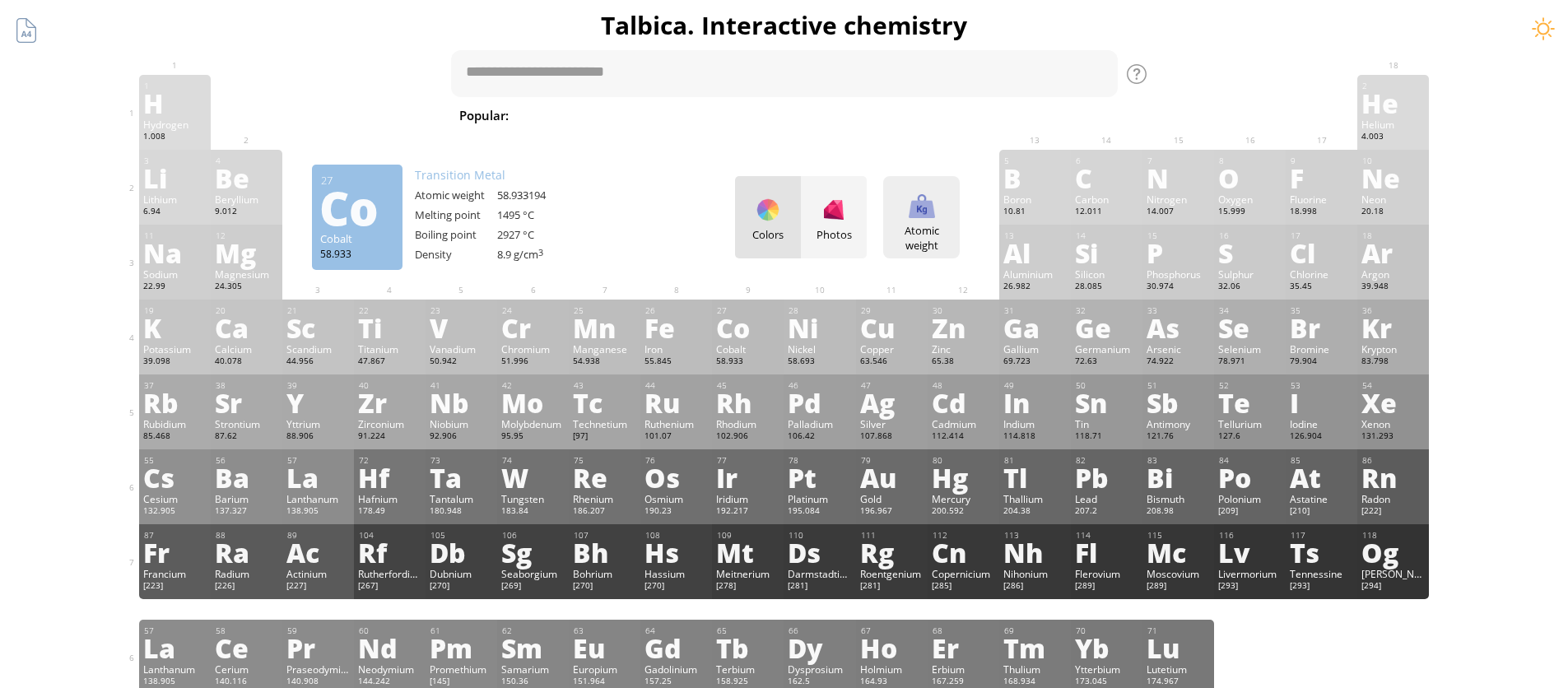
click at [933, 228] on div "Atomic weight" at bounding box center [922, 237] width 68 height 29
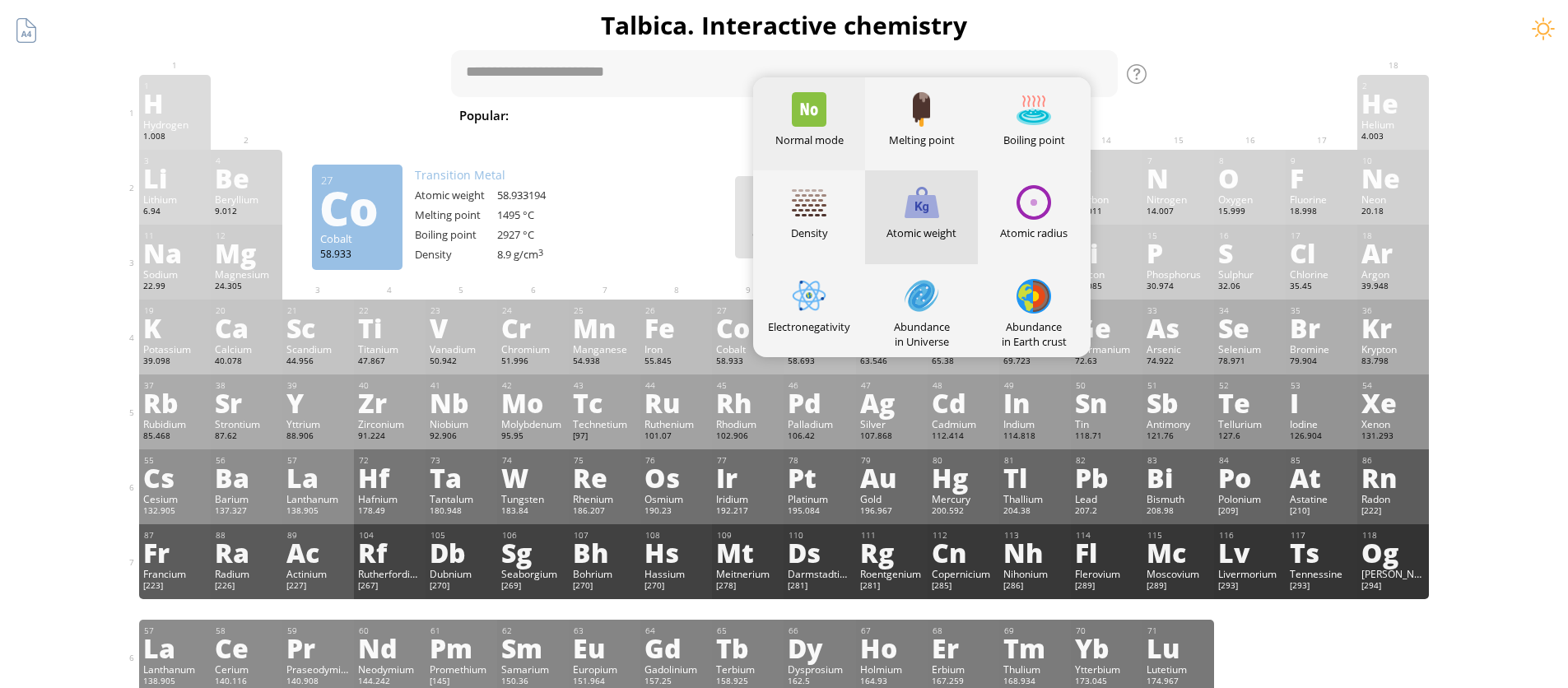
click at [815, 122] on div at bounding box center [810, 110] width 35 height 35
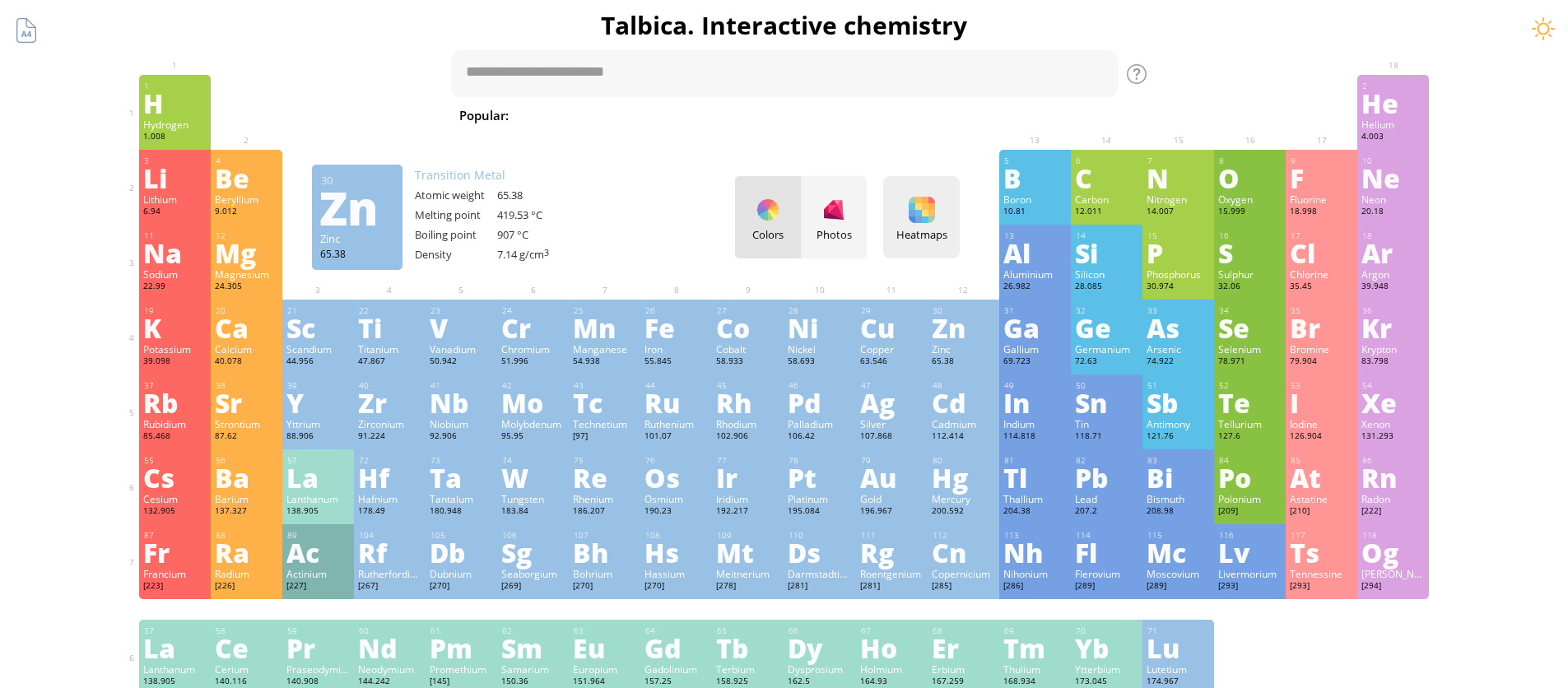
click at [898, 221] on div "Heatmaps Heatmaps Normal mode Melting point Boiling point Density Atomic weight…" at bounding box center [921, 217] width 77 height 83
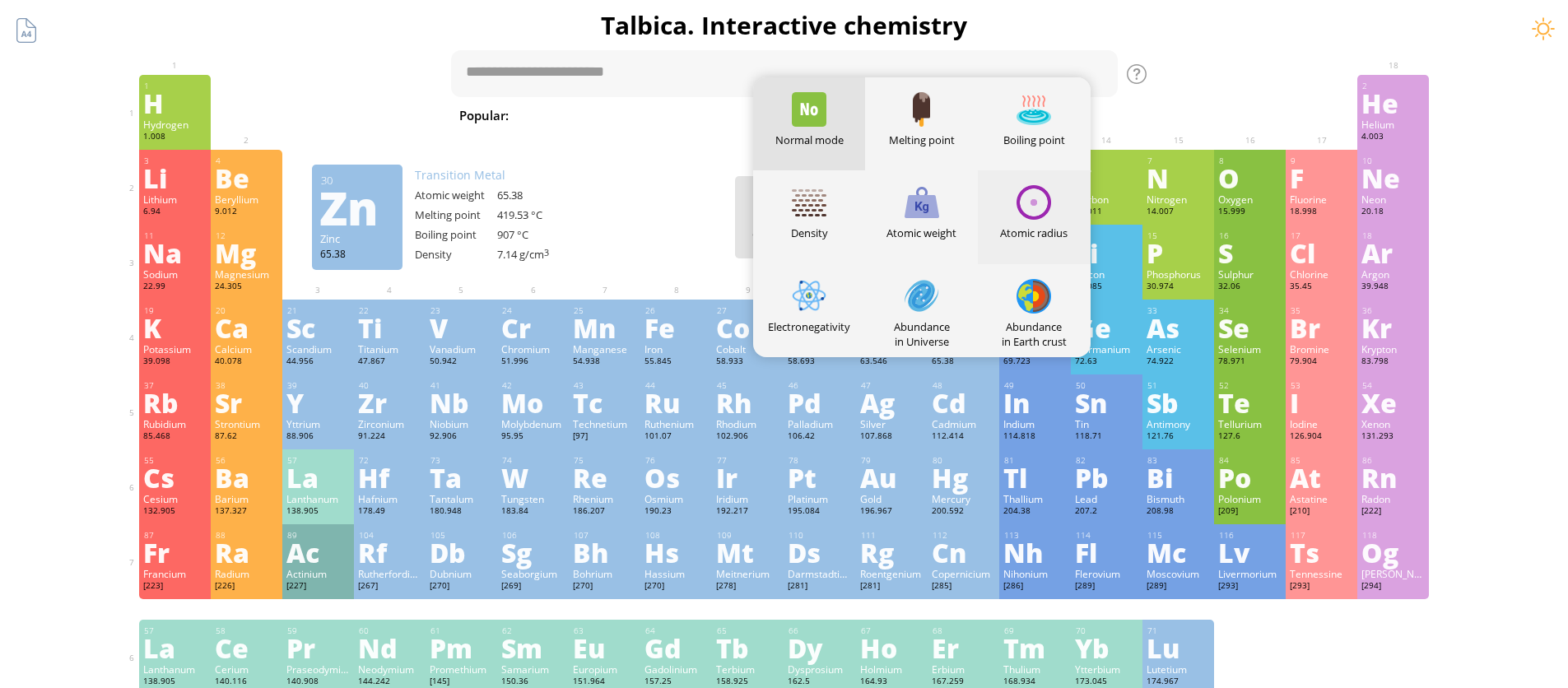
click at [1065, 216] on div "Atomic radius" at bounding box center [1035, 217] width 113 height 93
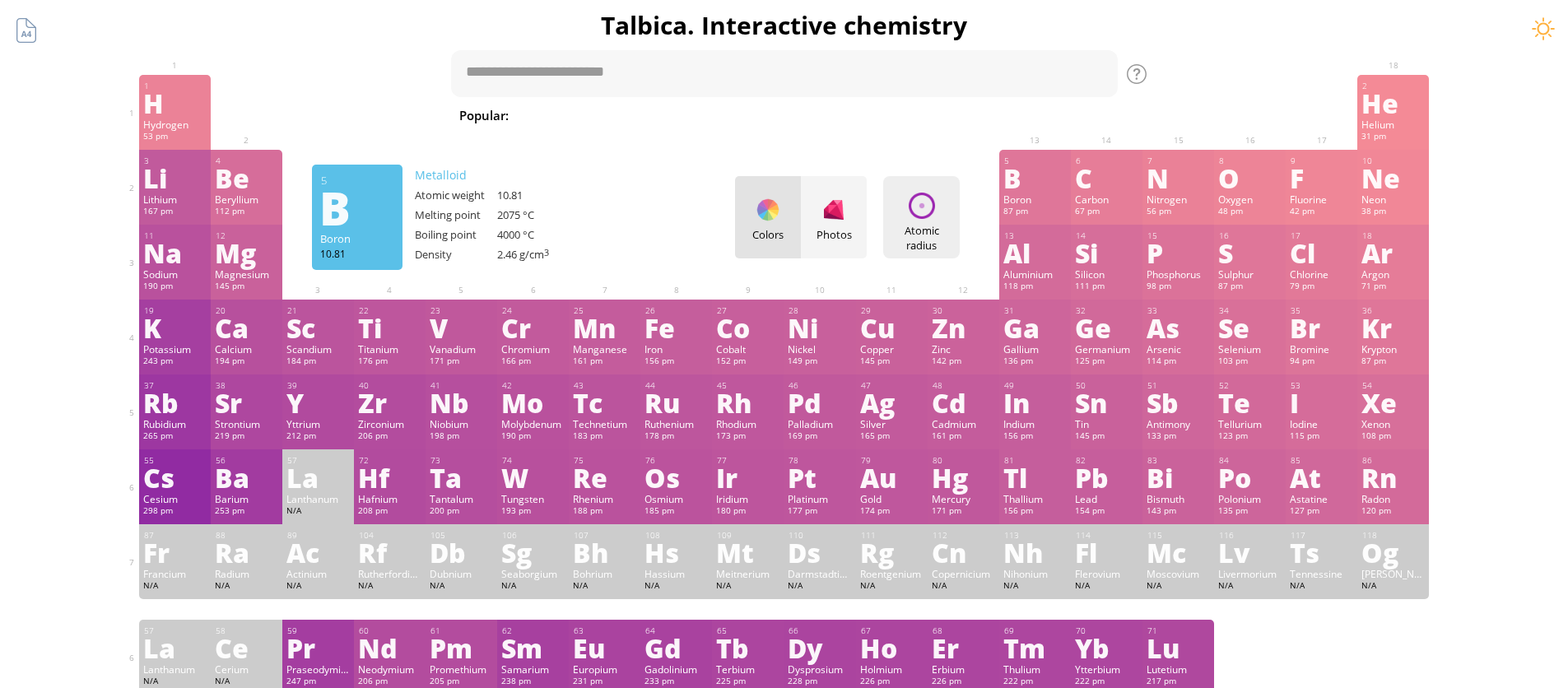
click at [935, 195] on div at bounding box center [922, 205] width 26 height 26
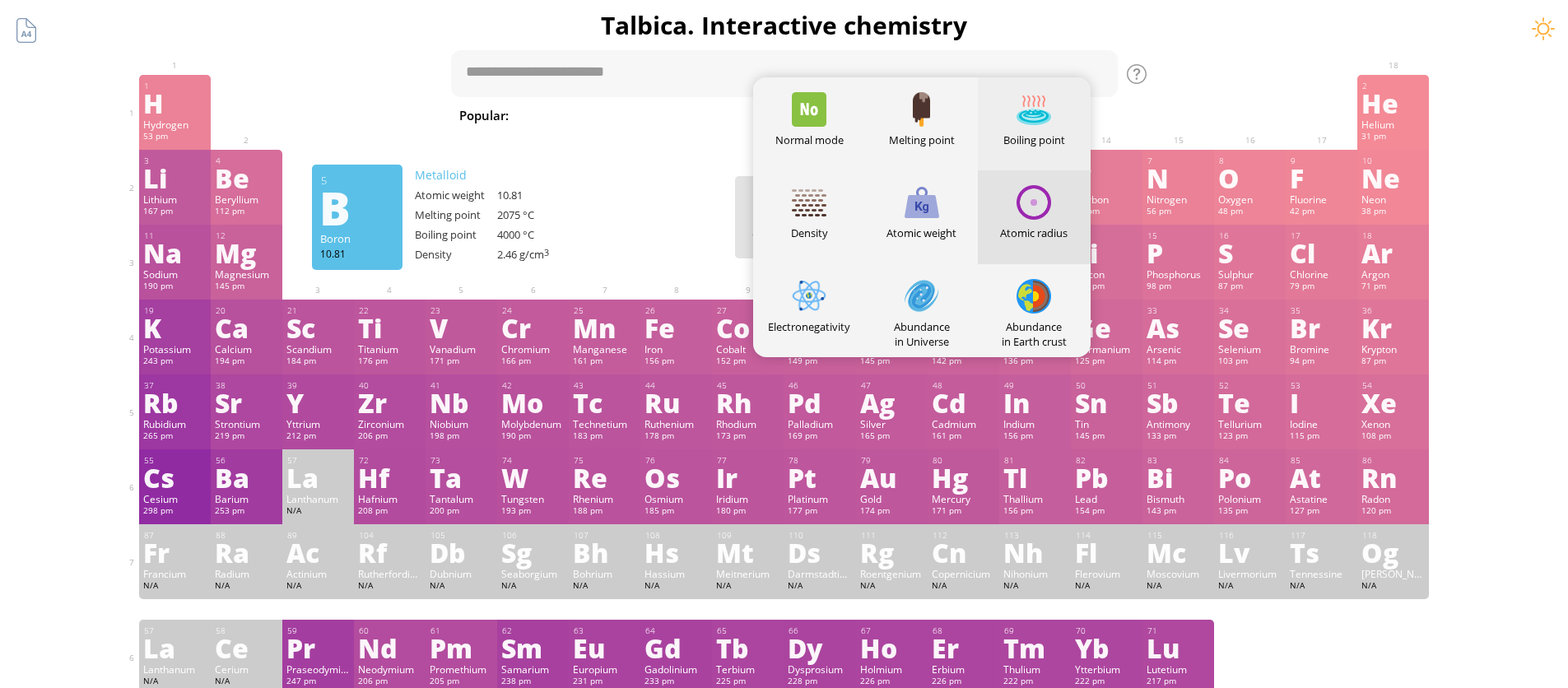
click at [1019, 132] on div "Boiling point" at bounding box center [1035, 139] width 113 height 15
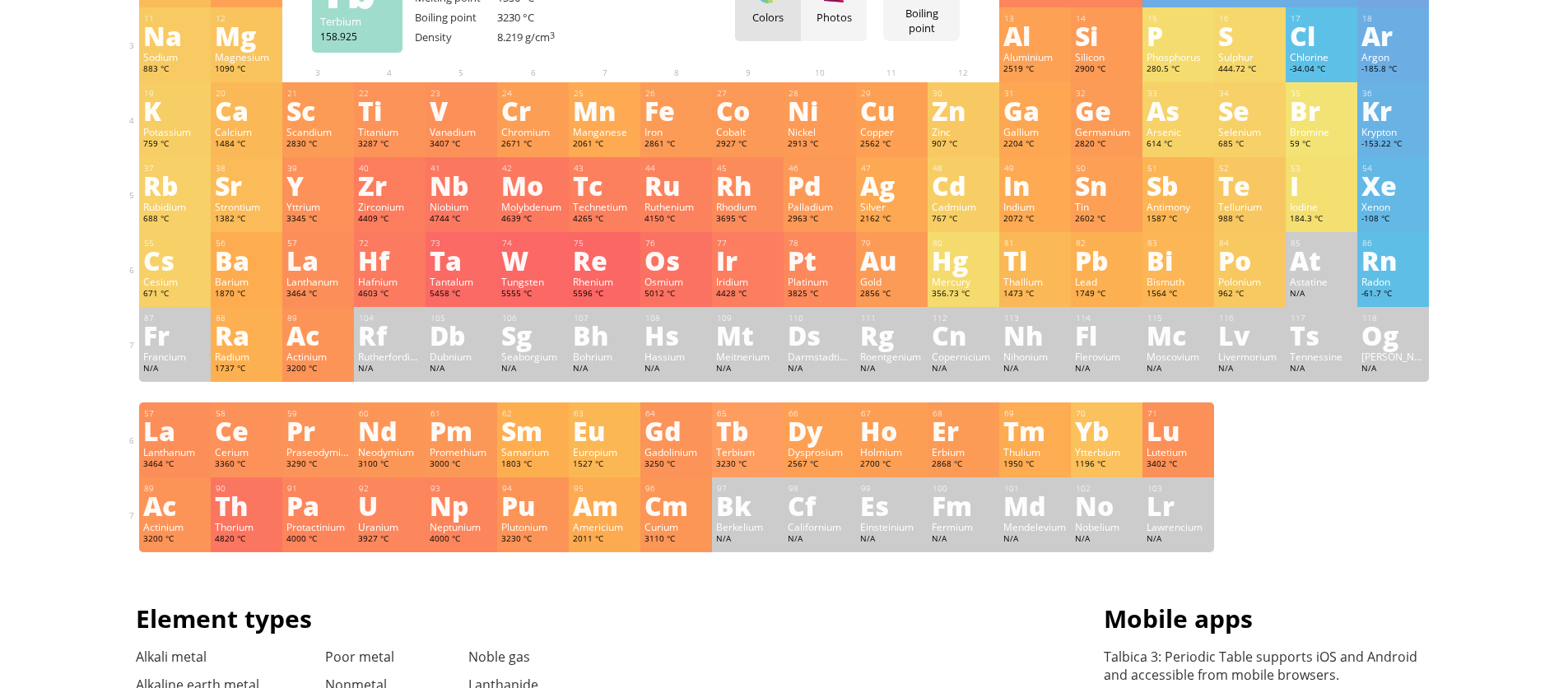
scroll to position [272, 0]
